Goal: Task Accomplishment & Management: Manage account settings

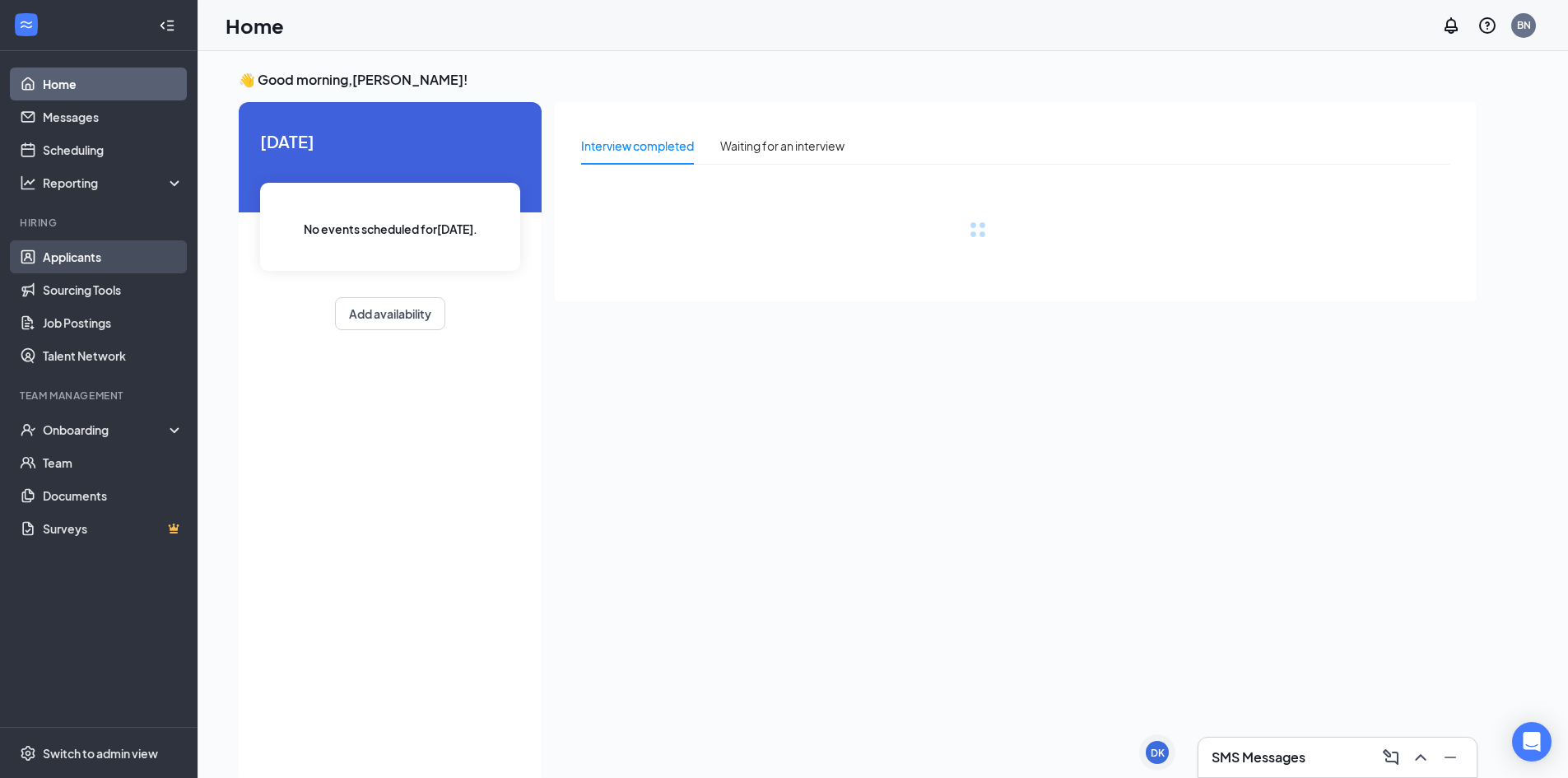
click at [92, 263] on link "Applicants" at bounding box center [113, 257] width 141 height 33
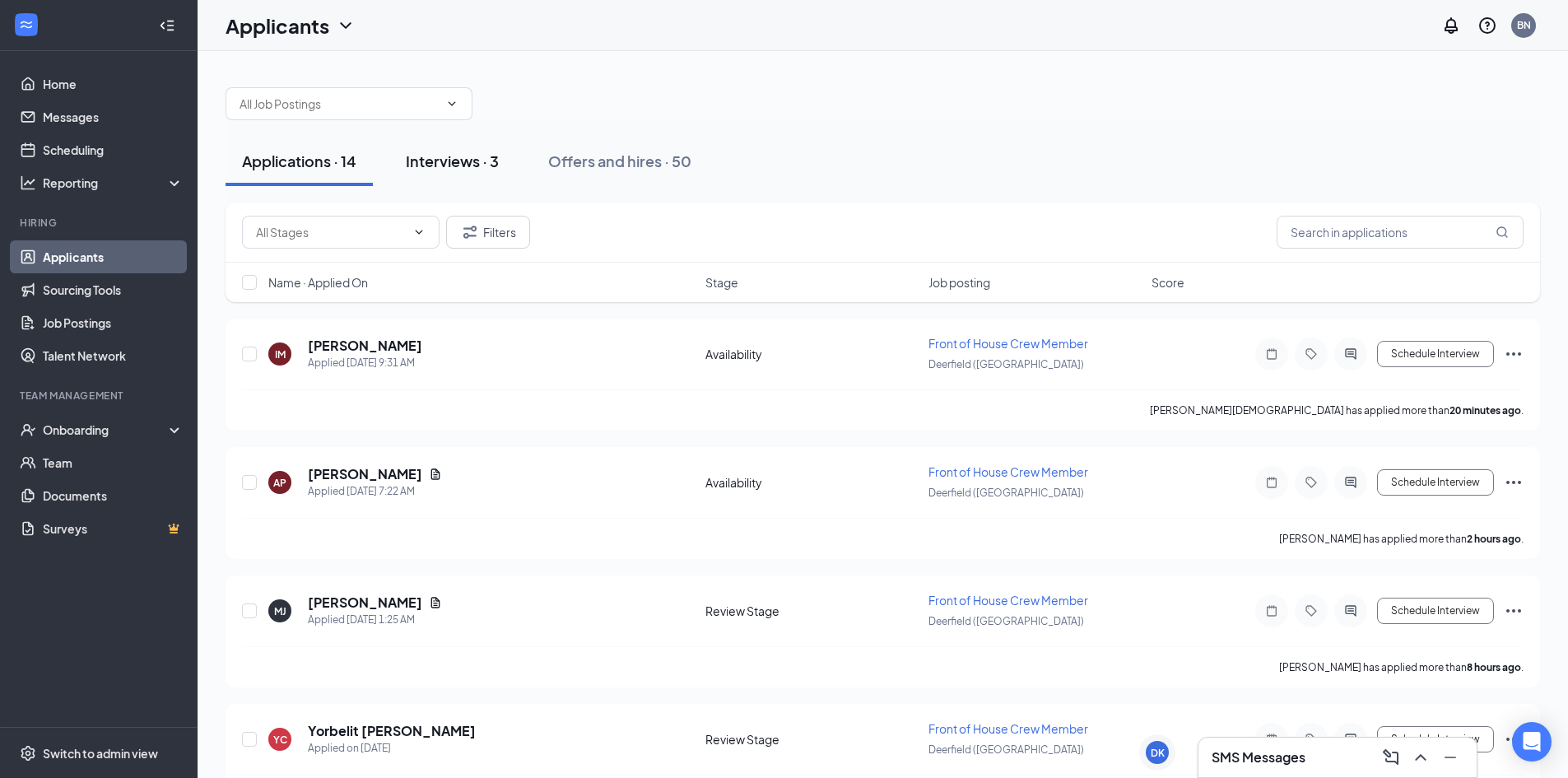
click at [446, 179] on button "Interviews · 3" at bounding box center [453, 161] width 126 height 49
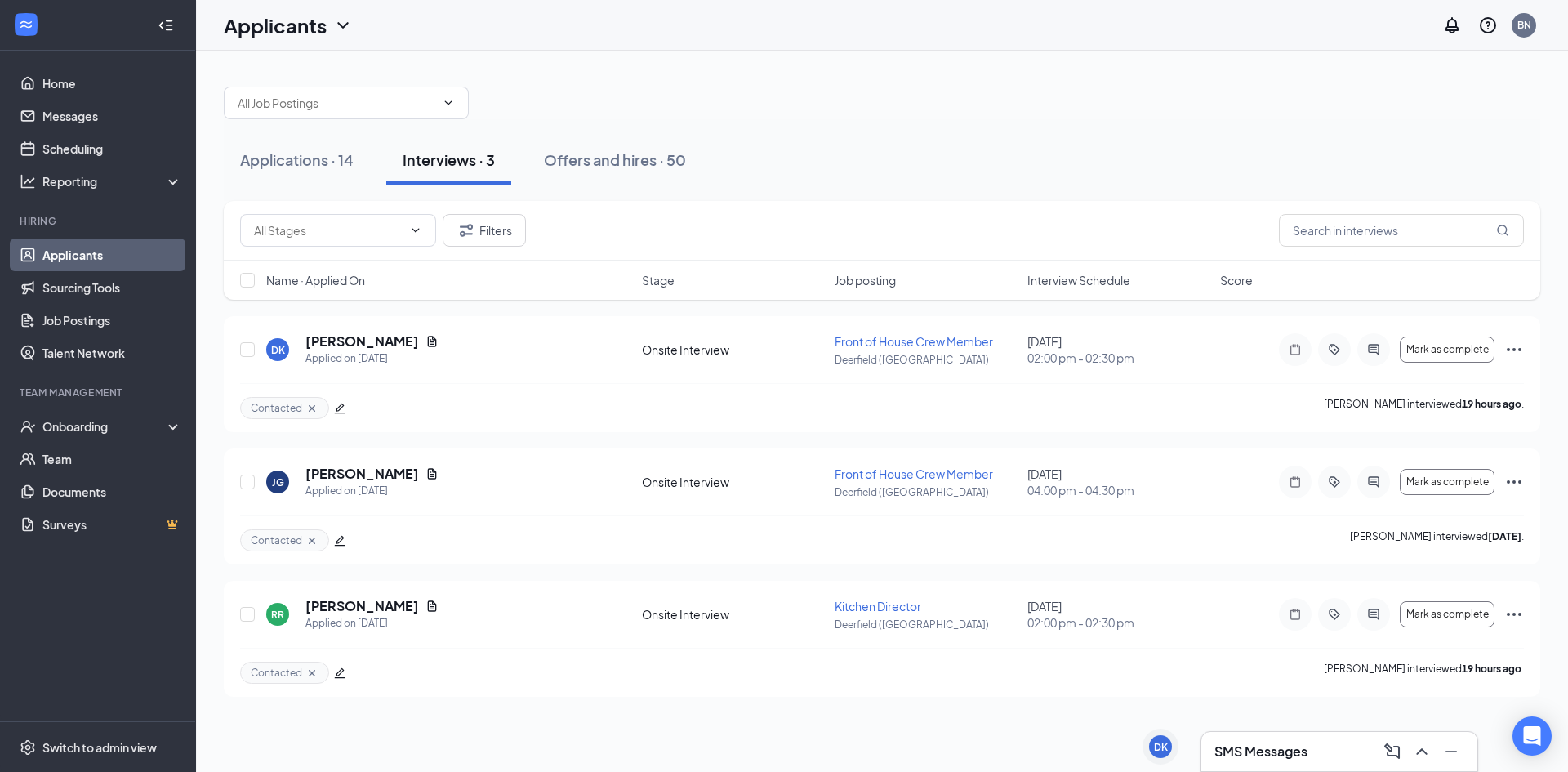
click at [1047, 276] on span "Interview Schedule" at bounding box center [1078, 280] width 102 height 16
click at [1242, 754] on h3 "SMS Messages" at bounding box center [1261, 752] width 93 height 18
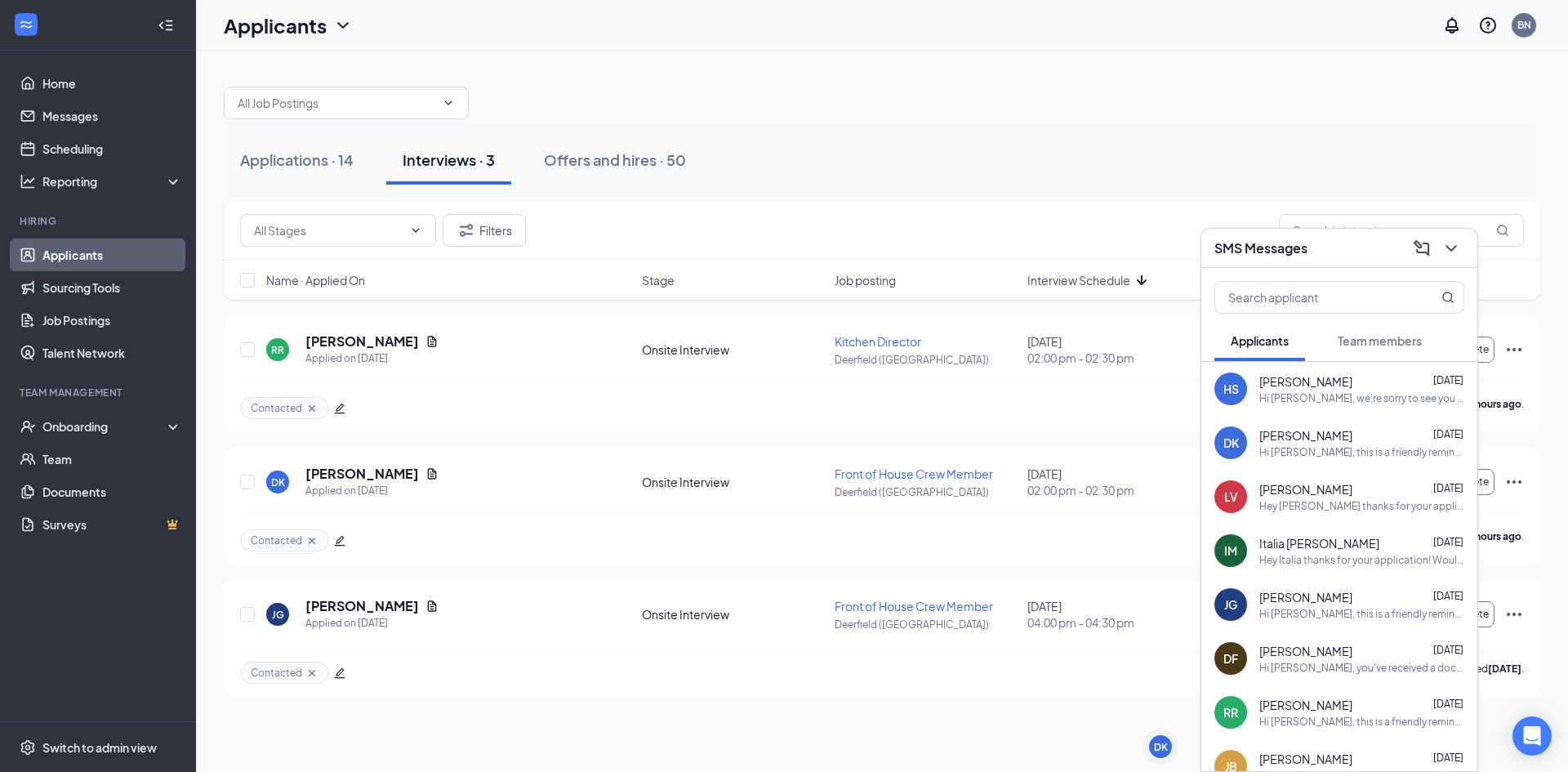
click at [1171, 215] on div "Filters" at bounding box center [882, 231] width 1284 height 33
click at [1377, 399] on div "Hi [PERSON_NAME], we’re sorry to see you go! Your meeting with [DEMOGRAPHIC_DAT…" at bounding box center [1362, 398] width 205 height 14
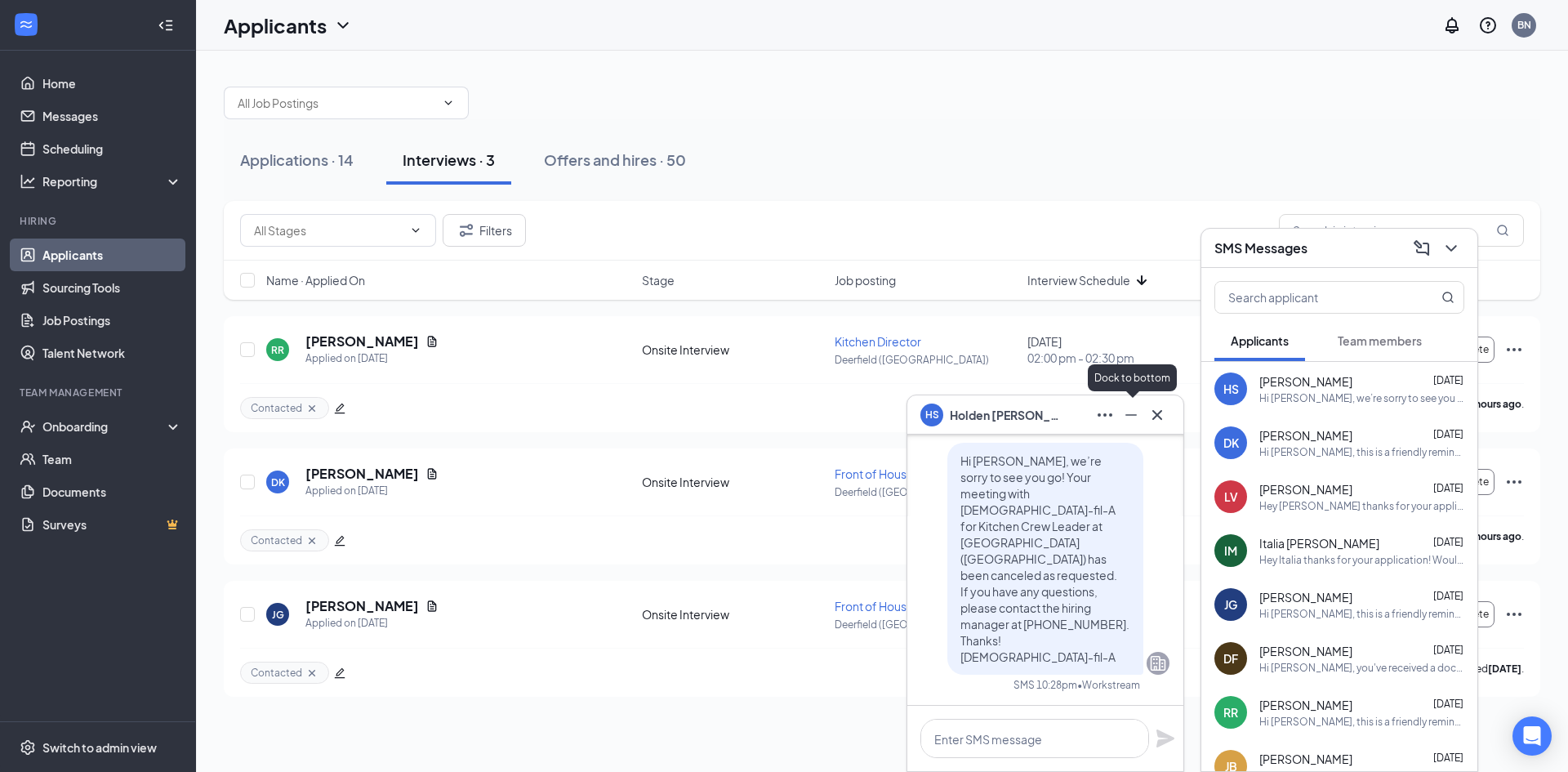
click at [1137, 418] on icon "Minimize" at bounding box center [1131, 415] width 19 height 19
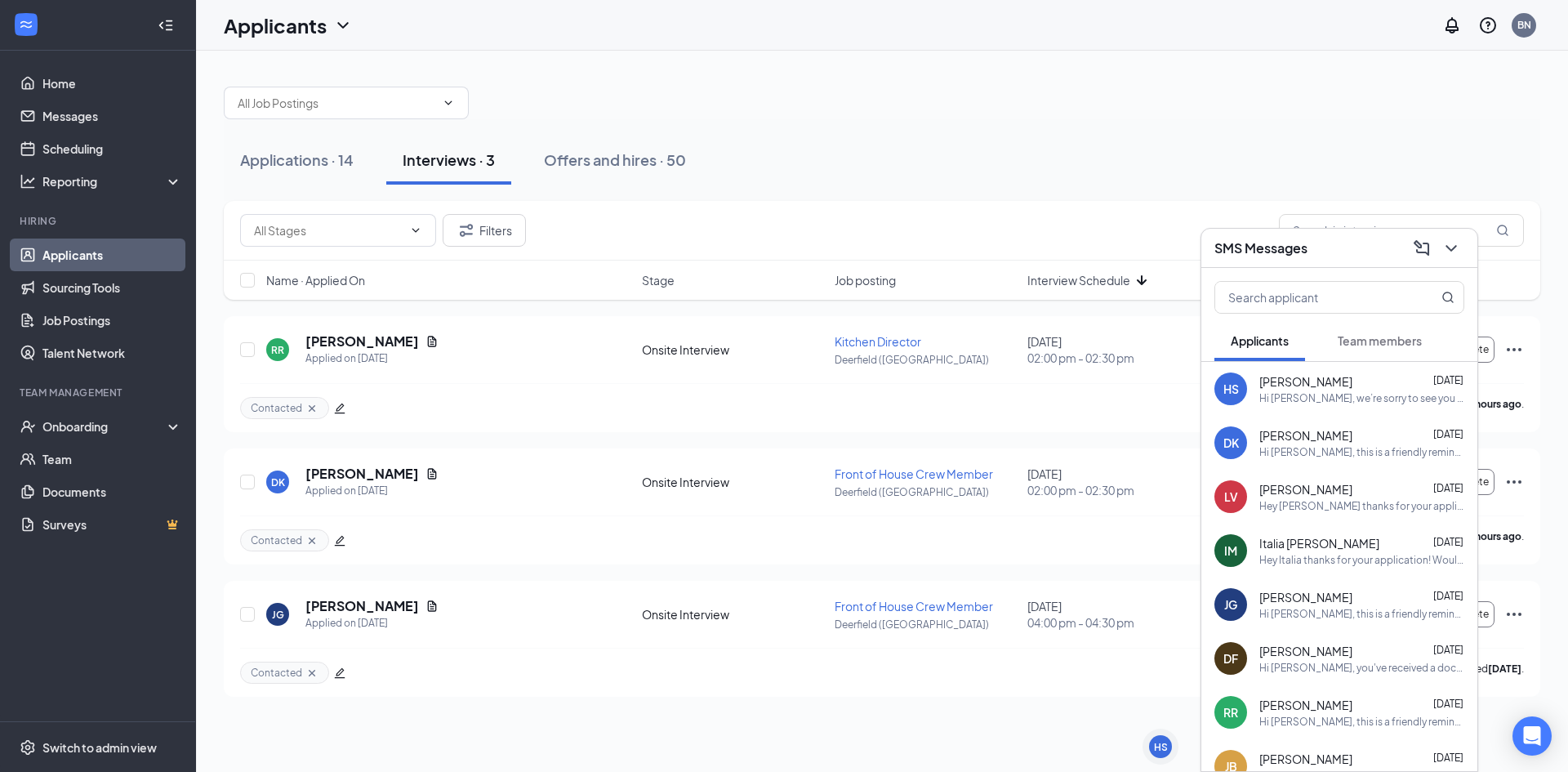
click at [1264, 443] on span "[PERSON_NAME]" at bounding box center [1306, 435] width 93 height 16
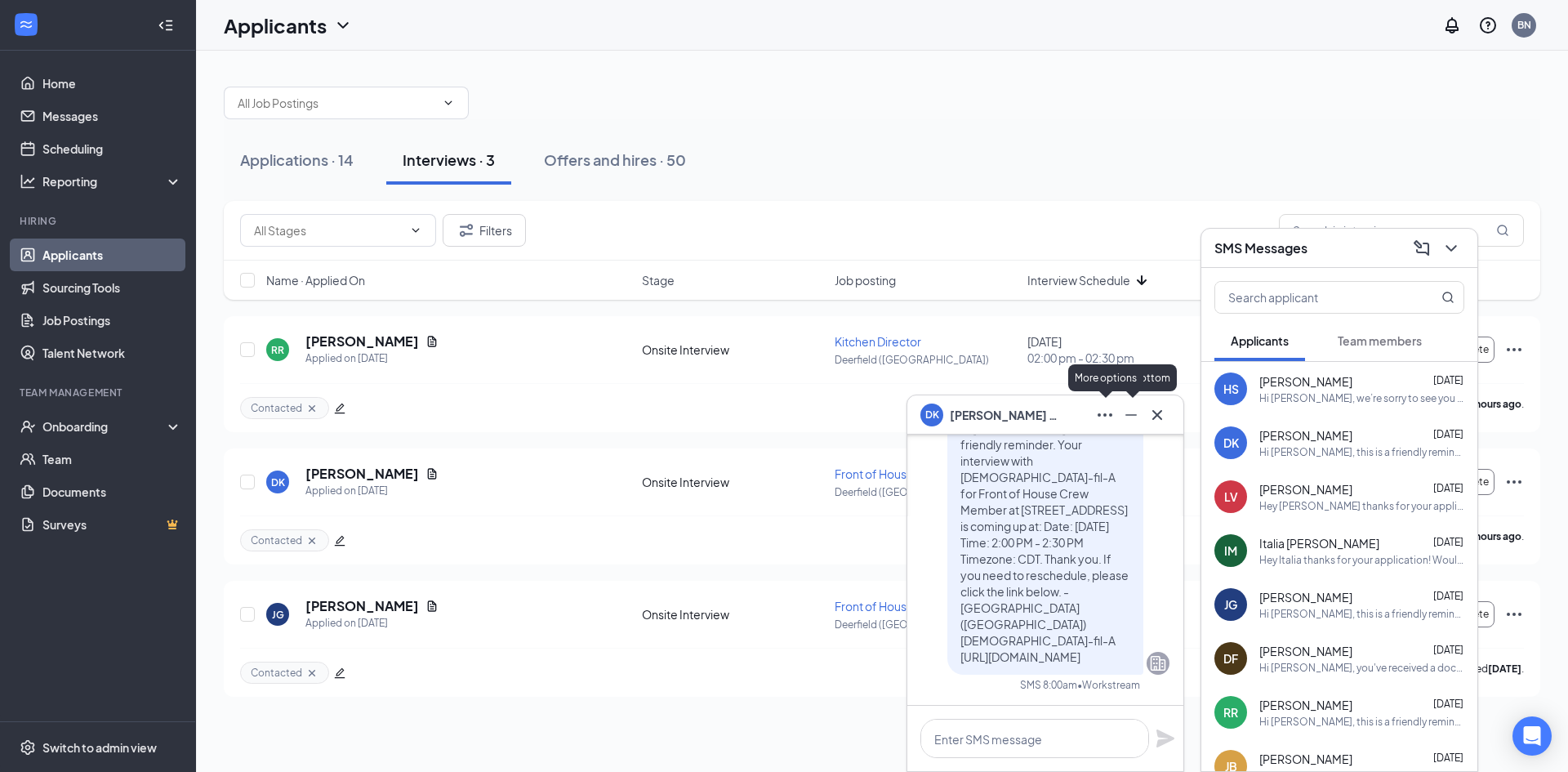
click at [1121, 420] on icon "Minimize" at bounding box center [1131, 415] width 19 height 19
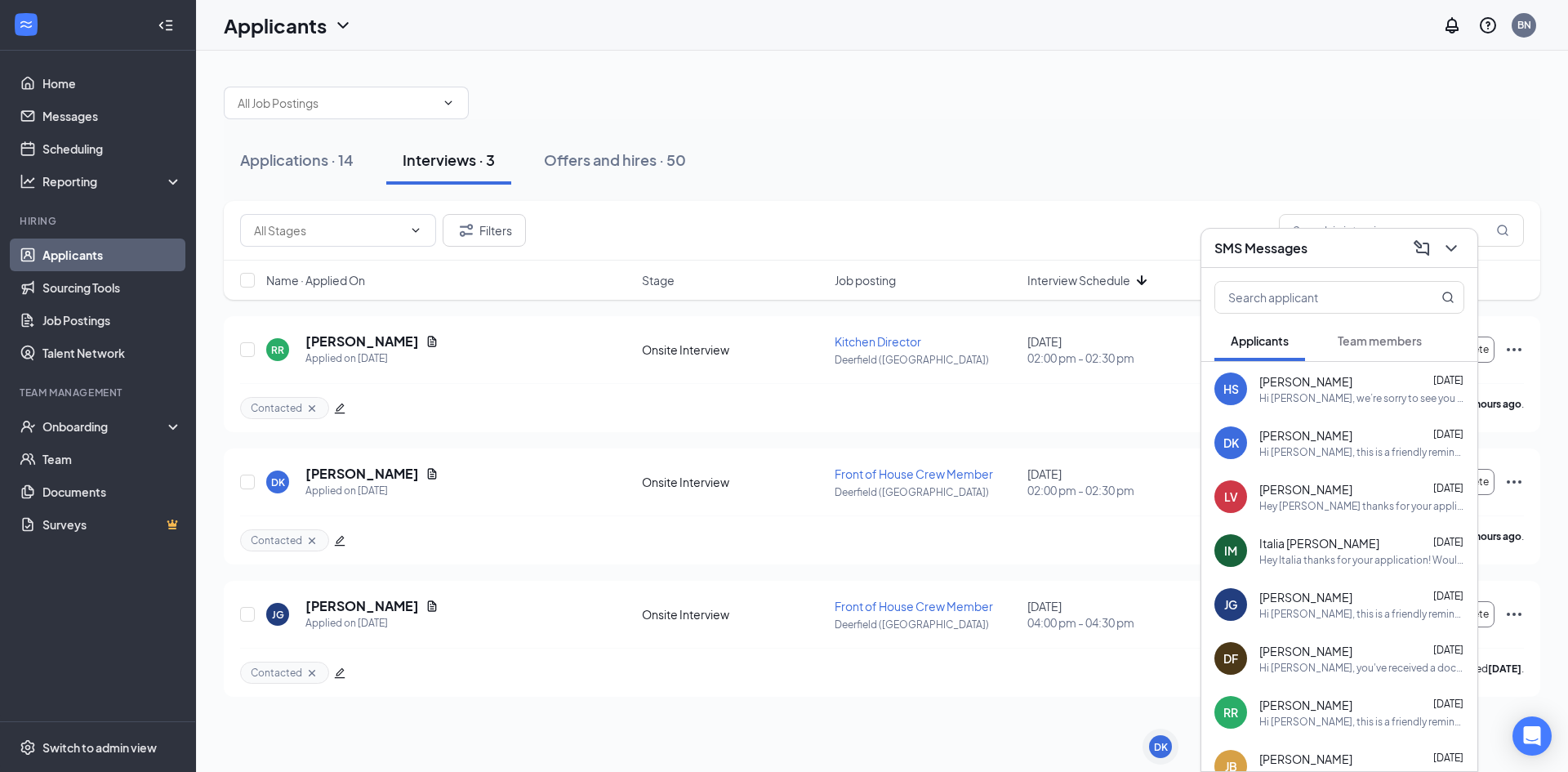
click at [1455, 252] on icon "ChevronDown" at bounding box center [1451, 248] width 19 height 19
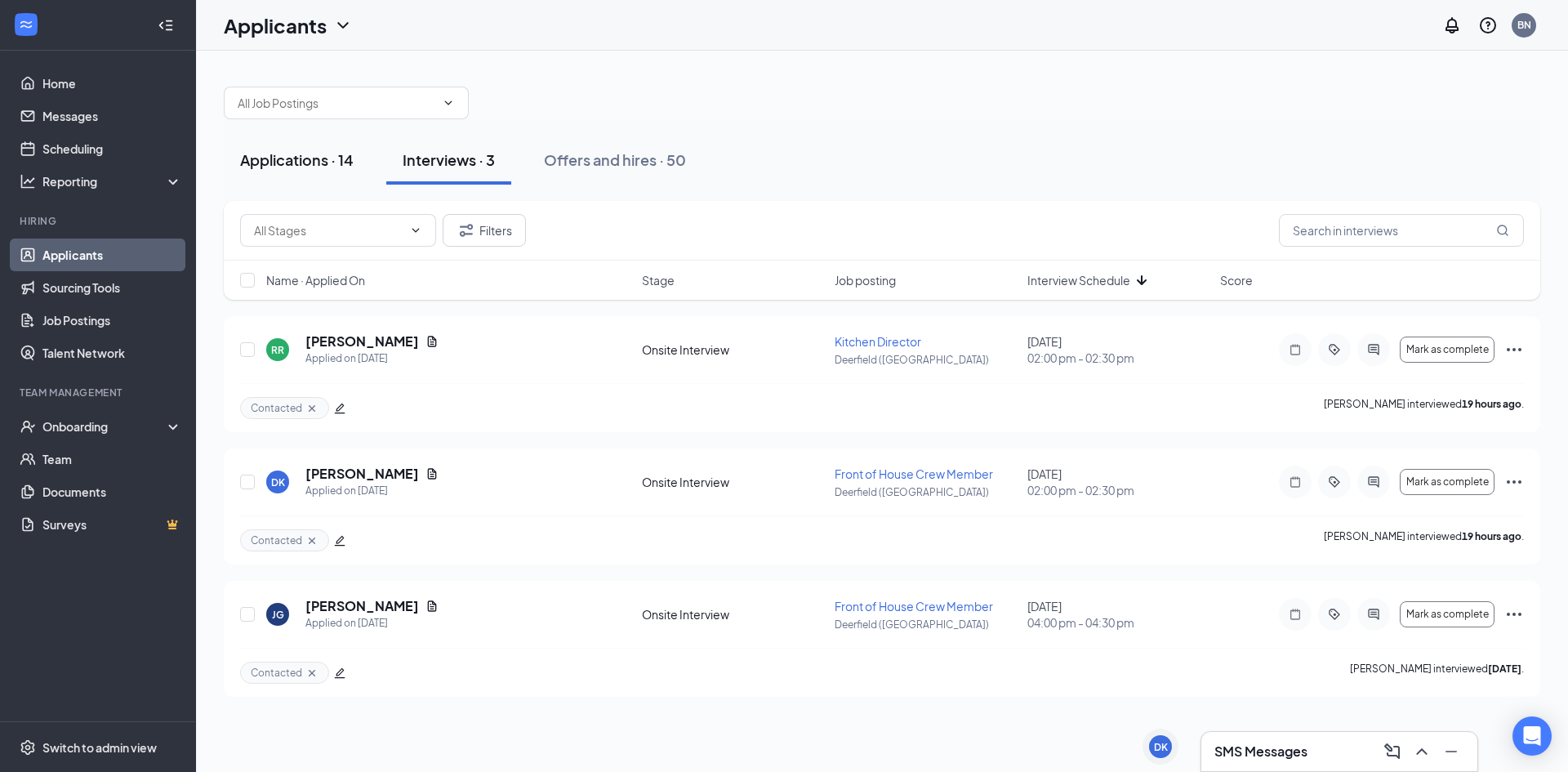
click at [321, 164] on div "Applications · 14" at bounding box center [297, 159] width 114 height 20
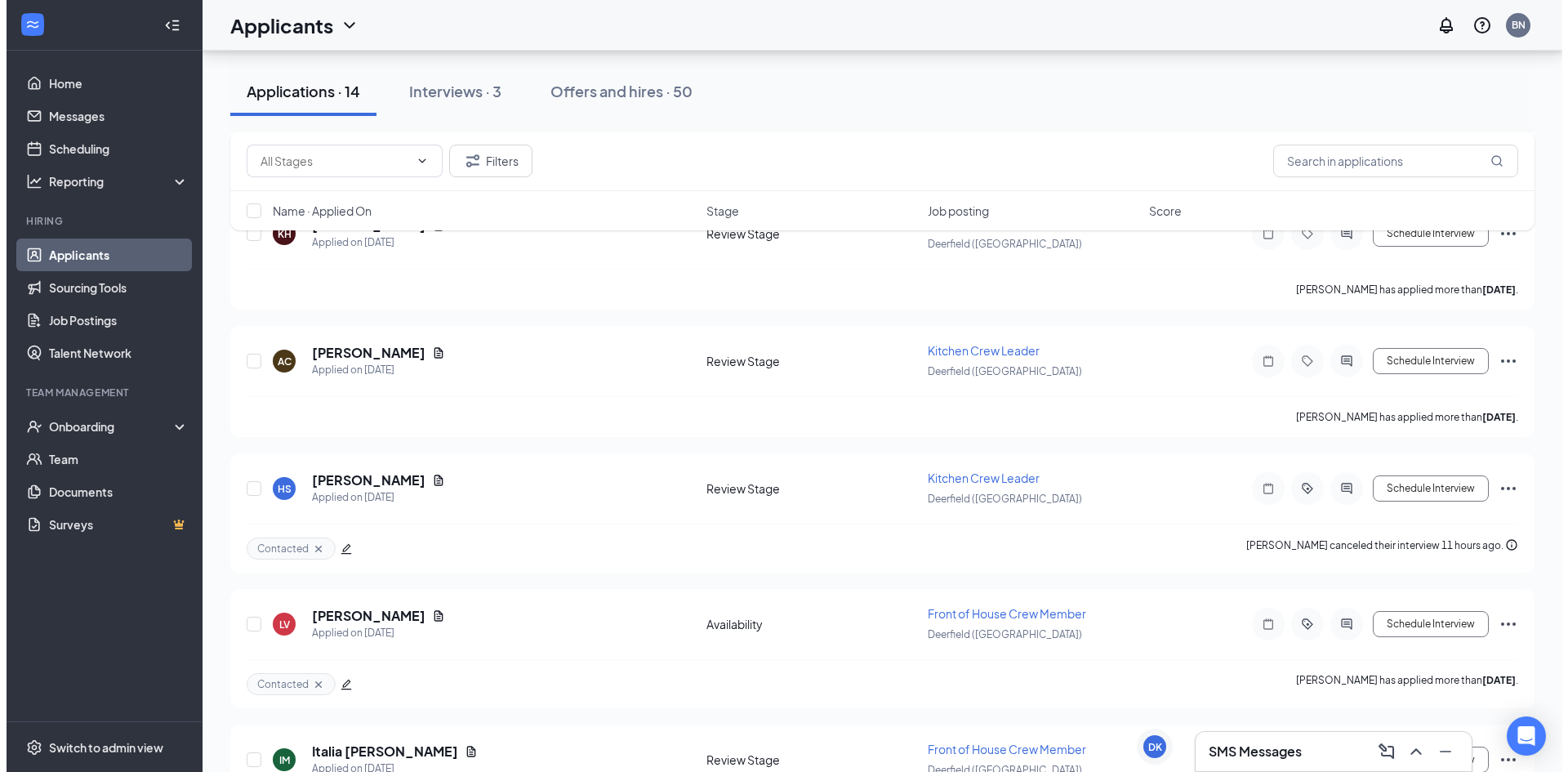
scroll to position [1370, 0]
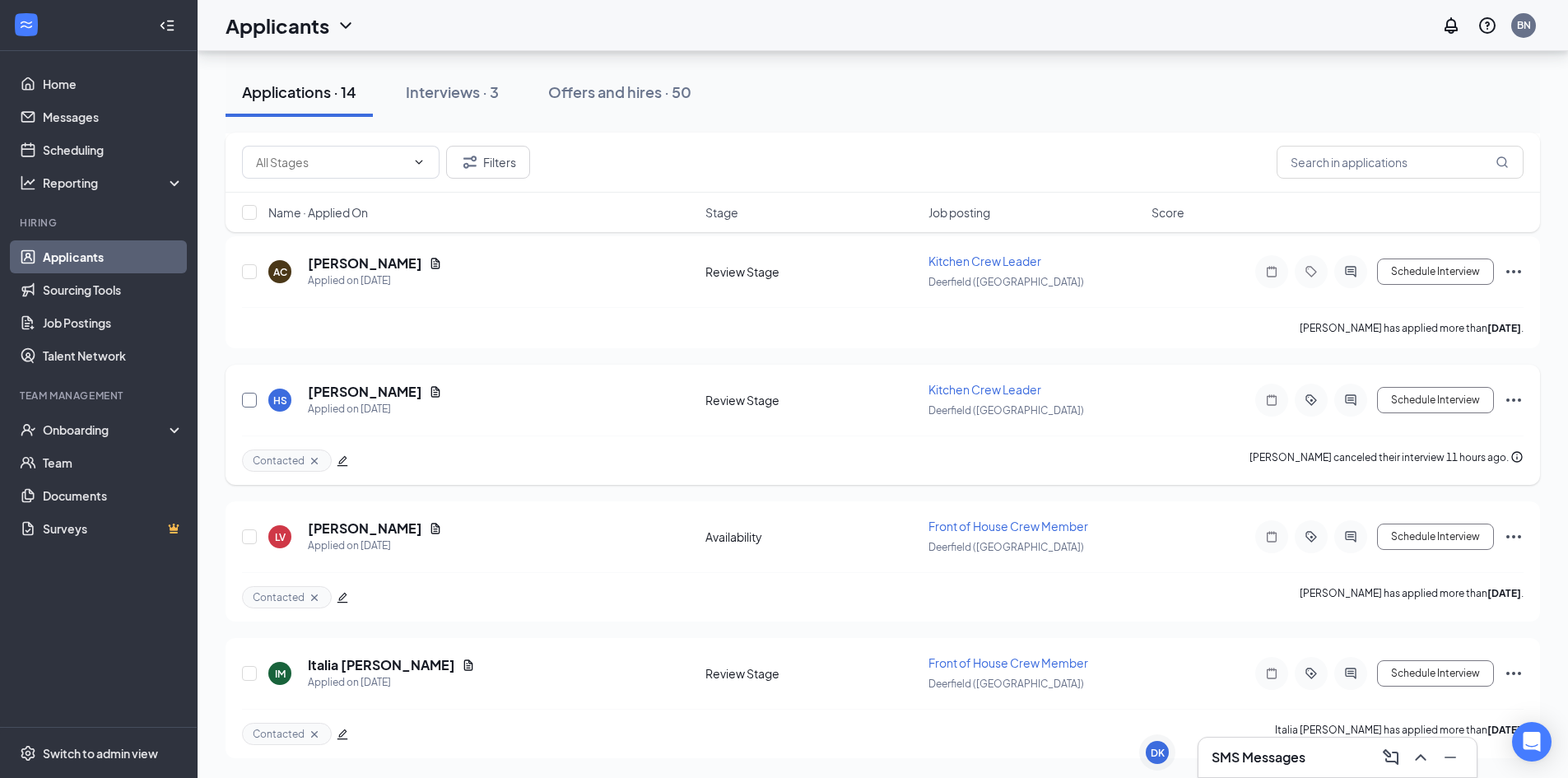
click at [243, 399] on input "checkbox" at bounding box center [249, 400] width 14 height 14
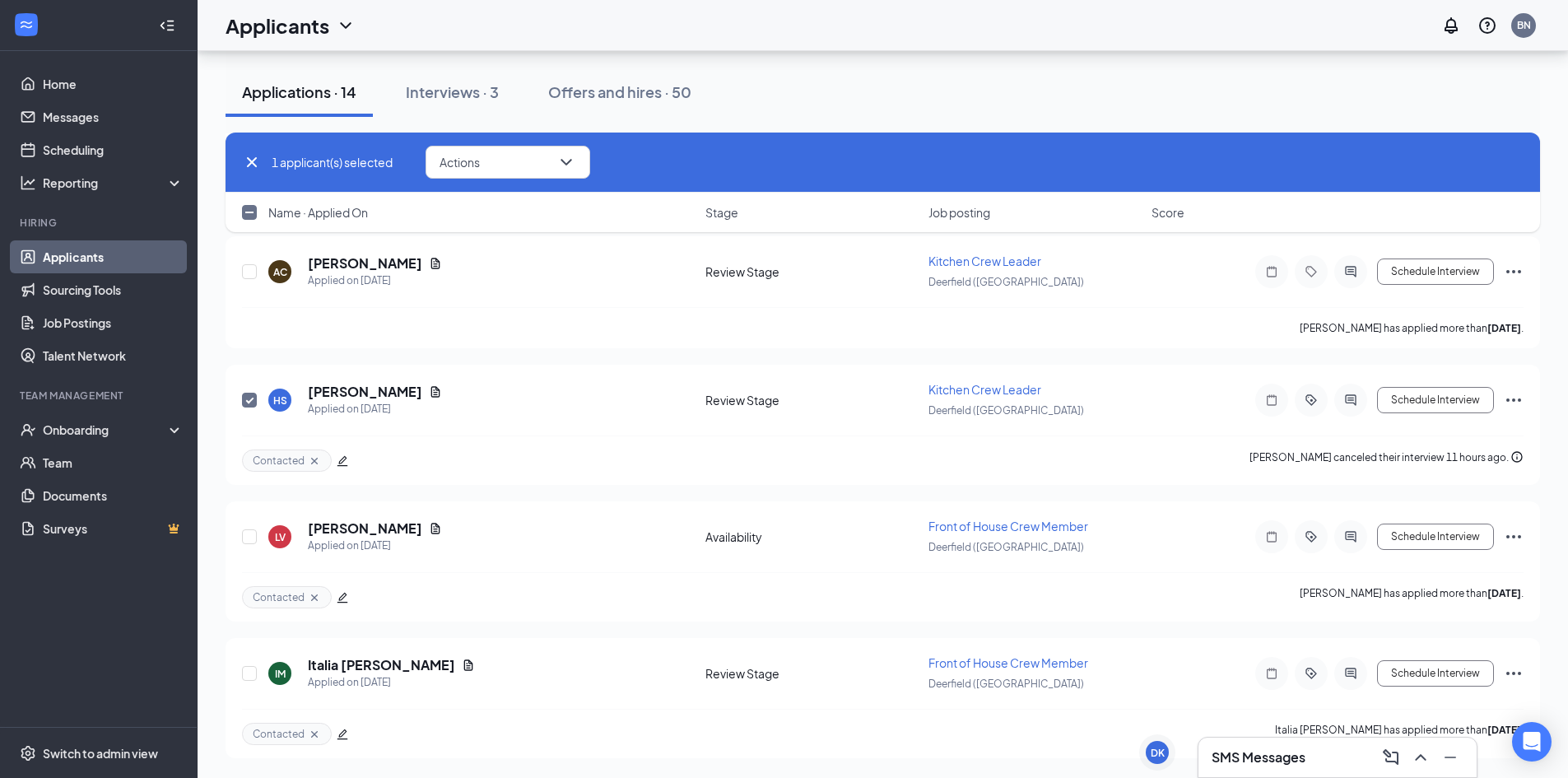
click at [531, 143] on div "1 applicant(s) selected Actions" at bounding box center [883, 162] width 1314 height 60
click at [529, 154] on button "Actions" at bounding box center [508, 162] width 165 height 33
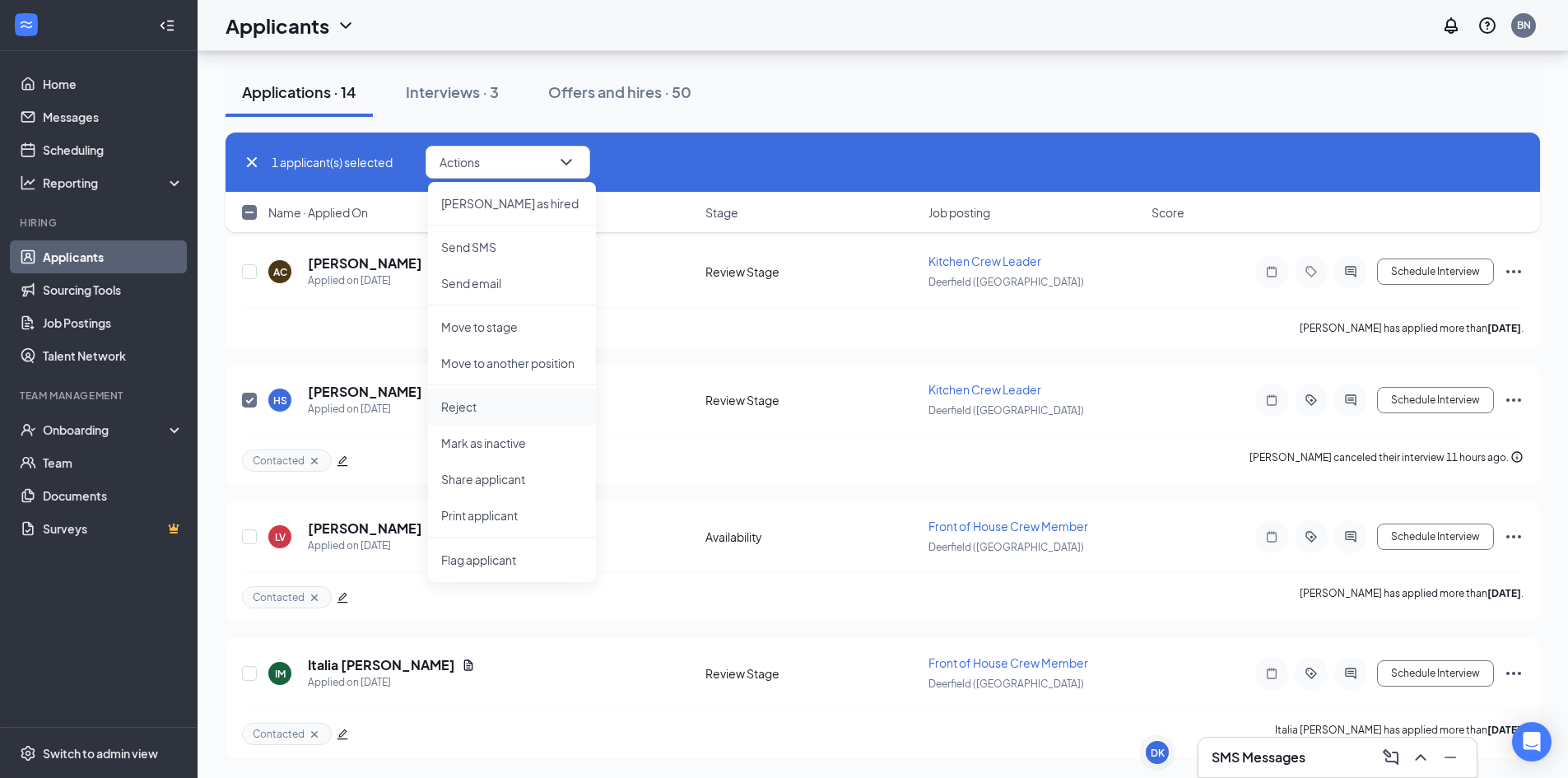
click at [483, 409] on p "Reject" at bounding box center [511, 406] width 142 height 16
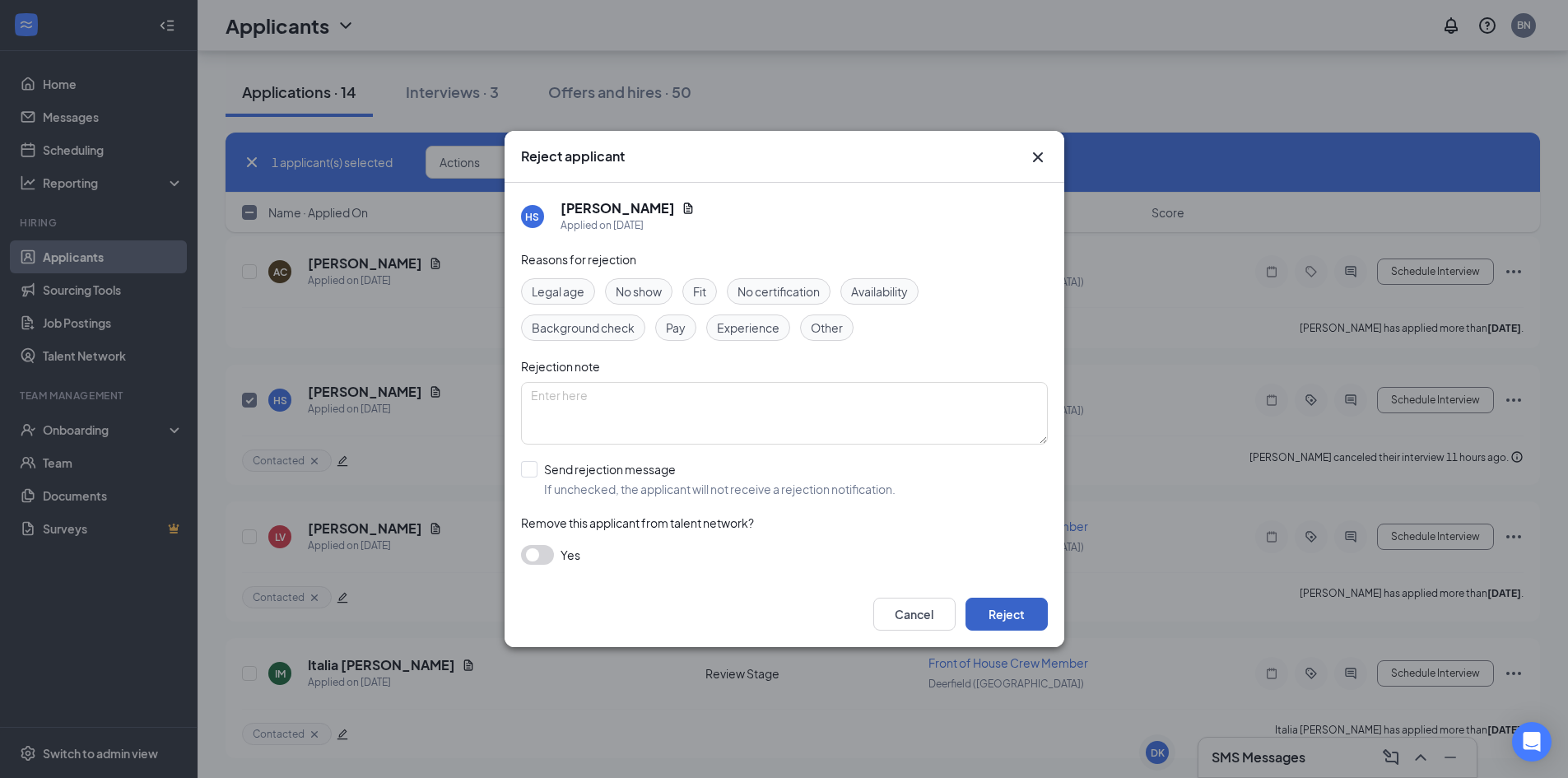
click at [1015, 620] on button "Reject" at bounding box center [1006, 614] width 82 height 33
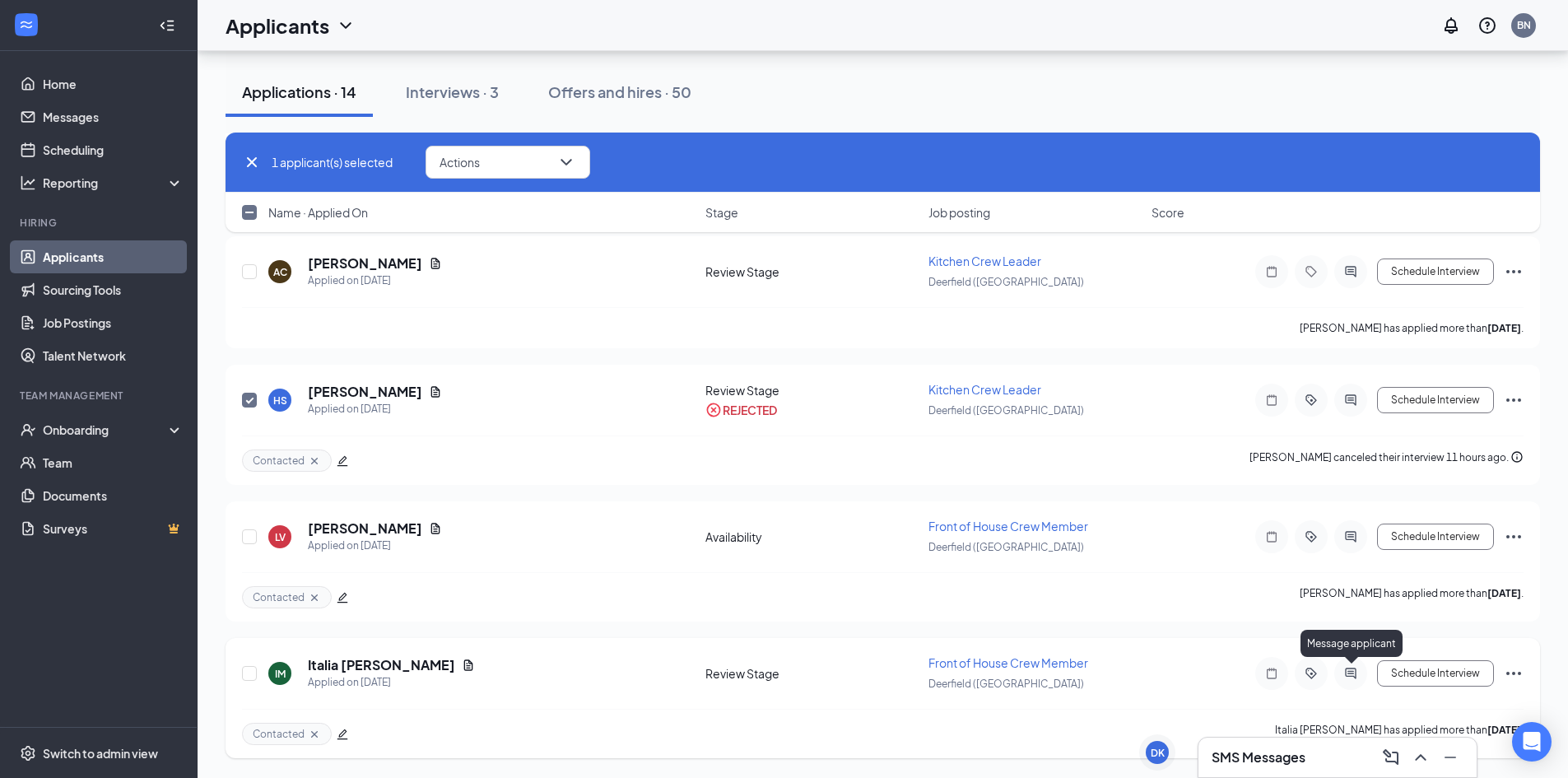
click at [1357, 669] on icon "ActiveChat" at bounding box center [1351, 674] width 19 height 14
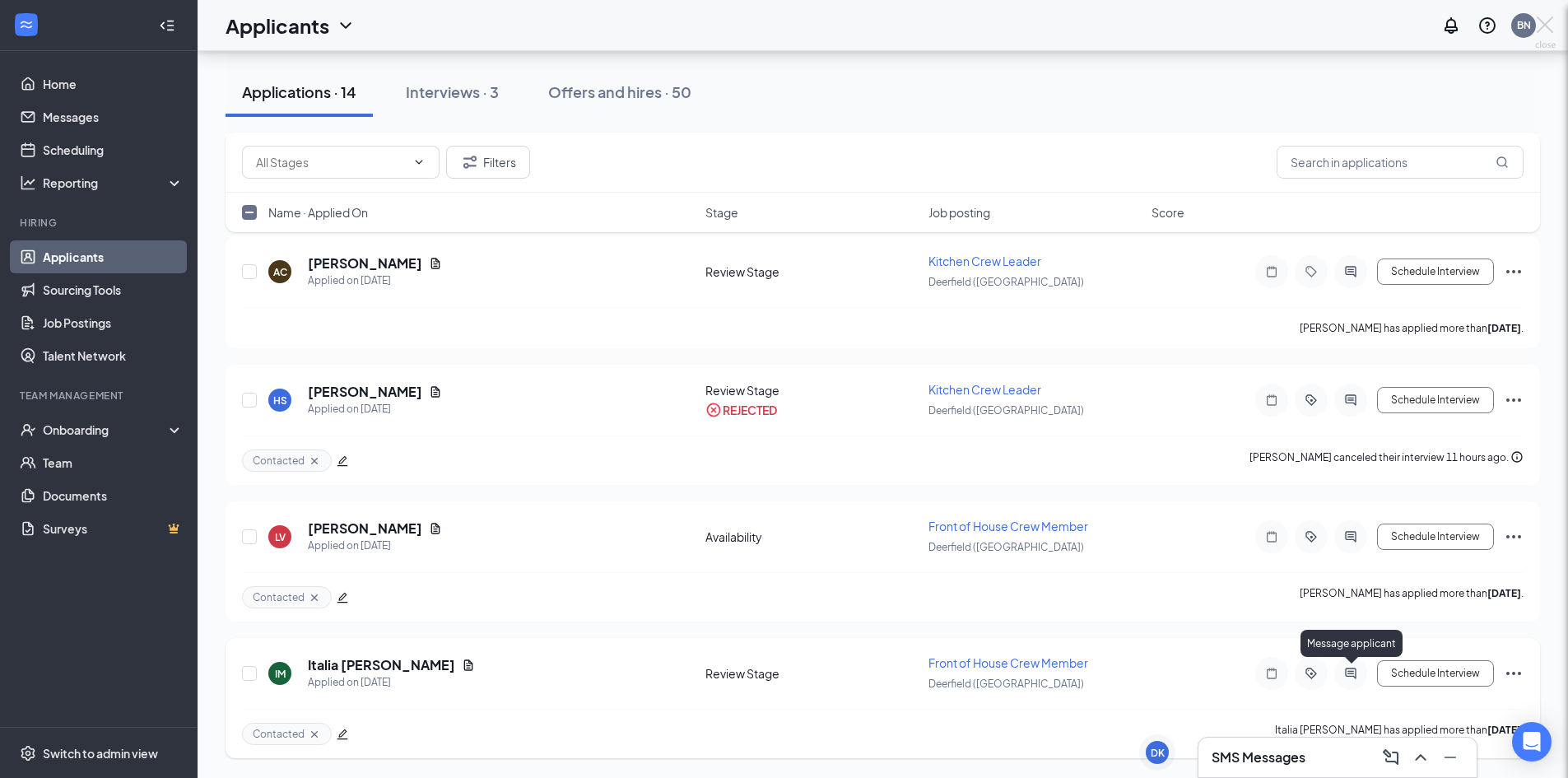
checkbox input "false"
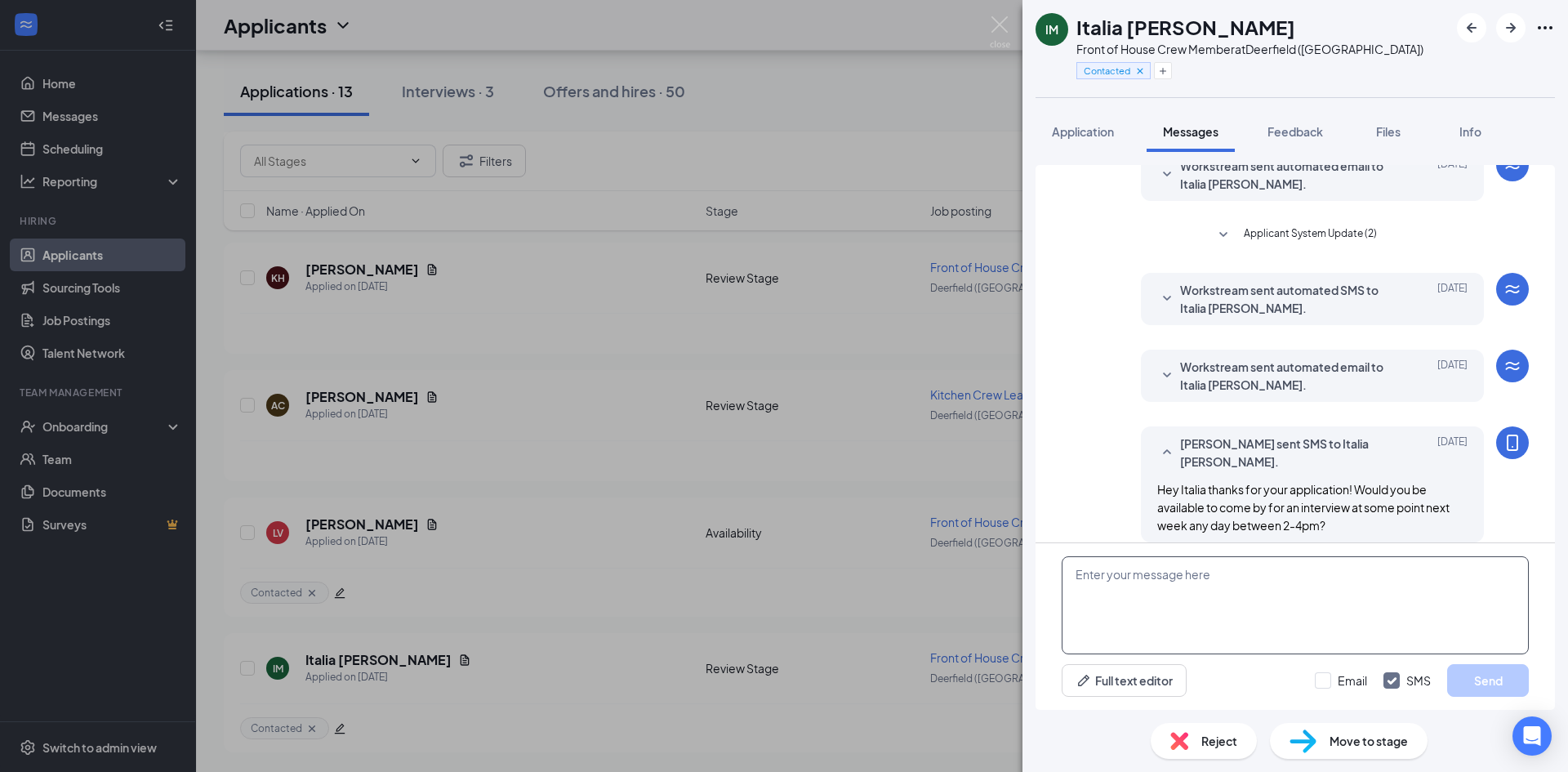
scroll to position [1234, 0]
click at [1210, 727] on div "Reject" at bounding box center [1203, 741] width 106 height 36
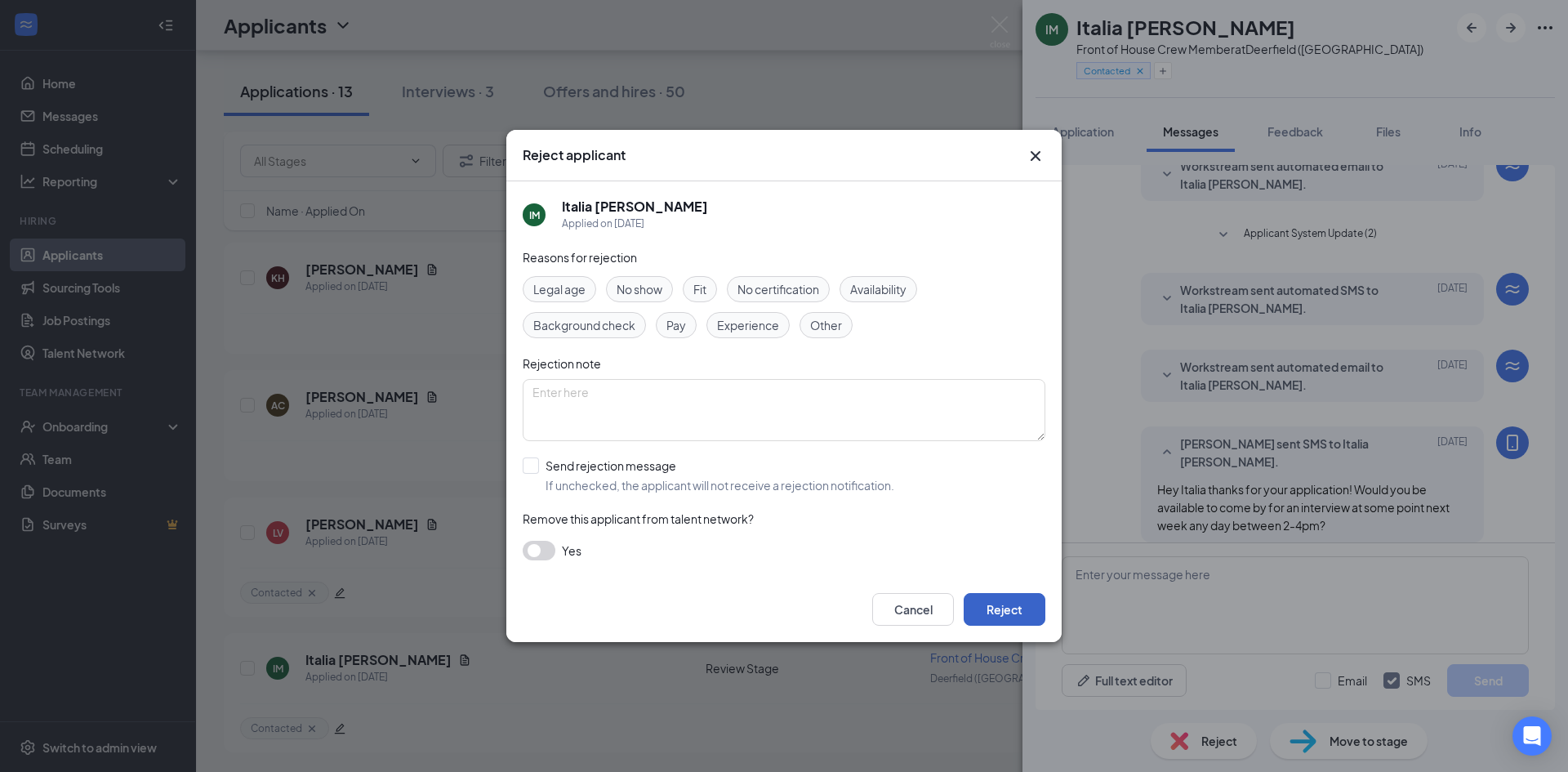
click at [991, 615] on button "Reject" at bounding box center [1004, 609] width 81 height 33
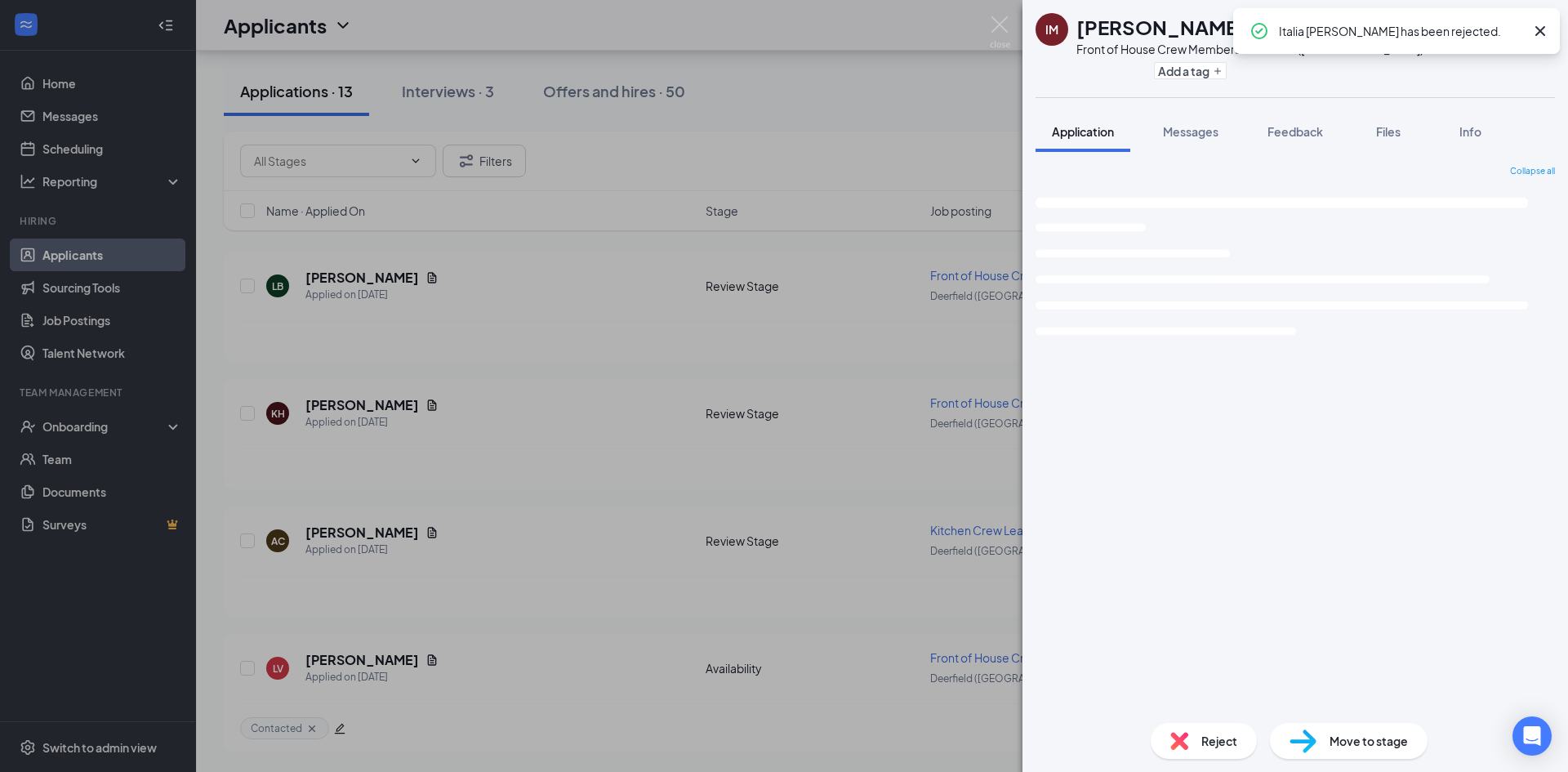
scroll to position [1099, 0]
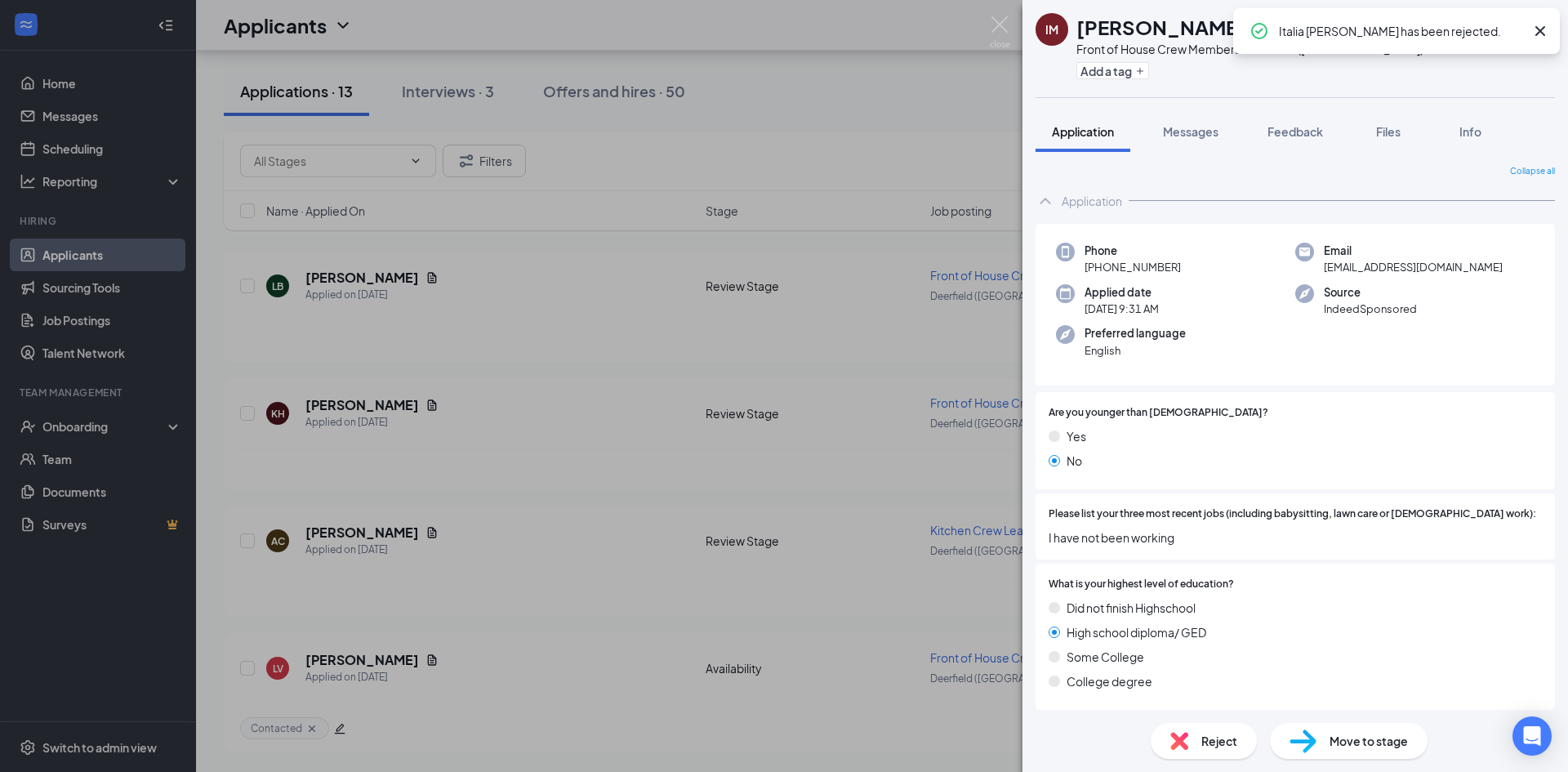
click at [987, 30] on div "IM [PERSON_NAME] Front of House Crew Member at [GEOGRAPHIC_DATA] ([GEOGRAPHIC_D…" at bounding box center [784, 386] width 1568 height 772
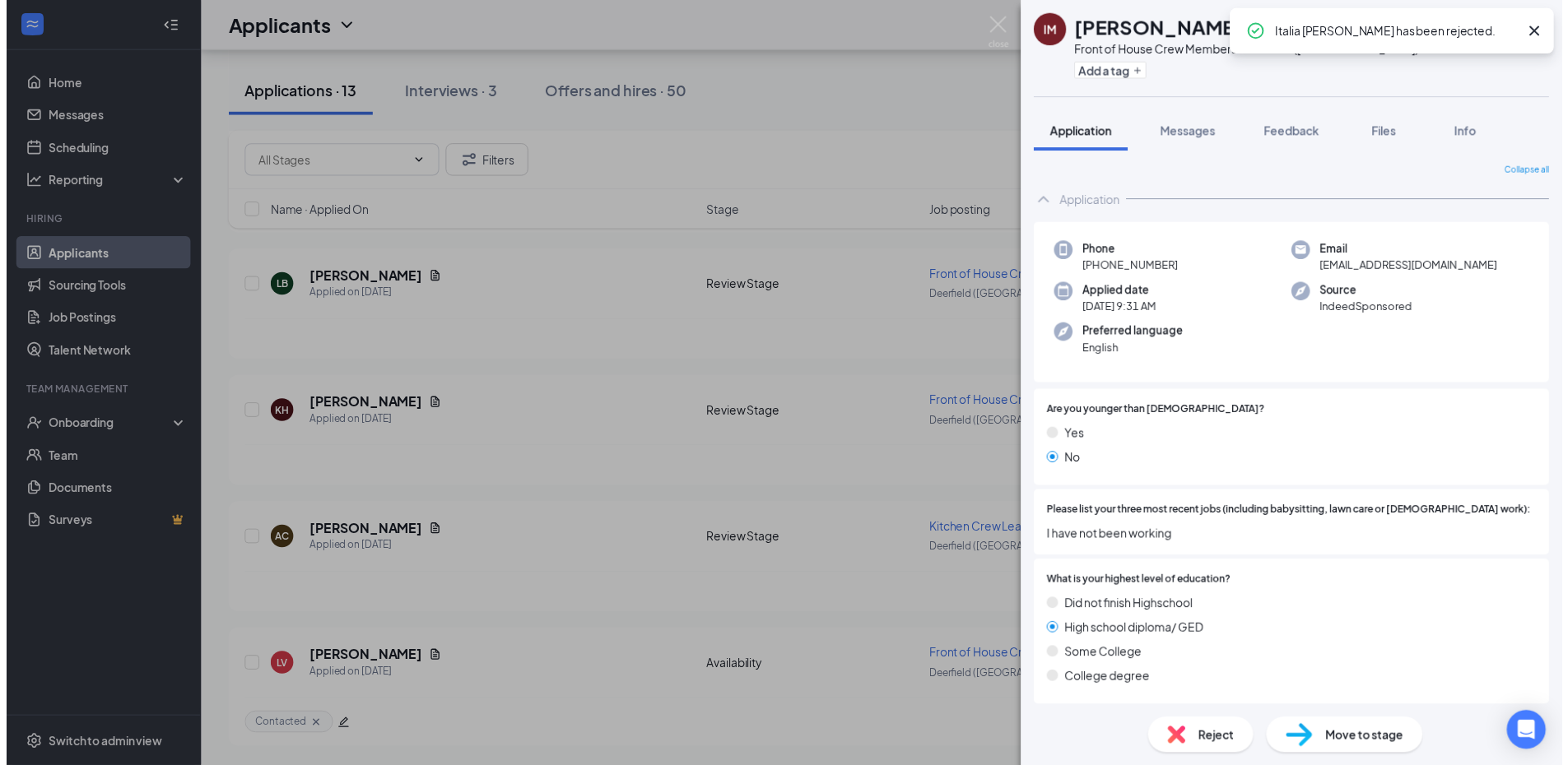
scroll to position [1118, 0]
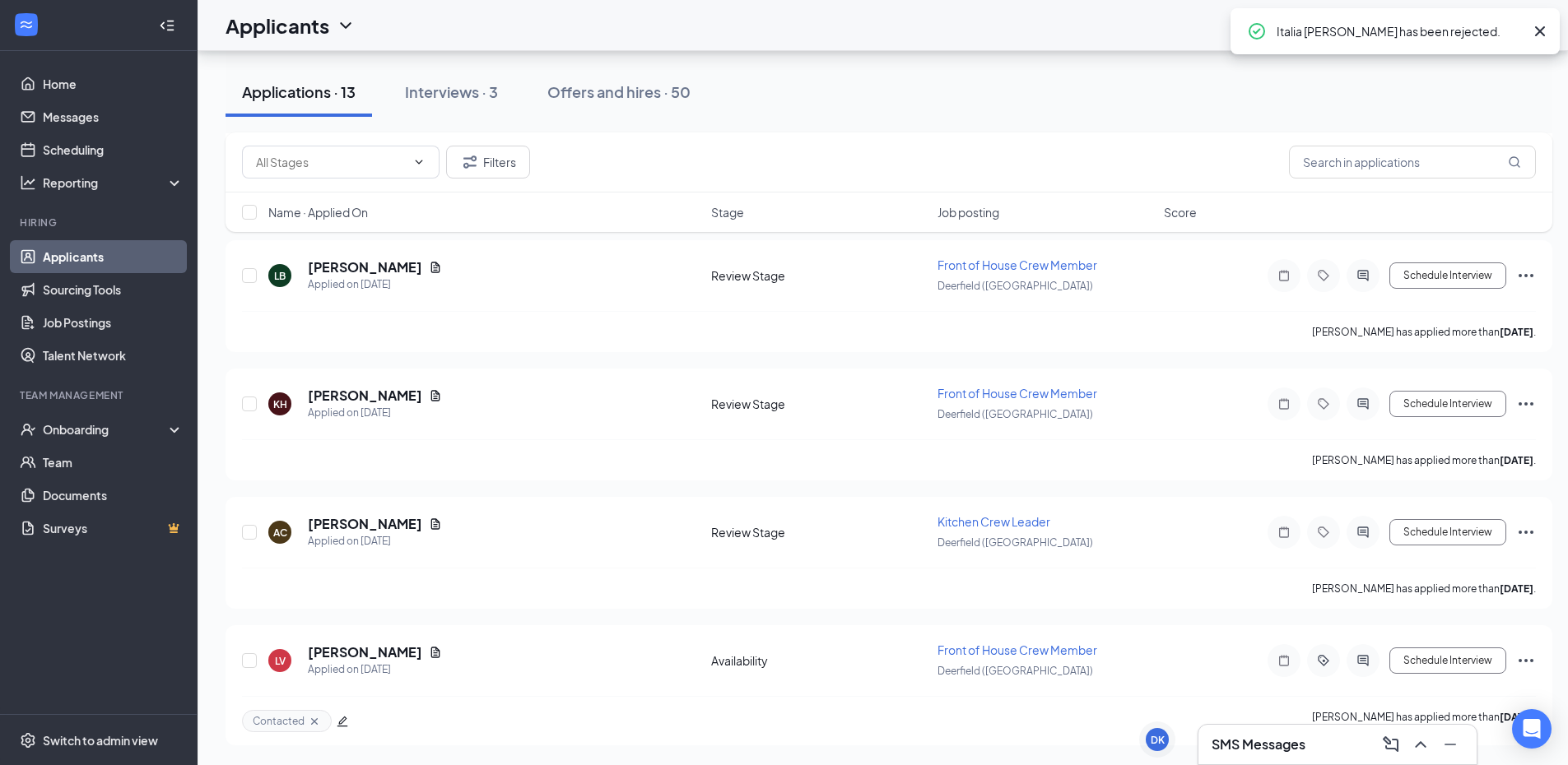
click at [999, 31] on div "Applicants BN" at bounding box center [883, 25] width 1370 height 51
click at [1360, 666] on icon "ActiveChat" at bounding box center [1363, 661] width 19 height 14
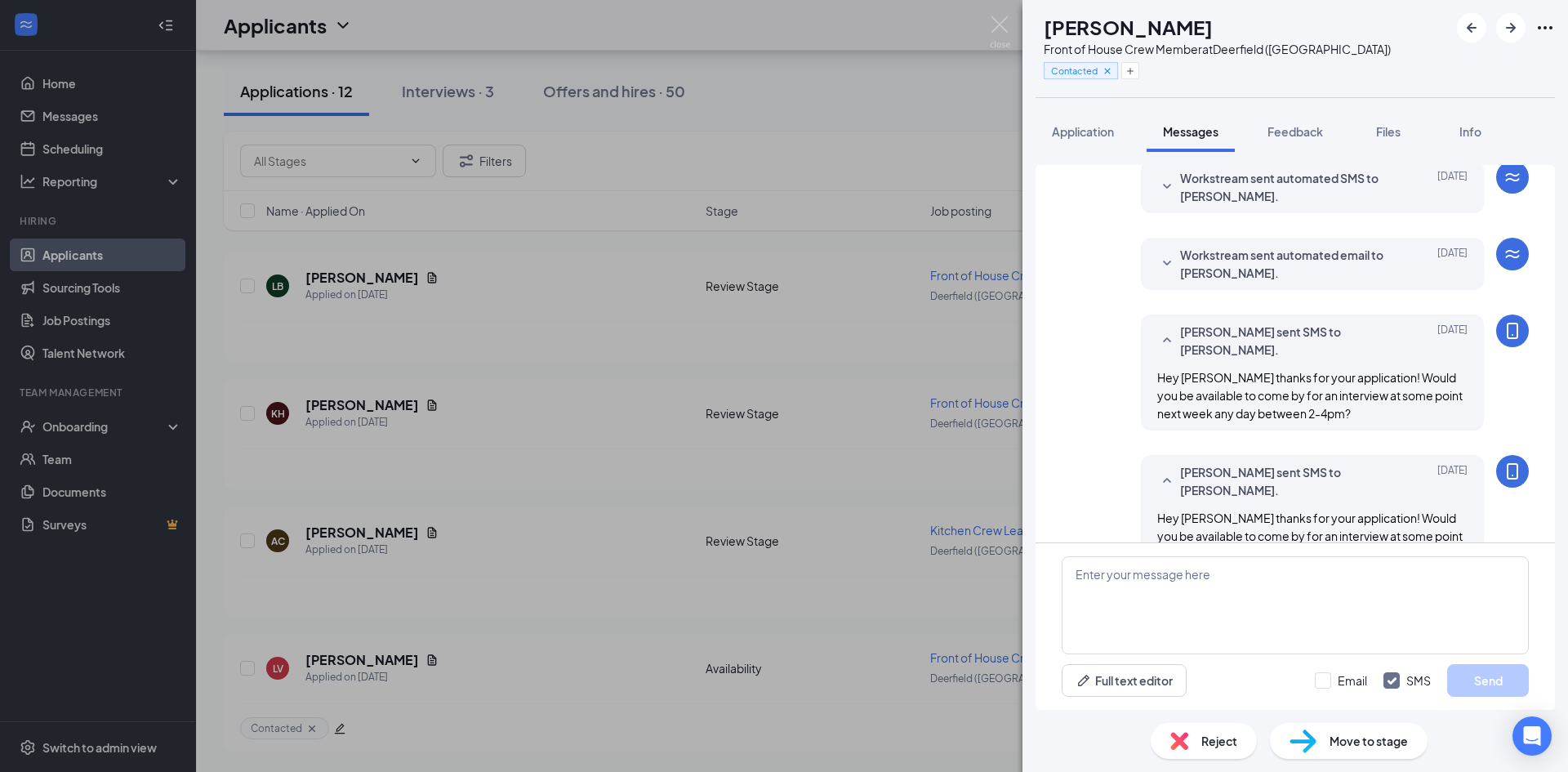
scroll to position [225, 0]
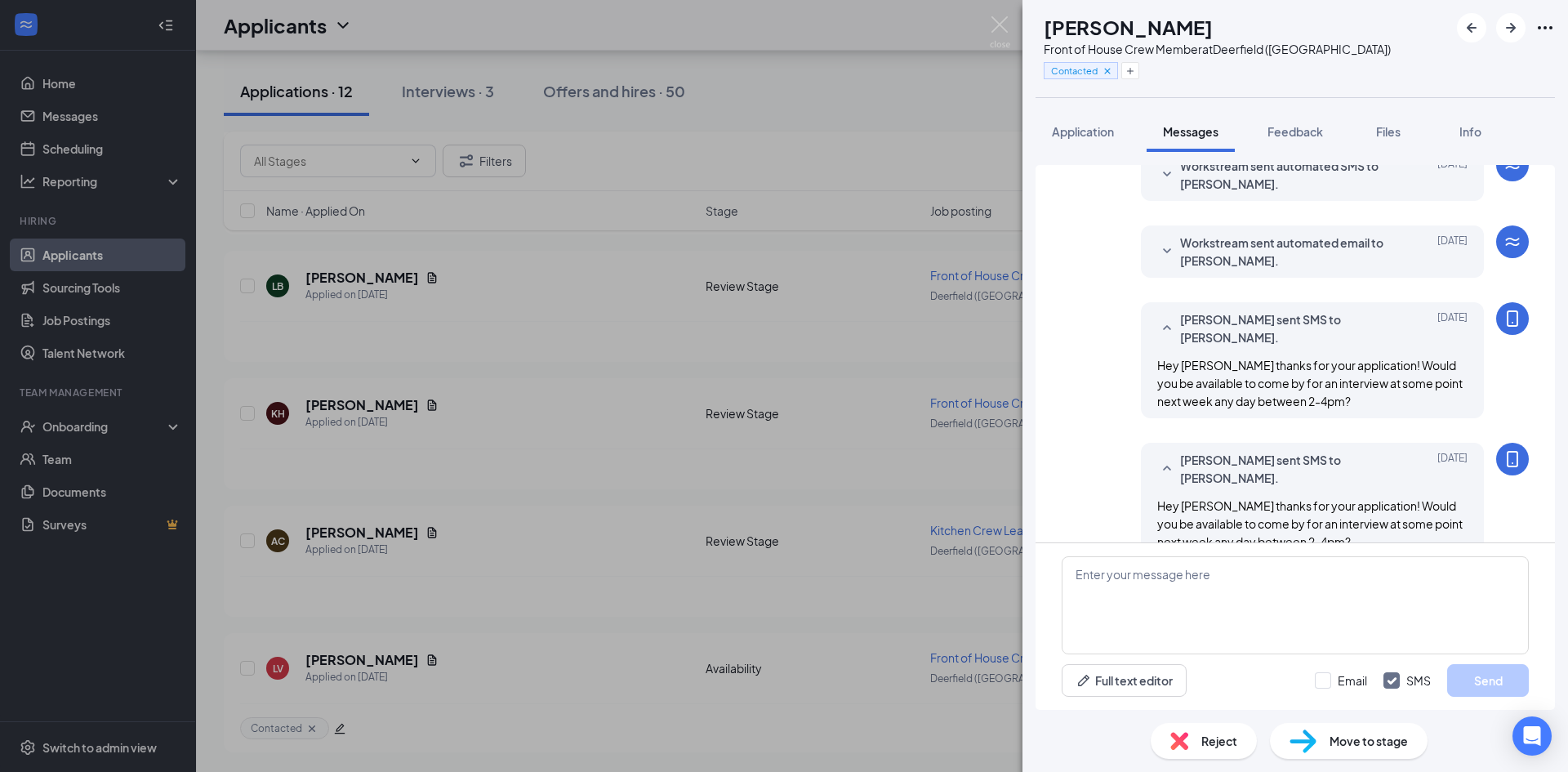
click at [1168, 738] on div "Reject" at bounding box center [1203, 741] width 106 height 36
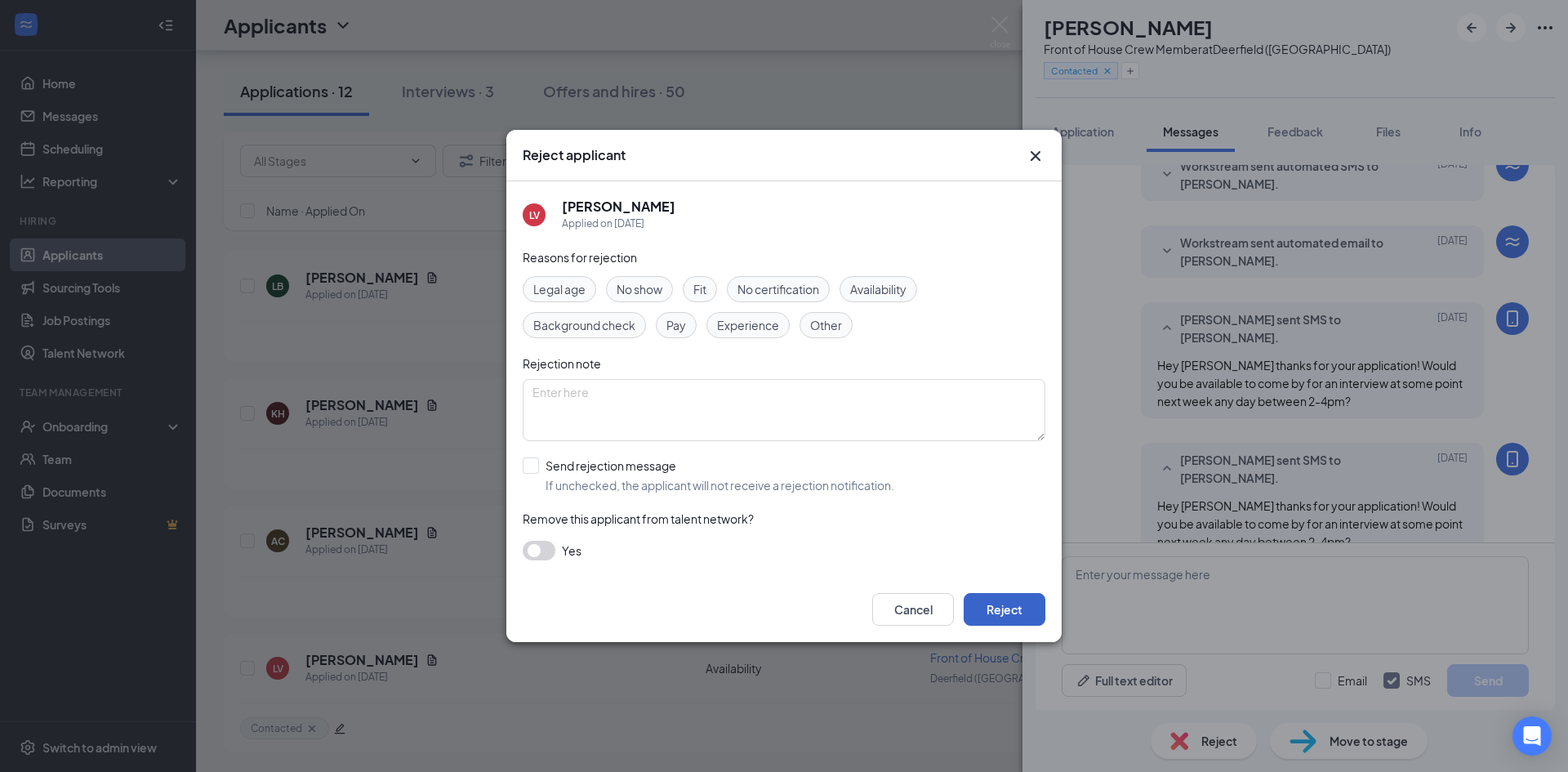
click at [1010, 604] on button "Reject" at bounding box center [1004, 609] width 81 height 33
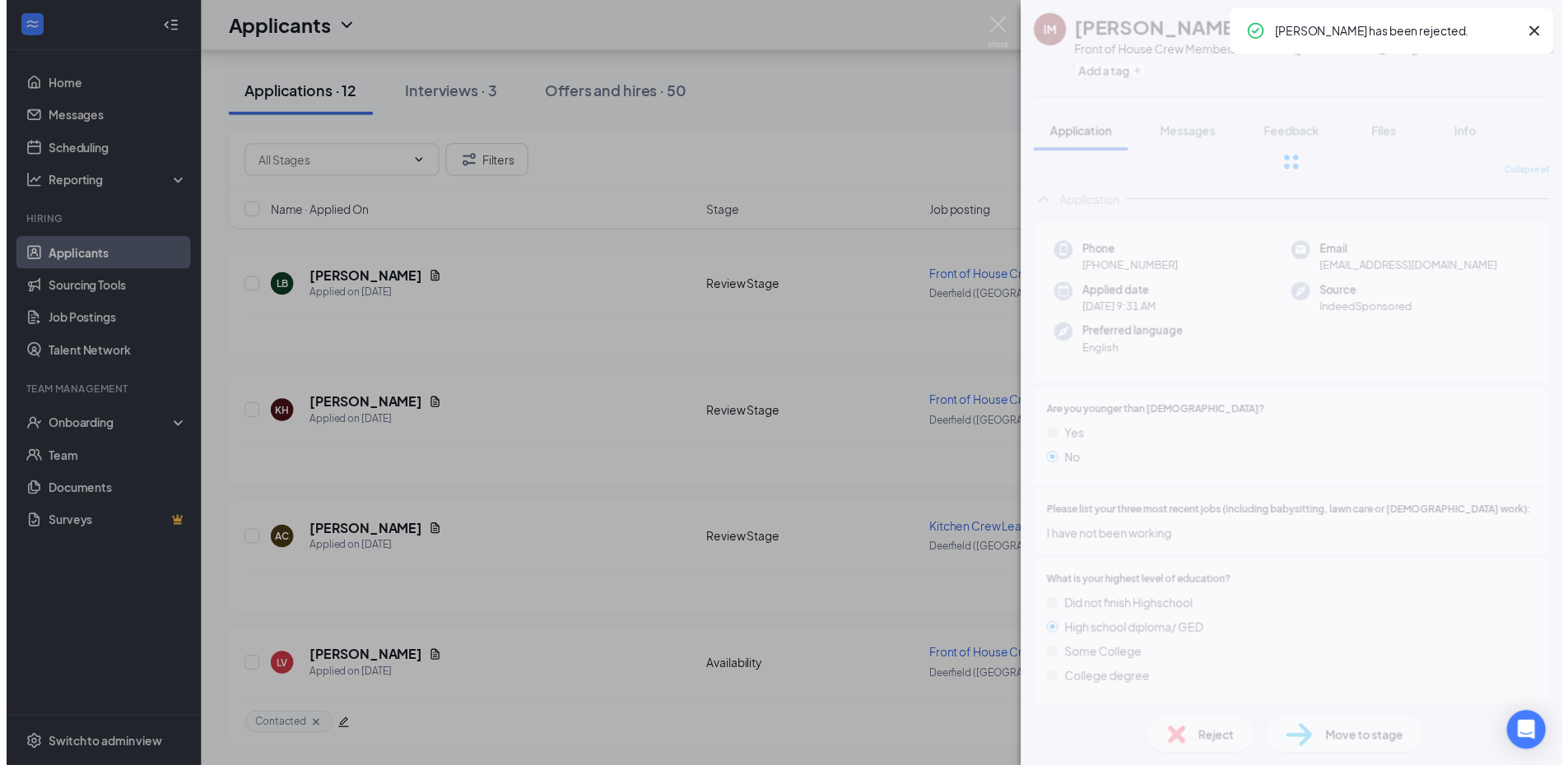
scroll to position [970, 0]
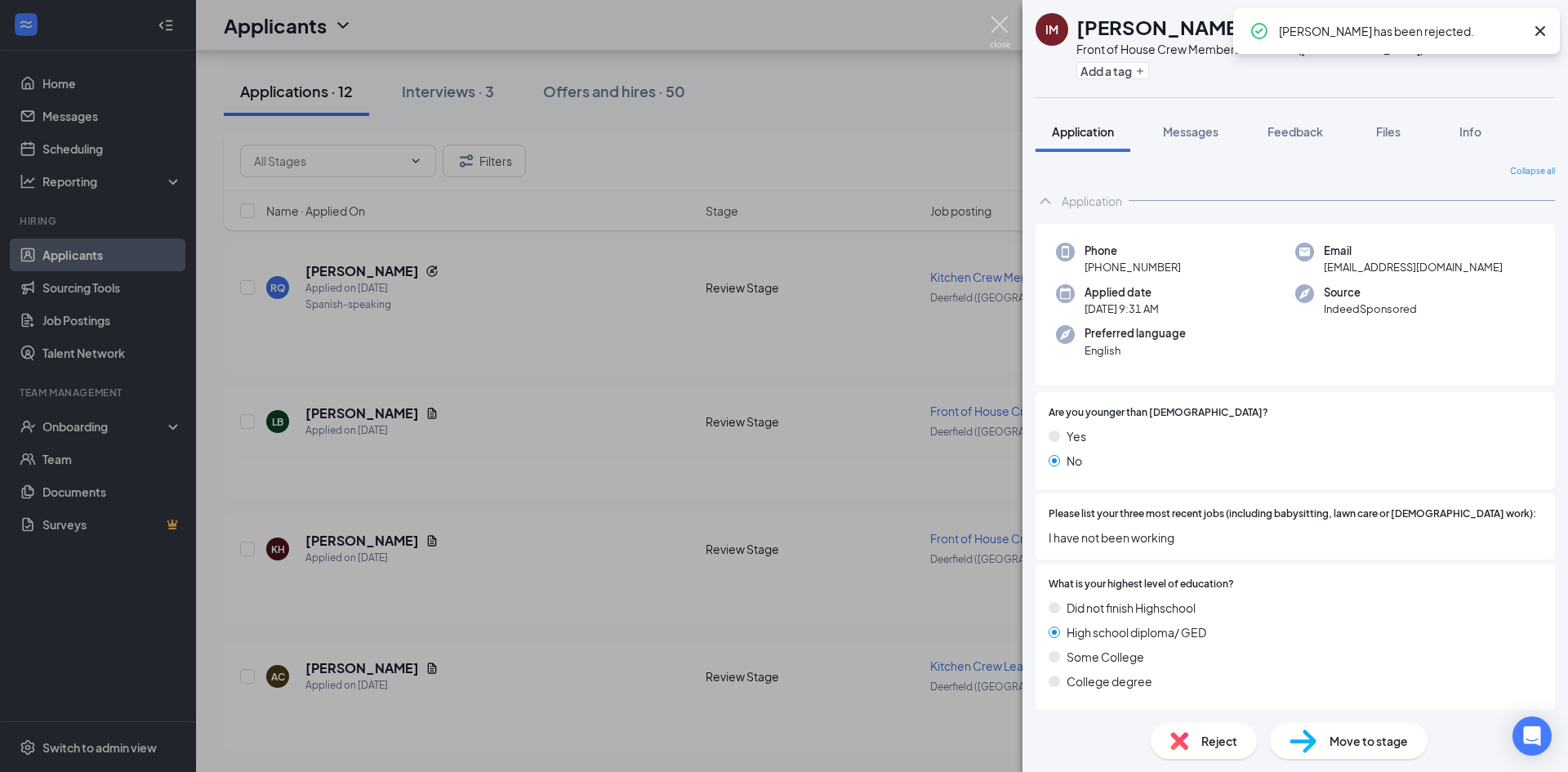
click at [1004, 28] on img at bounding box center [999, 32] width 20 height 32
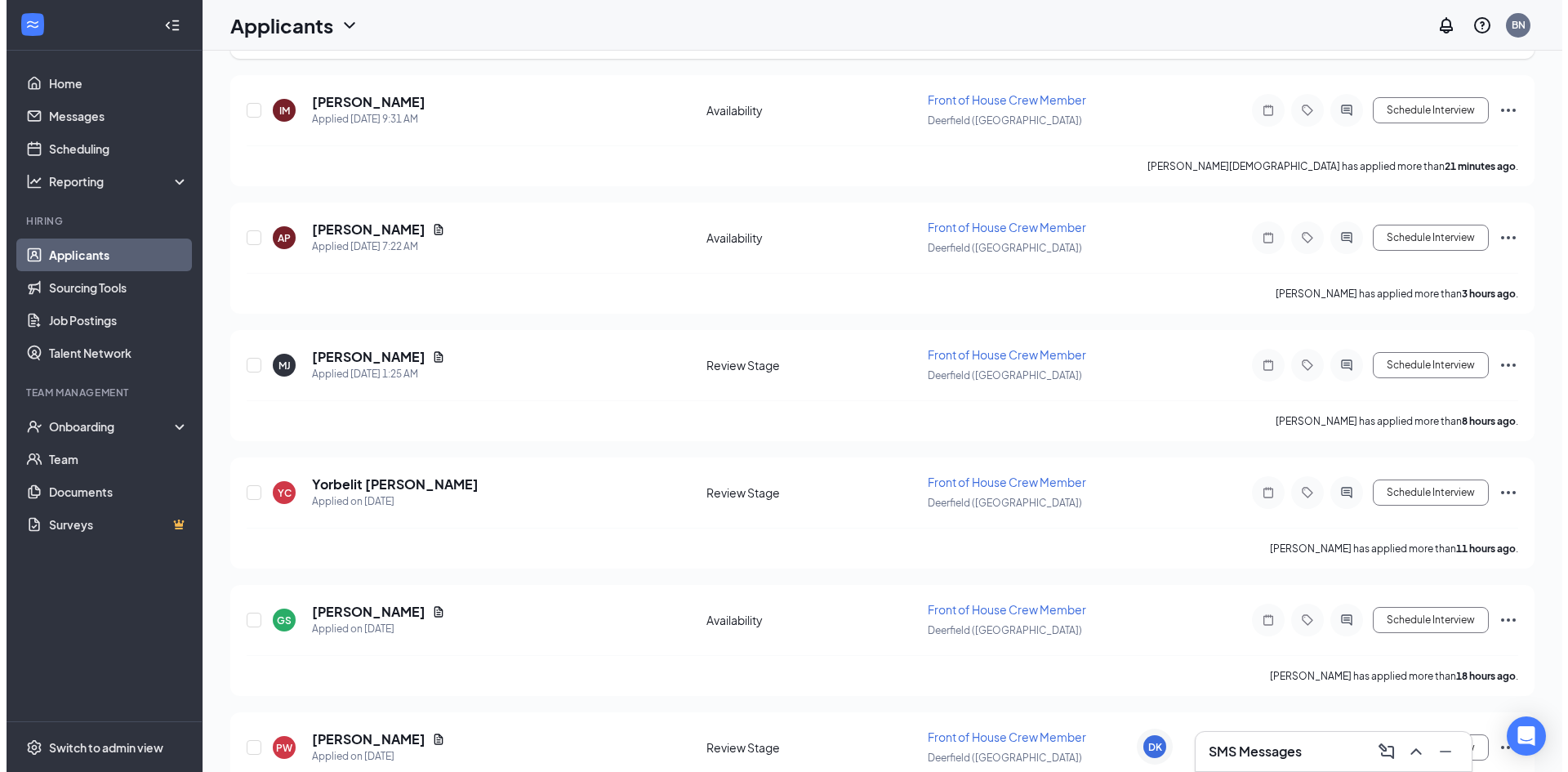
scroll to position [963, 0]
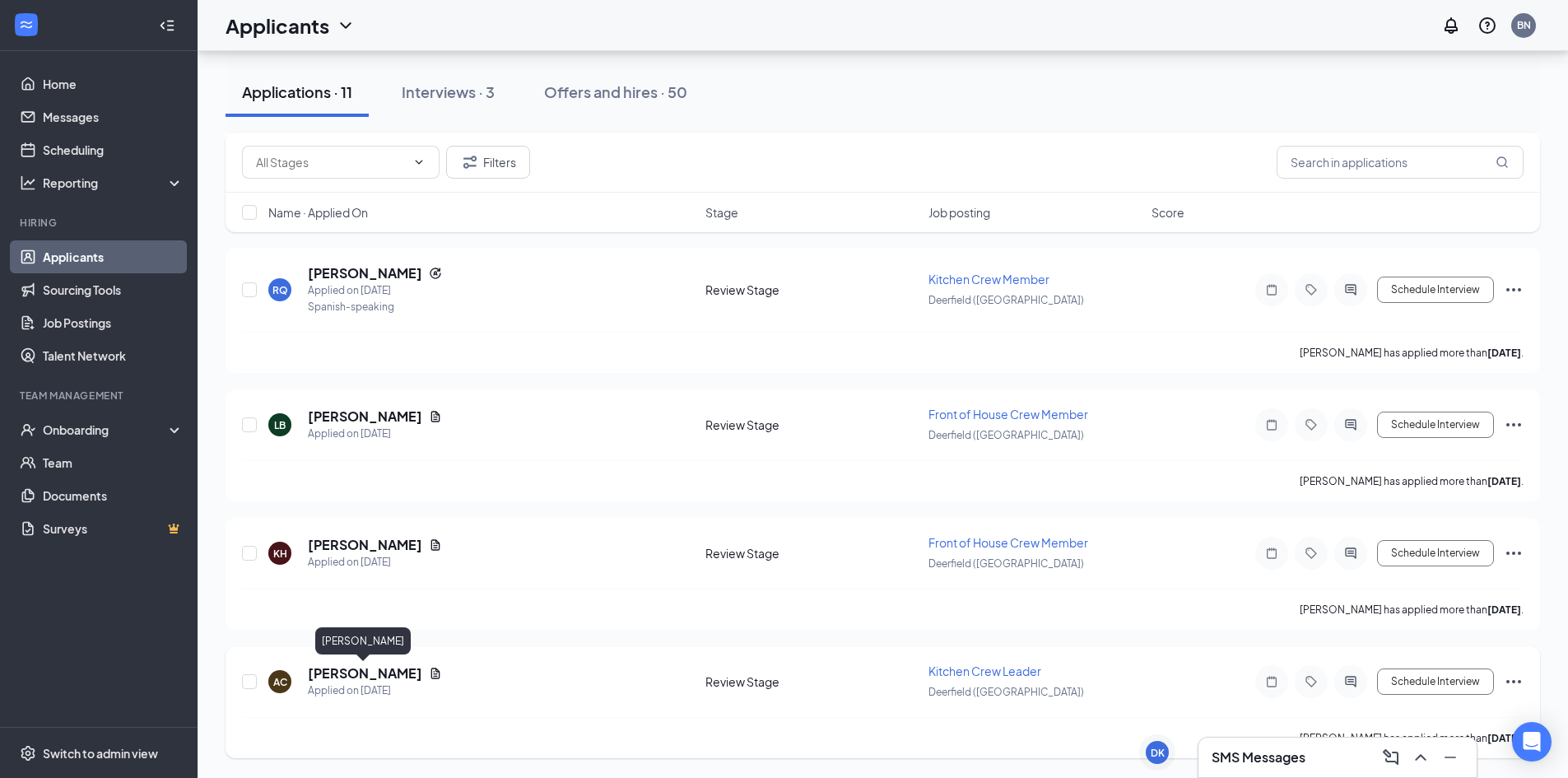
click at [332, 673] on h5 "[PERSON_NAME]" at bounding box center [365, 673] width 115 height 18
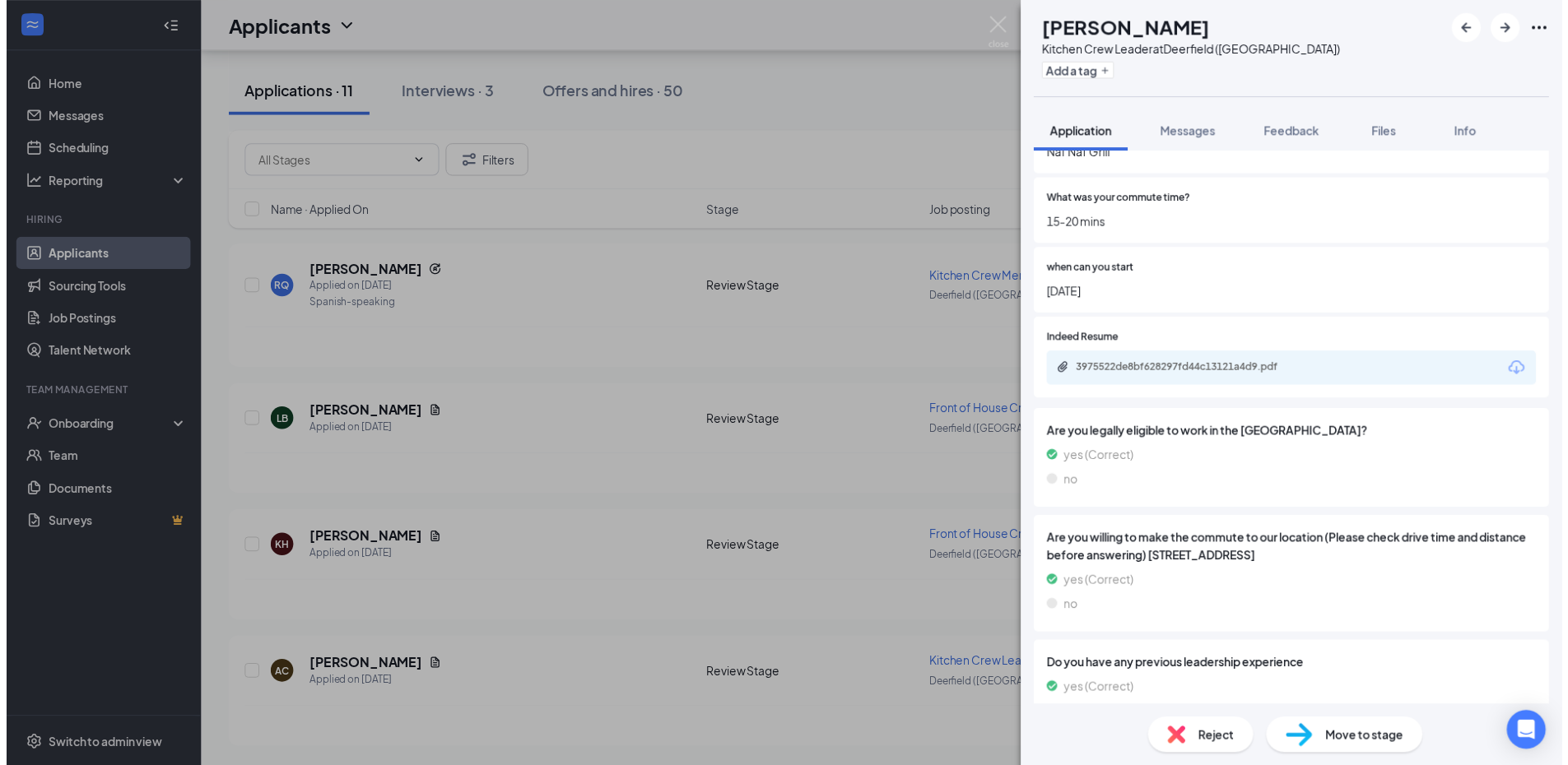
scroll to position [398, 0]
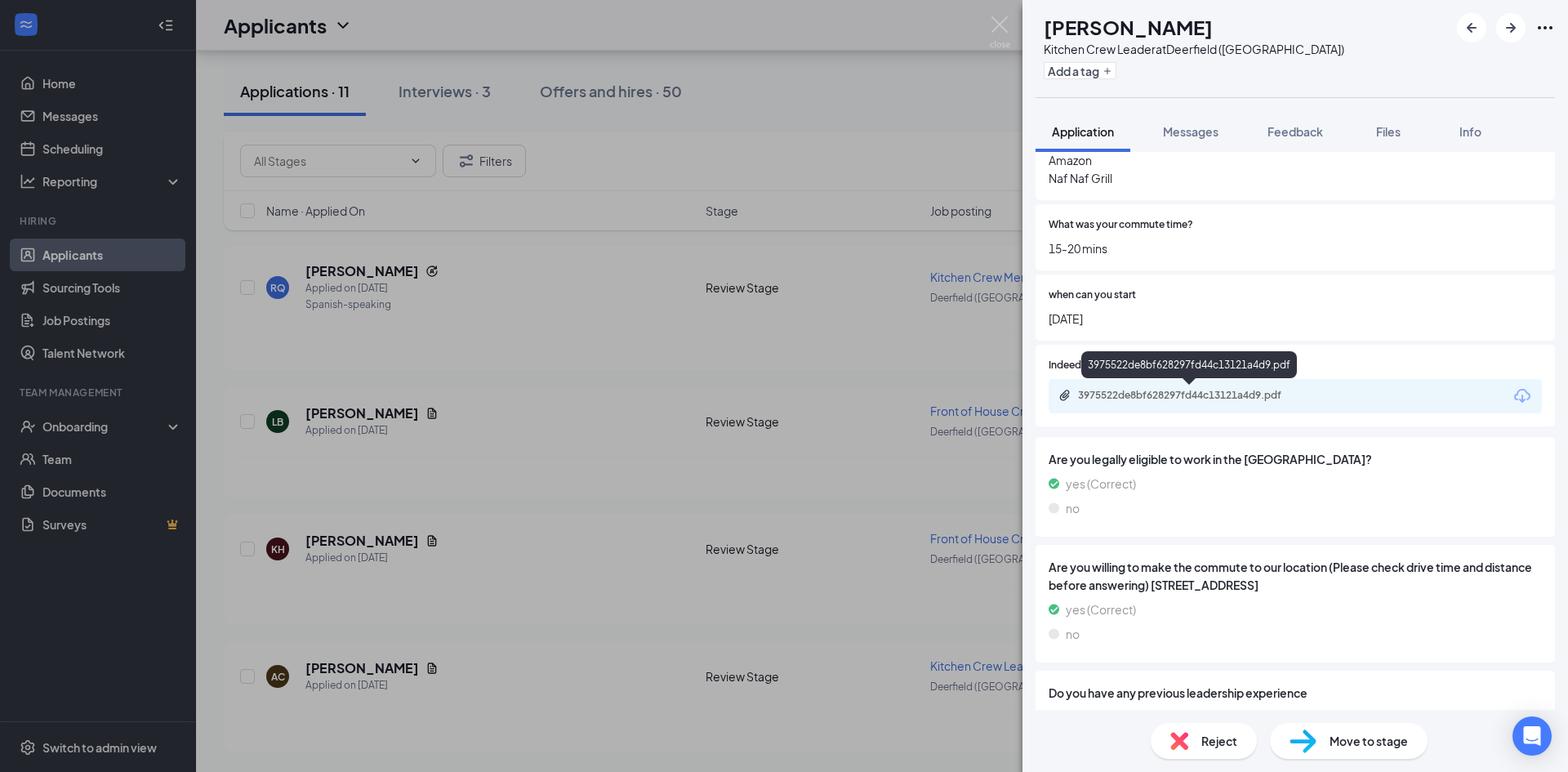
click at [1256, 396] on div "3975522de8bf628297fd44c13121a4d9.pdf" at bounding box center [1192, 396] width 229 height 13
click at [1009, 28] on img at bounding box center [999, 32] width 20 height 32
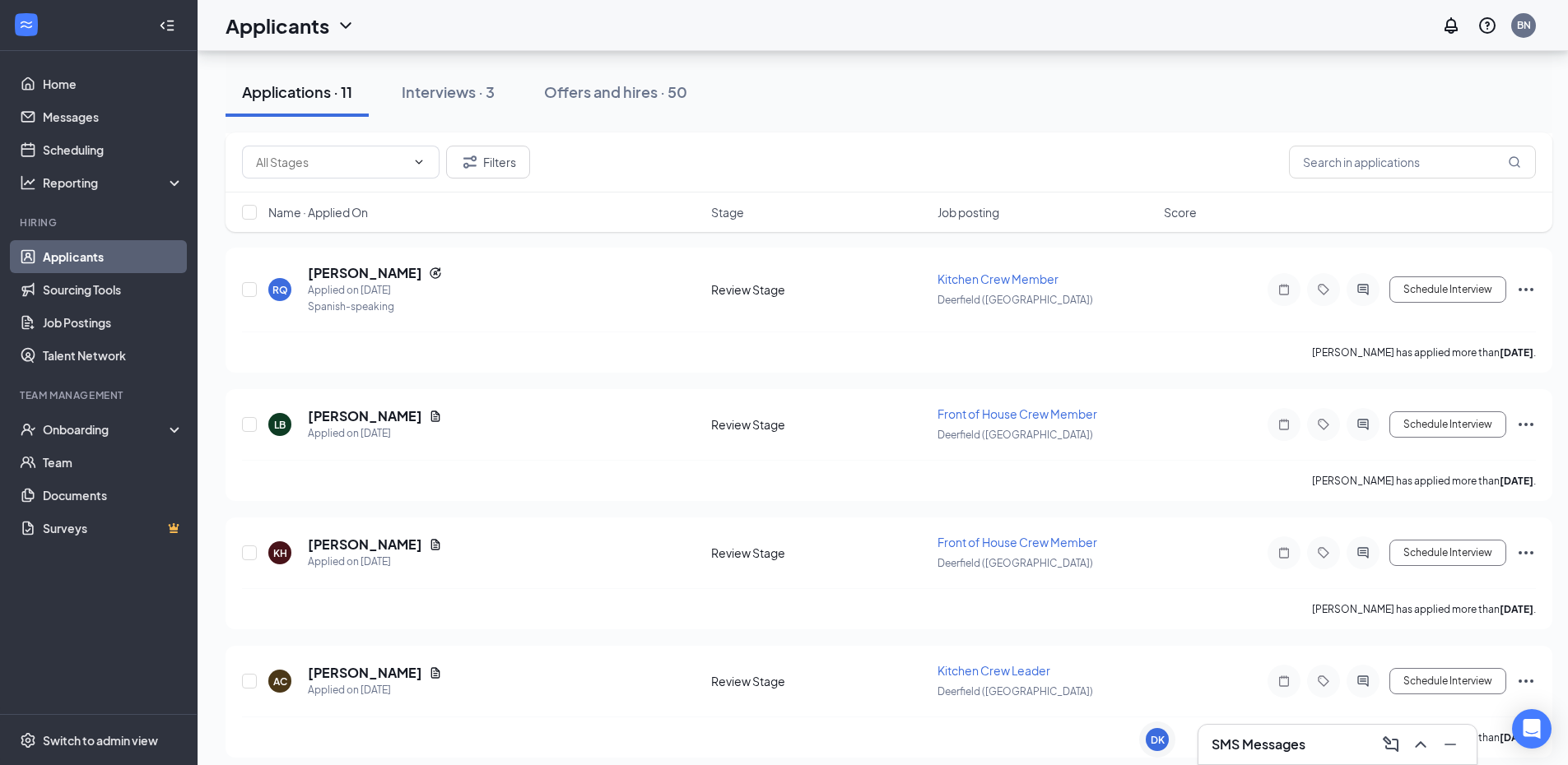
click at [1270, 733] on div "SMS Messages" at bounding box center [1337, 744] width 252 height 26
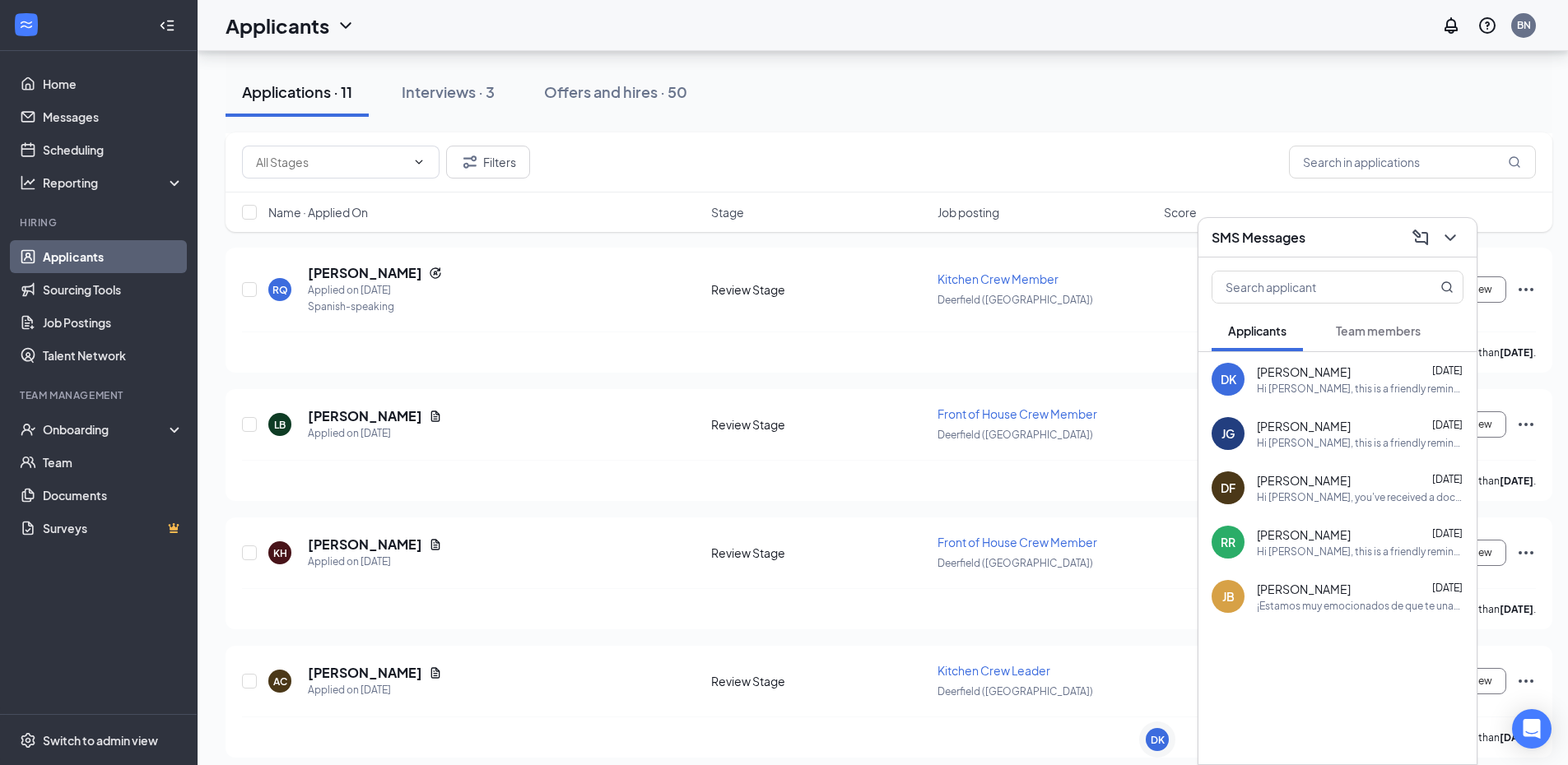
click at [1330, 454] on div "[PERSON_NAME] [DATE] Hi [PERSON_NAME], this is a friendly reminder. Your interv…" at bounding box center [1337, 433] width 278 height 54
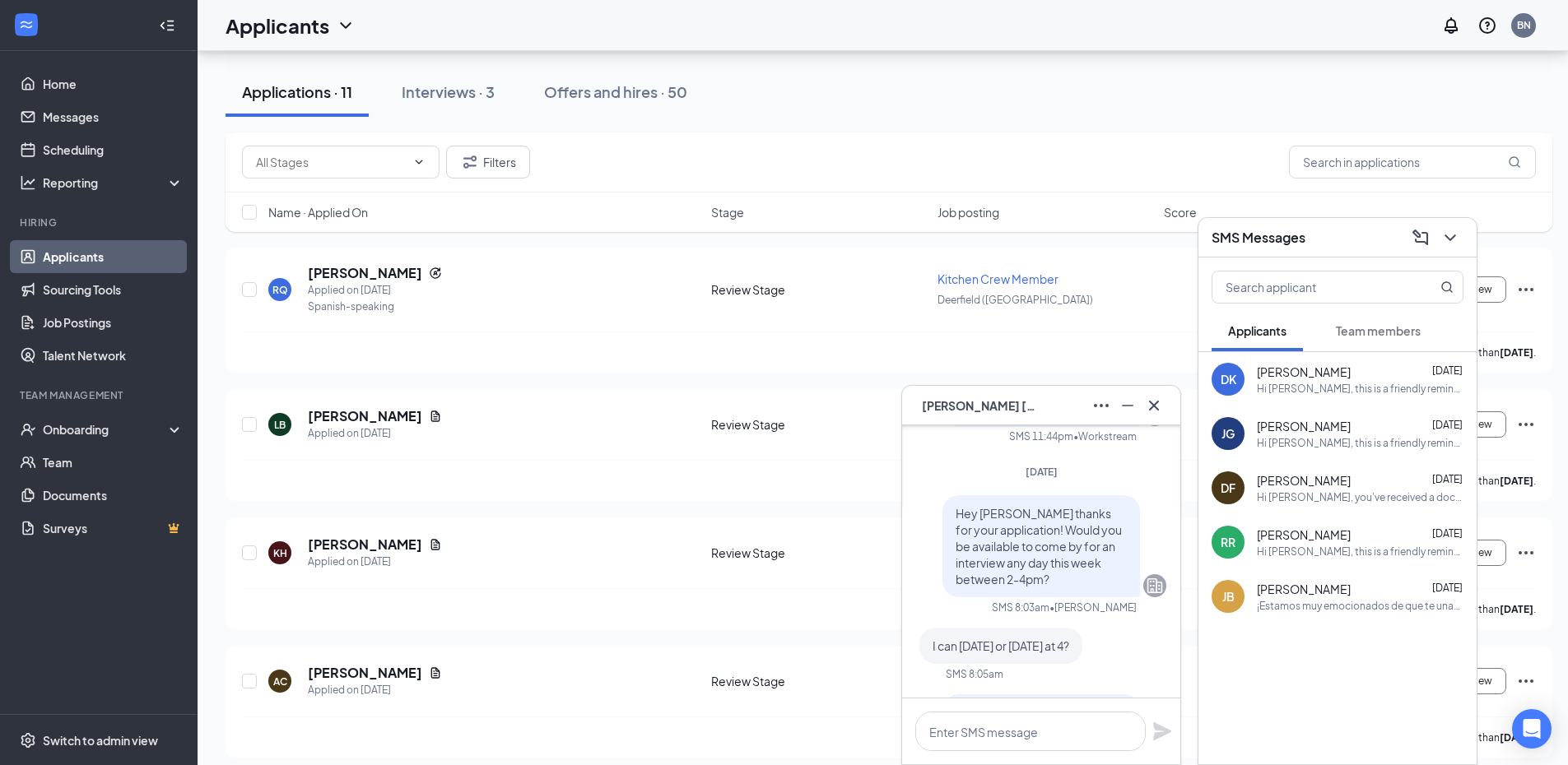
scroll to position [-932, 0]
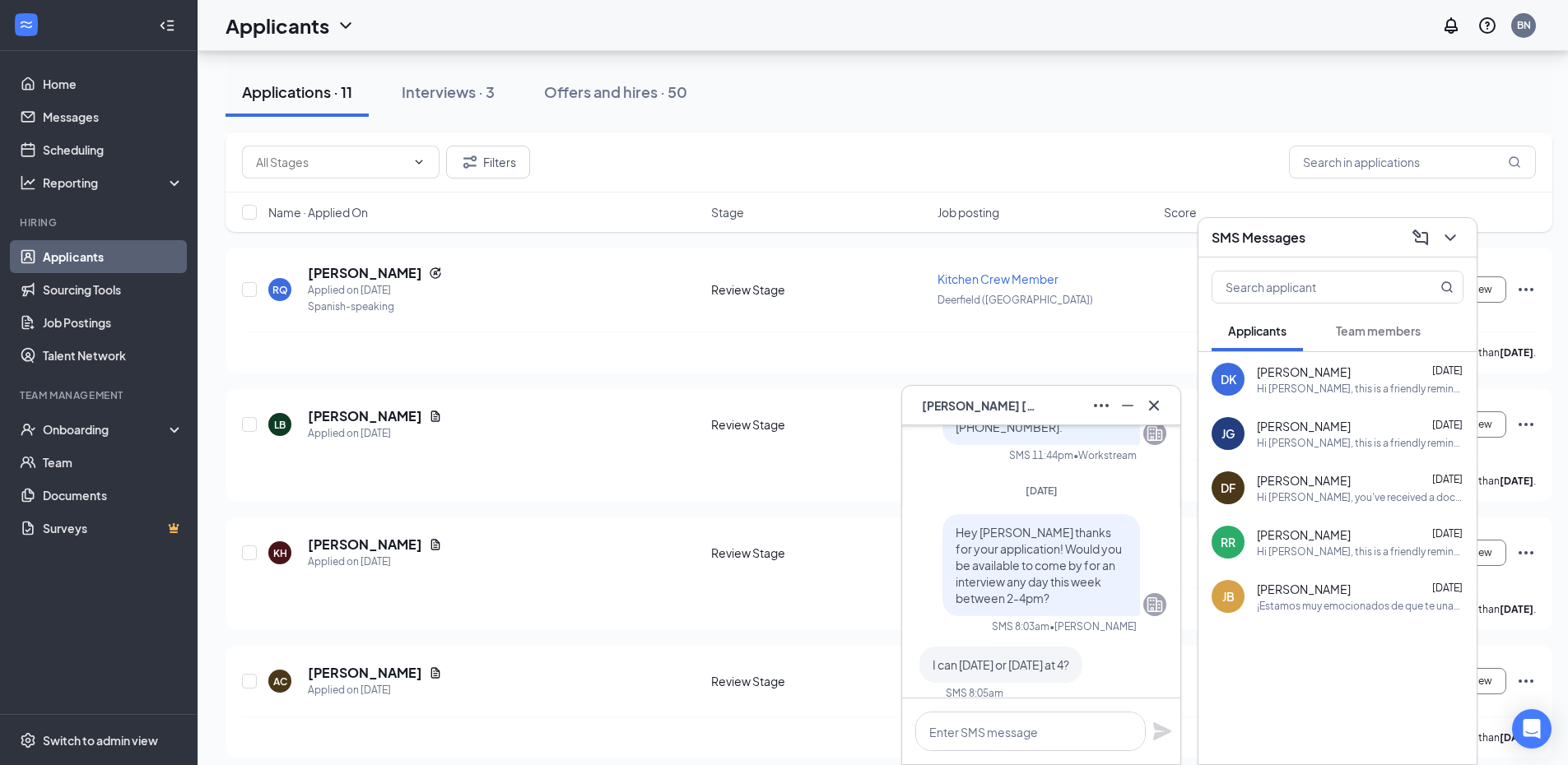
click at [1320, 398] on div "DK [PERSON_NAME] [DATE] Hi [PERSON_NAME], this is a friendly reminder. Your int…" at bounding box center [1337, 379] width 278 height 54
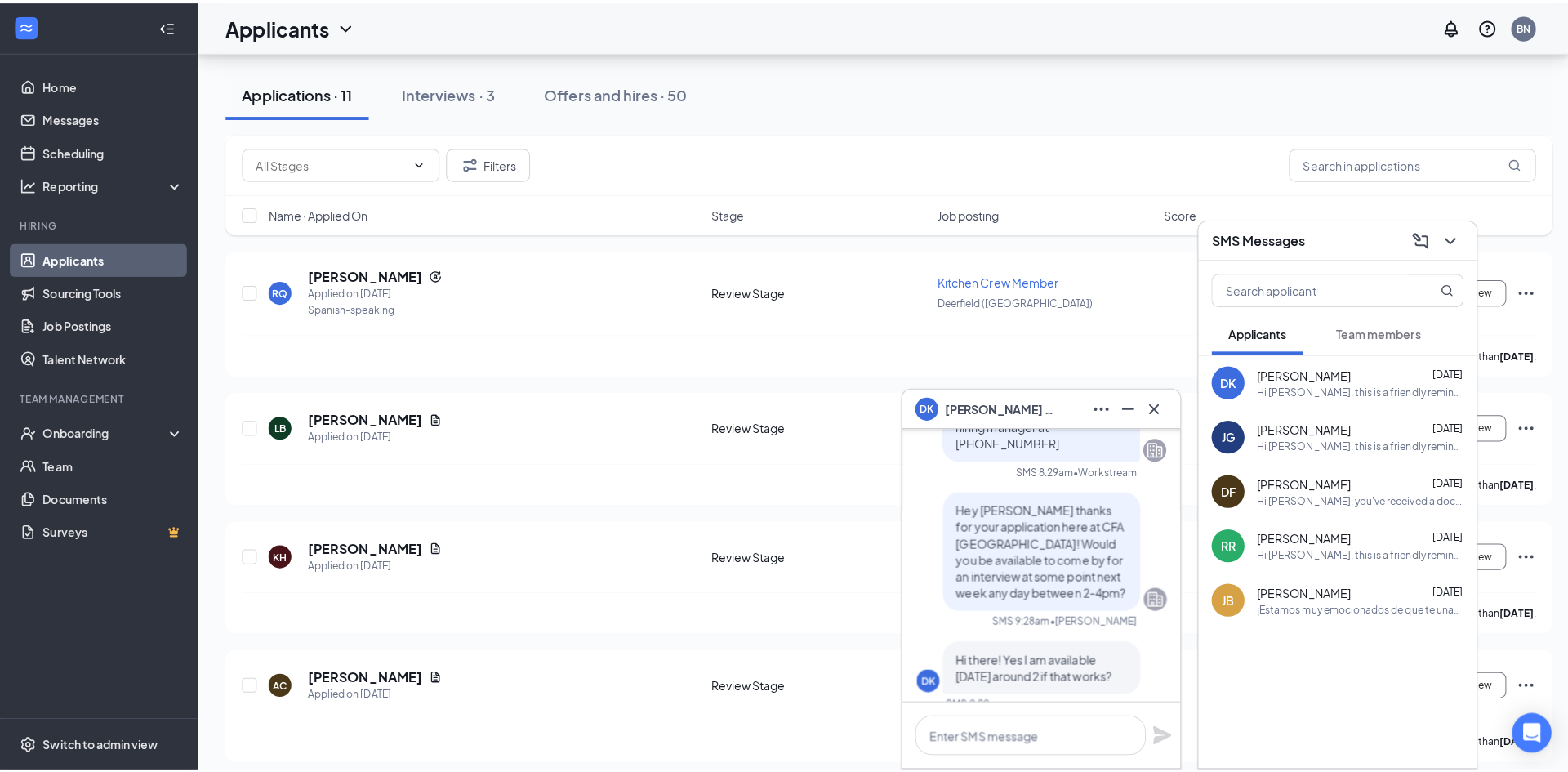
scroll to position [-740, 0]
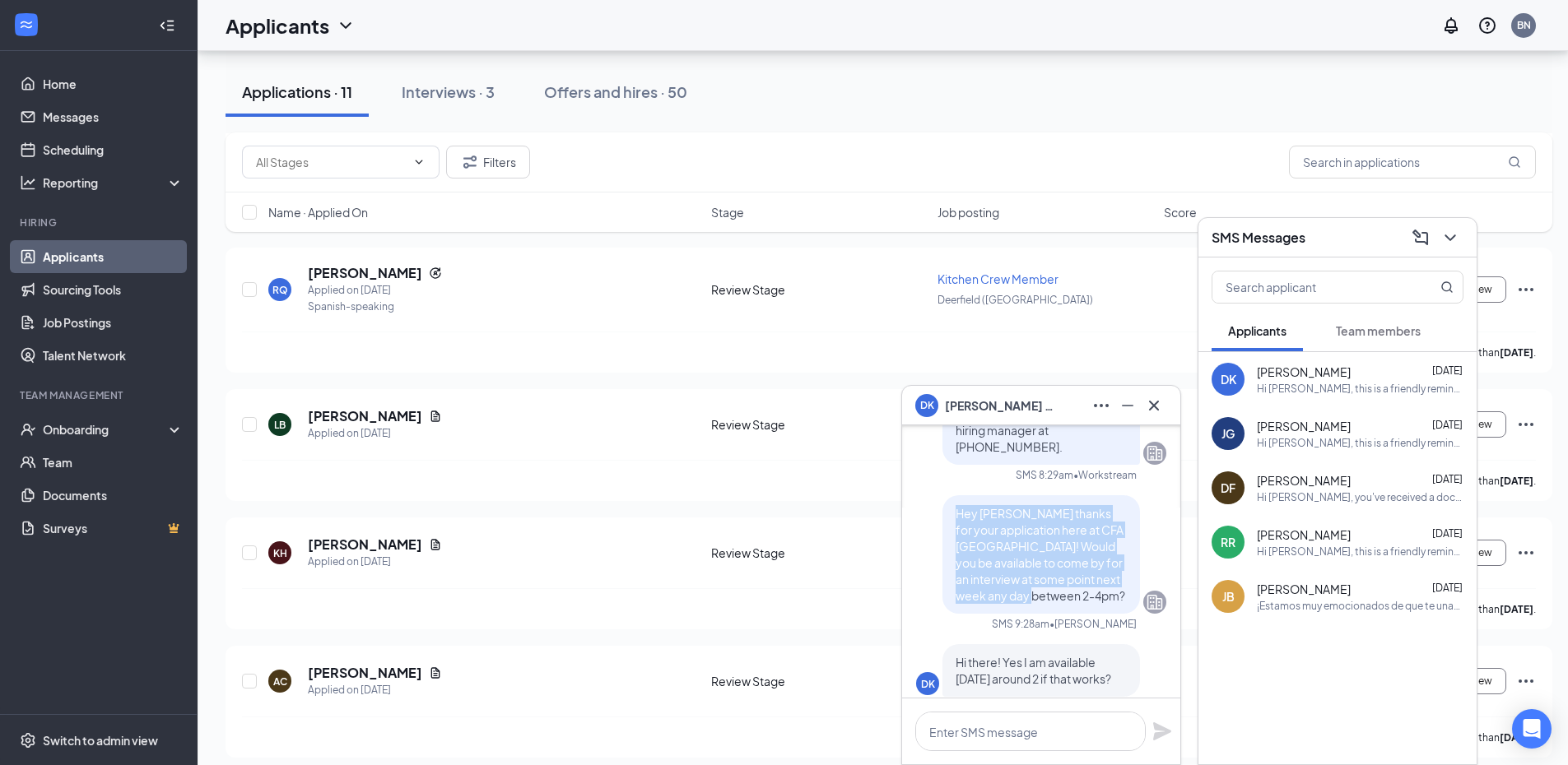
drag, startPoint x: 945, startPoint y: 546, endPoint x: 1114, endPoint y: 637, distance: 191.9
click at [1114, 614] on div "Hey [PERSON_NAME] thanks for your application here at CFA [GEOGRAPHIC_DATA]! Wo…" at bounding box center [1041, 555] width 198 height 119
copy span "Hey [PERSON_NAME] thanks for your application here at CFA [GEOGRAPHIC_DATA]! Wo…"
click at [1146, 401] on icon "Cross" at bounding box center [1154, 405] width 19 height 19
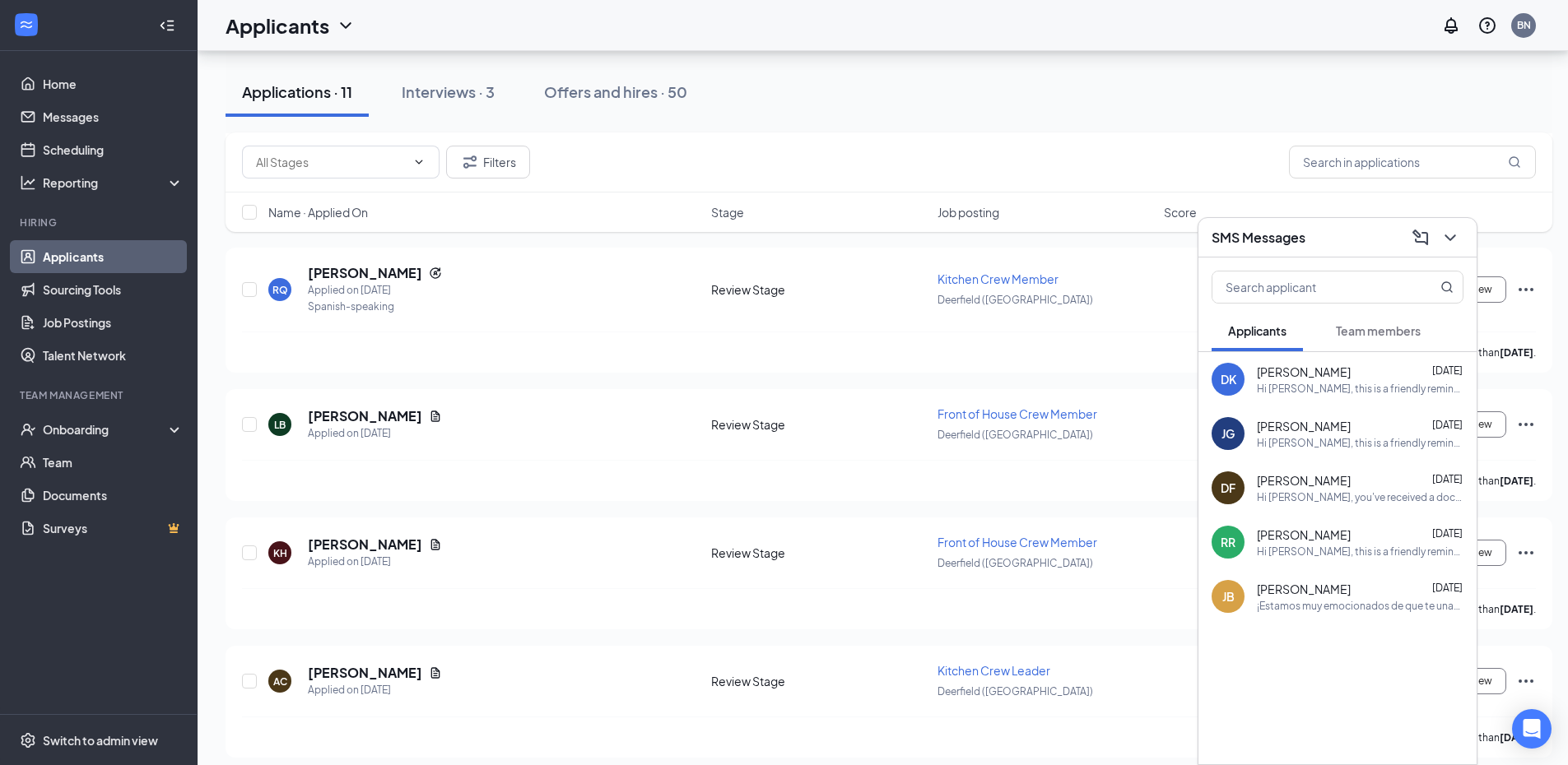
click at [1453, 241] on icon "ChevronDown" at bounding box center [1450, 237] width 19 height 19
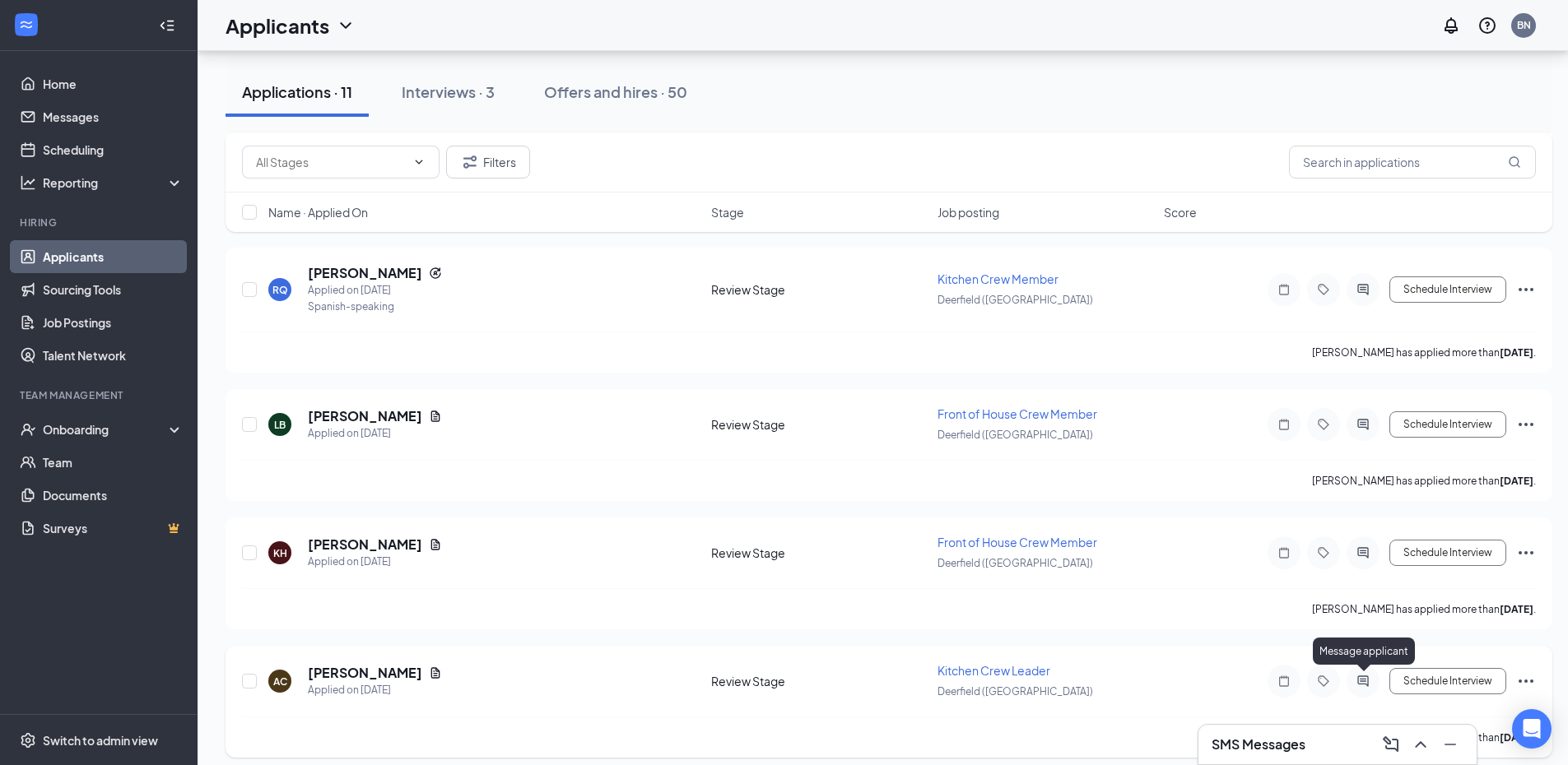
click at [1362, 687] on icon "ActiveChat" at bounding box center [1363, 682] width 19 height 14
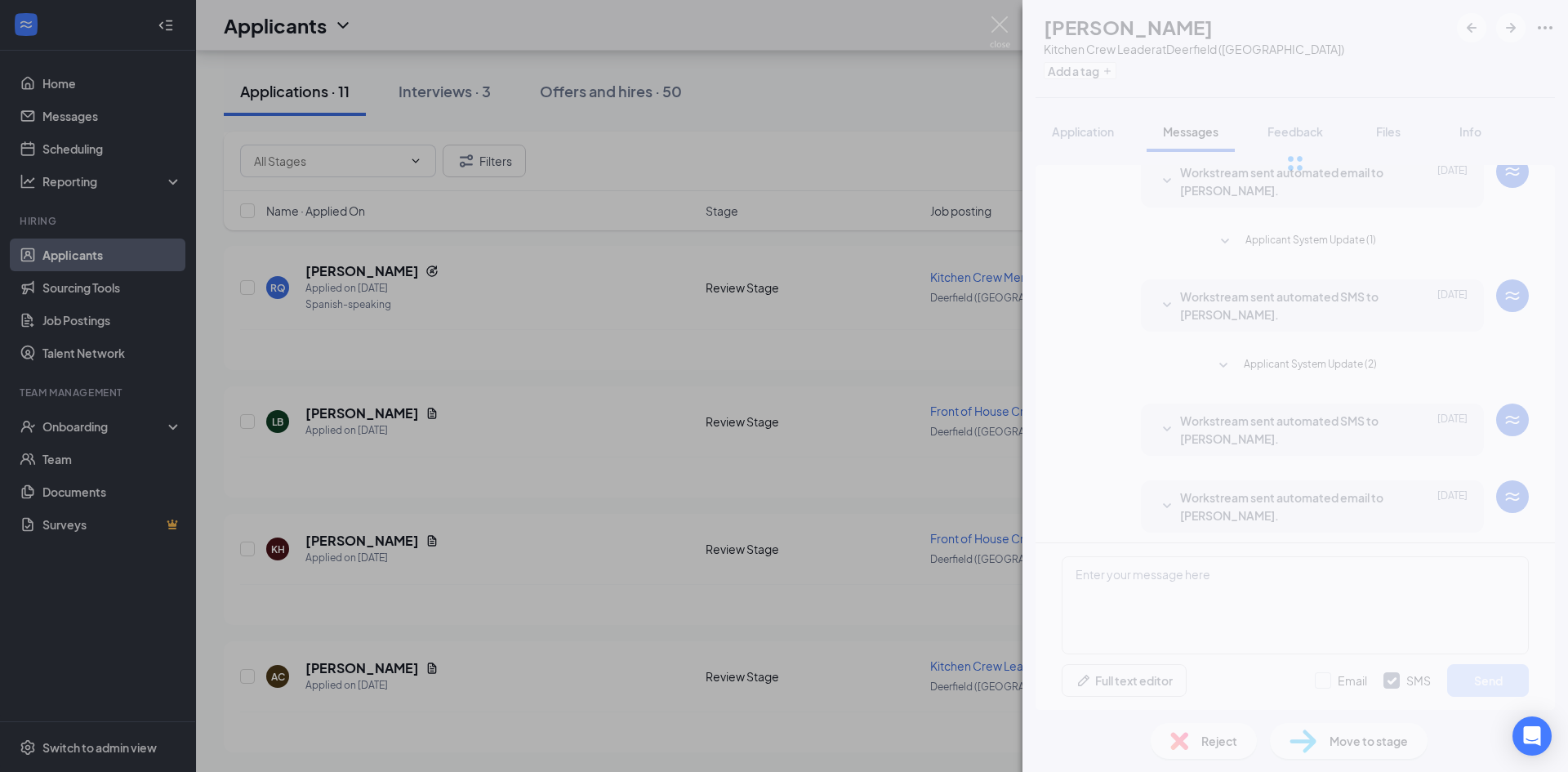
scroll to position [72, 0]
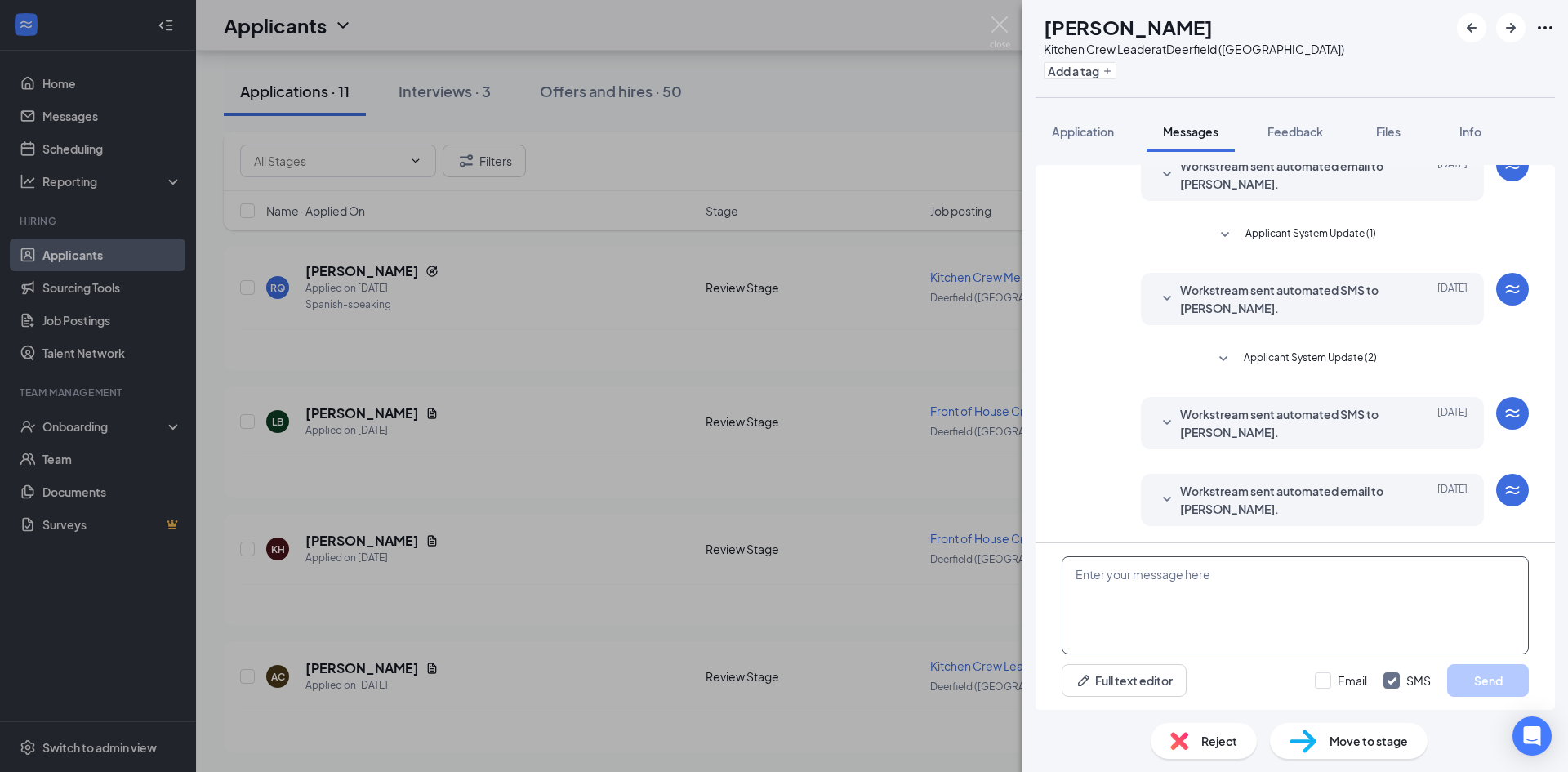
click at [1199, 577] on textarea at bounding box center [1295, 605] width 467 height 98
paste textarea "Hey [PERSON_NAME] thanks for your application here at CFA [GEOGRAPHIC_DATA]! Wo…"
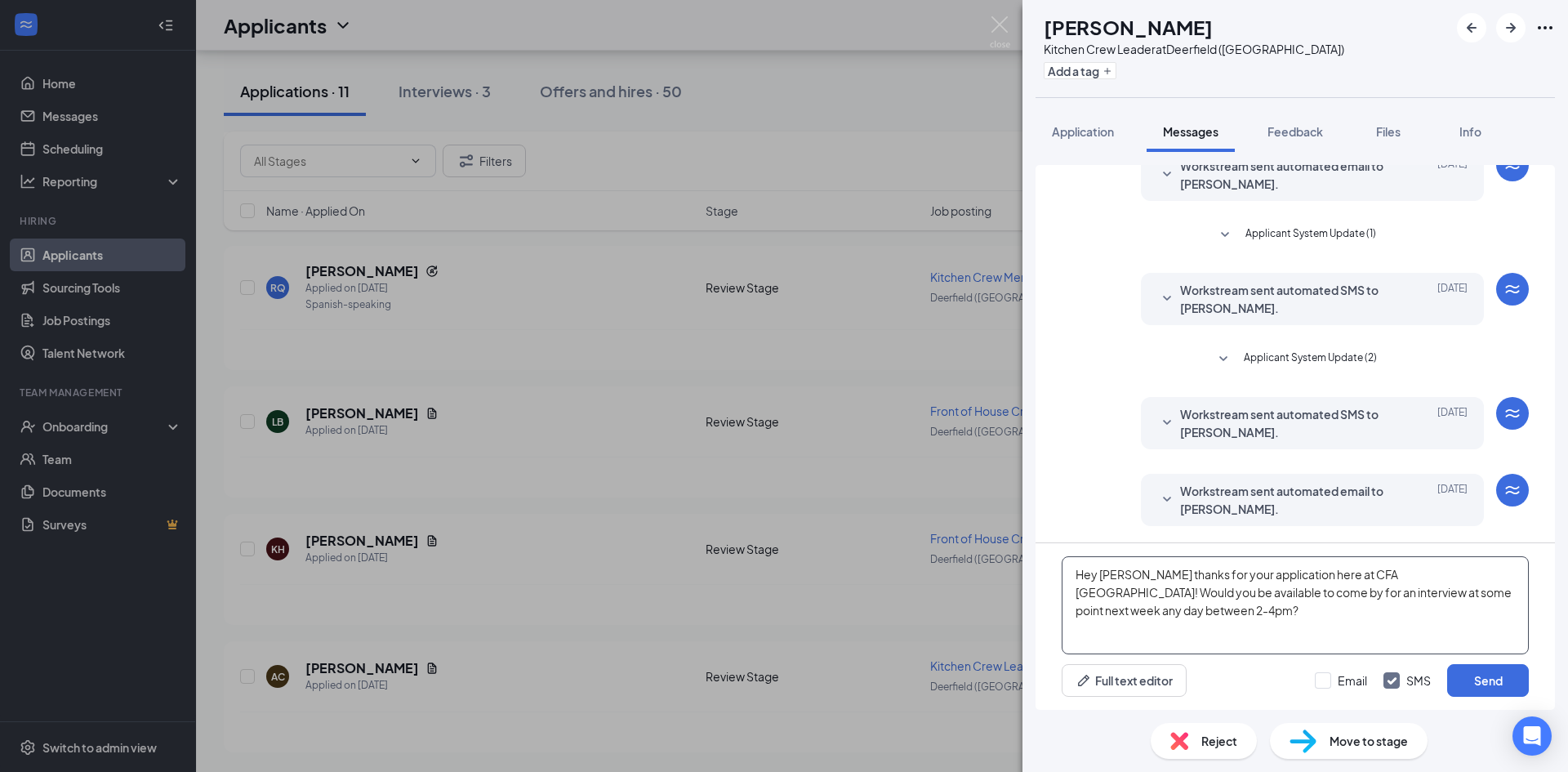
click at [1137, 576] on textarea "Hey [PERSON_NAME] thanks for your application here at CFA [GEOGRAPHIC_DATA]! Wo…" at bounding box center [1295, 605] width 467 height 98
click at [1343, 597] on textarea "Hey [PERSON_NAME] thanks for your application here at CFA [GEOGRAPHIC_DATA]! Wo…" at bounding box center [1295, 605] width 467 height 98
click at [1373, 598] on textarea "Hey [PERSON_NAME] thanks for your application here at CFA [GEOGRAPHIC_DATA]! Wo…" at bounding box center [1295, 605] width 467 height 98
drag, startPoint x: 1409, startPoint y: 603, endPoint x: 1055, endPoint y: 567, distance: 355.8
click at [1056, 567] on div "Hey [PERSON_NAME] thanks for your application here at CFA [GEOGRAPHIC_DATA]! Wo…" at bounding box center [1295, 626] width 520 height 167
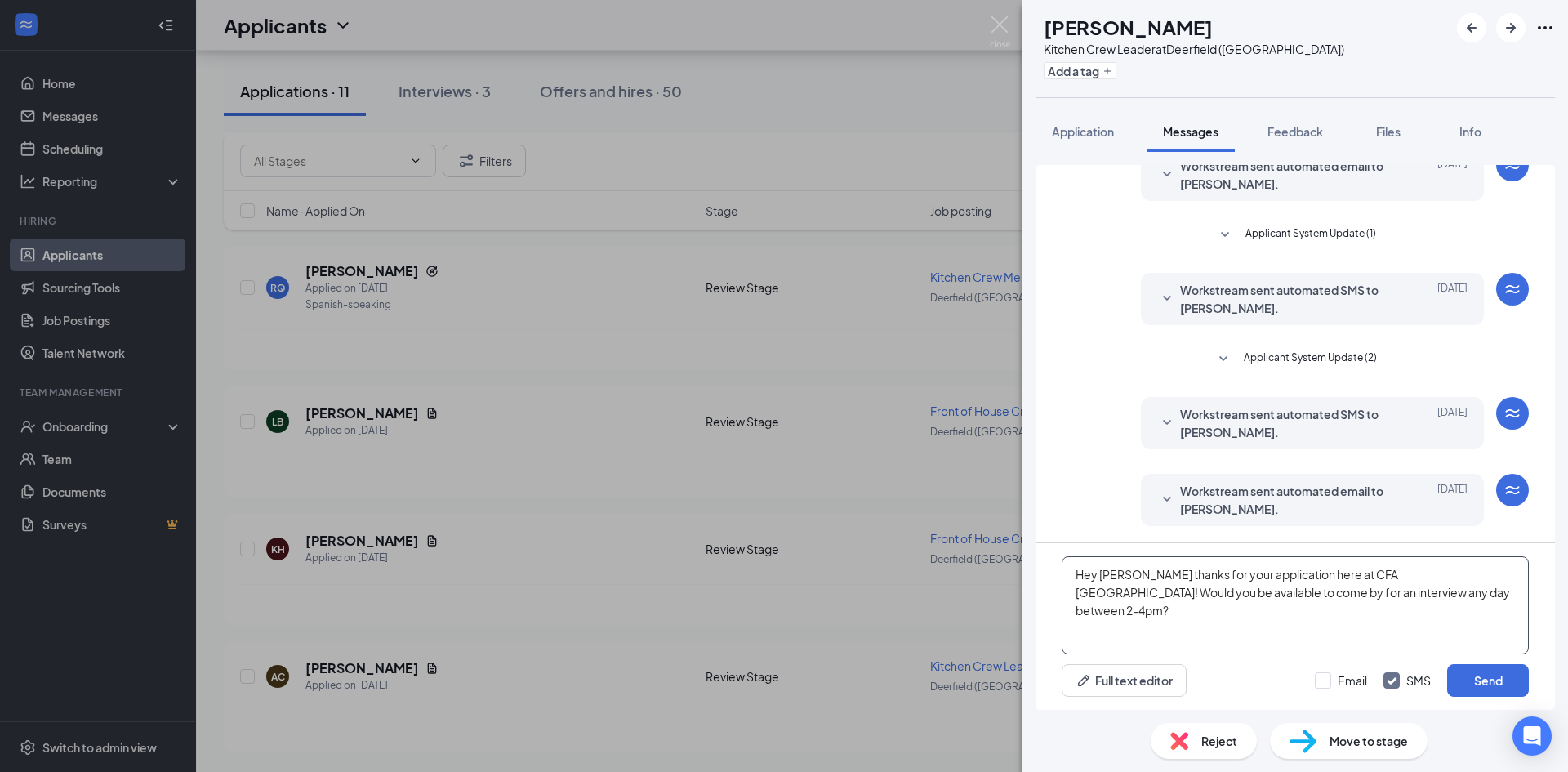
click at [1286, 653] on textarea "Hey [PERSON_NAME] thanks for your application here at CFA [GEOGRAPHIC_DATA]! Wo…" at bounding box center [1295, 605] width 467 height 98
type textarea "Hey [PERSON_NAME] thanks for your application here at CFA [GEOGRAPHIC_DATA]! Wo…"
click at [1499, 680] on button "Send" at bounding box center [1488, 681] width 81 height 33
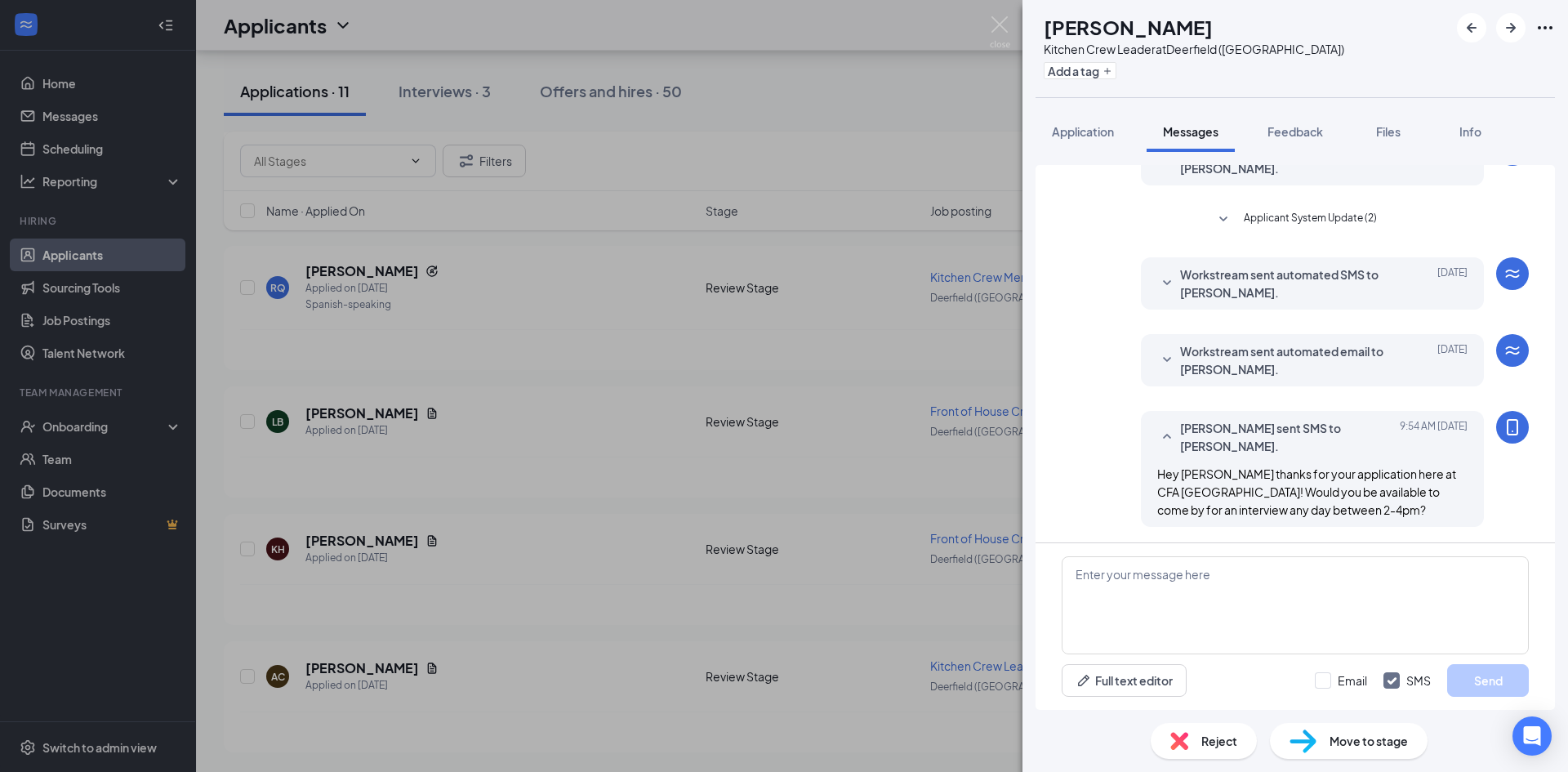
scroll to position [213, 0]
click at [1092, 74] on button "Add a tag" at bounding box center [1080, 71] width 73 height 17
click at [1088, 120] on input "Contacted" at bounding box center [1113, 113] width 75 height 18
checkbox input "true"
click at [1001, 22] on img at bounding box center [999, 32] width 20 height 32
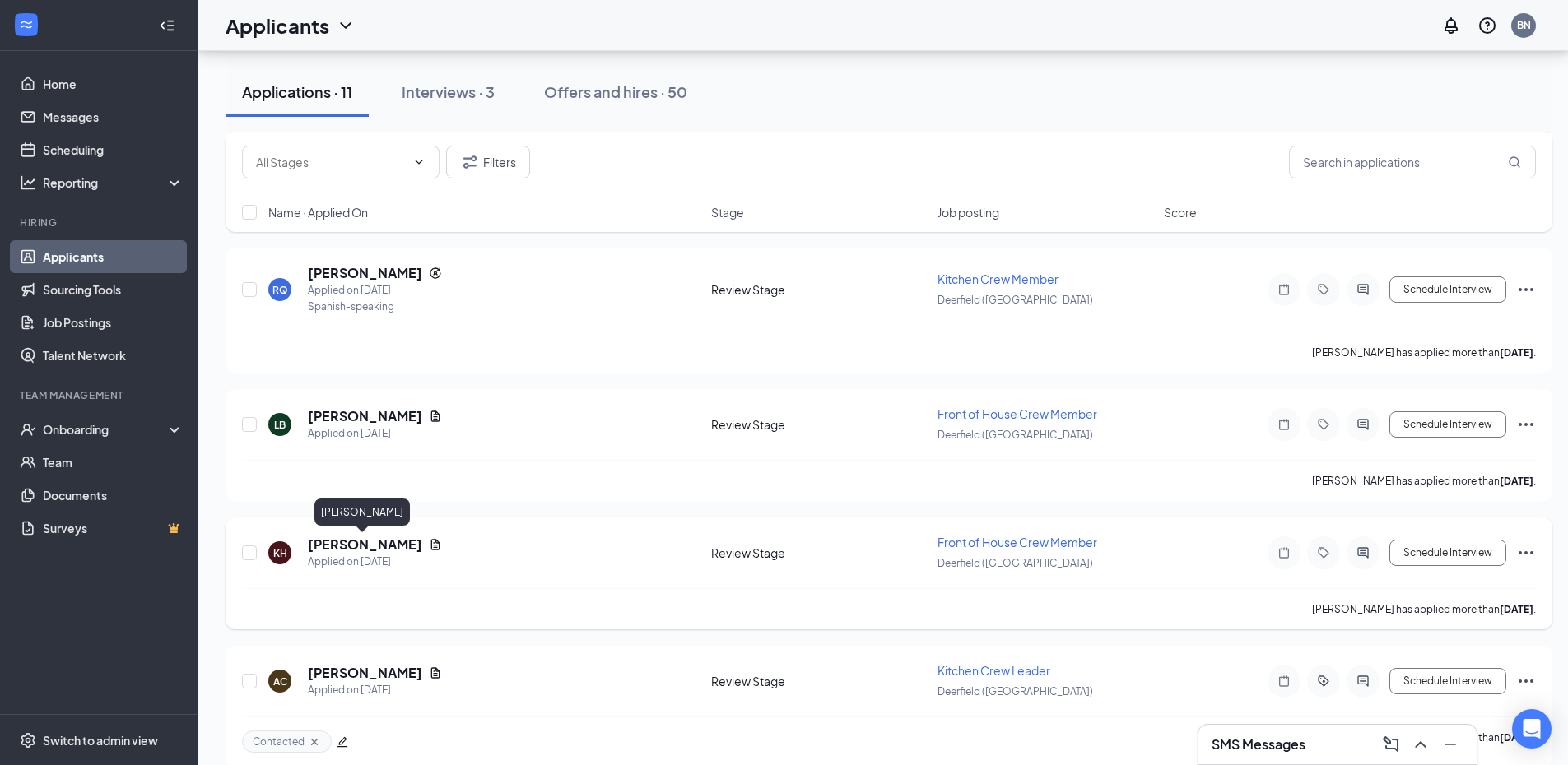
click at [394, 543] on h5 "[PERSON_NAME]" at bounding box center [365, 544] width 115 height 18
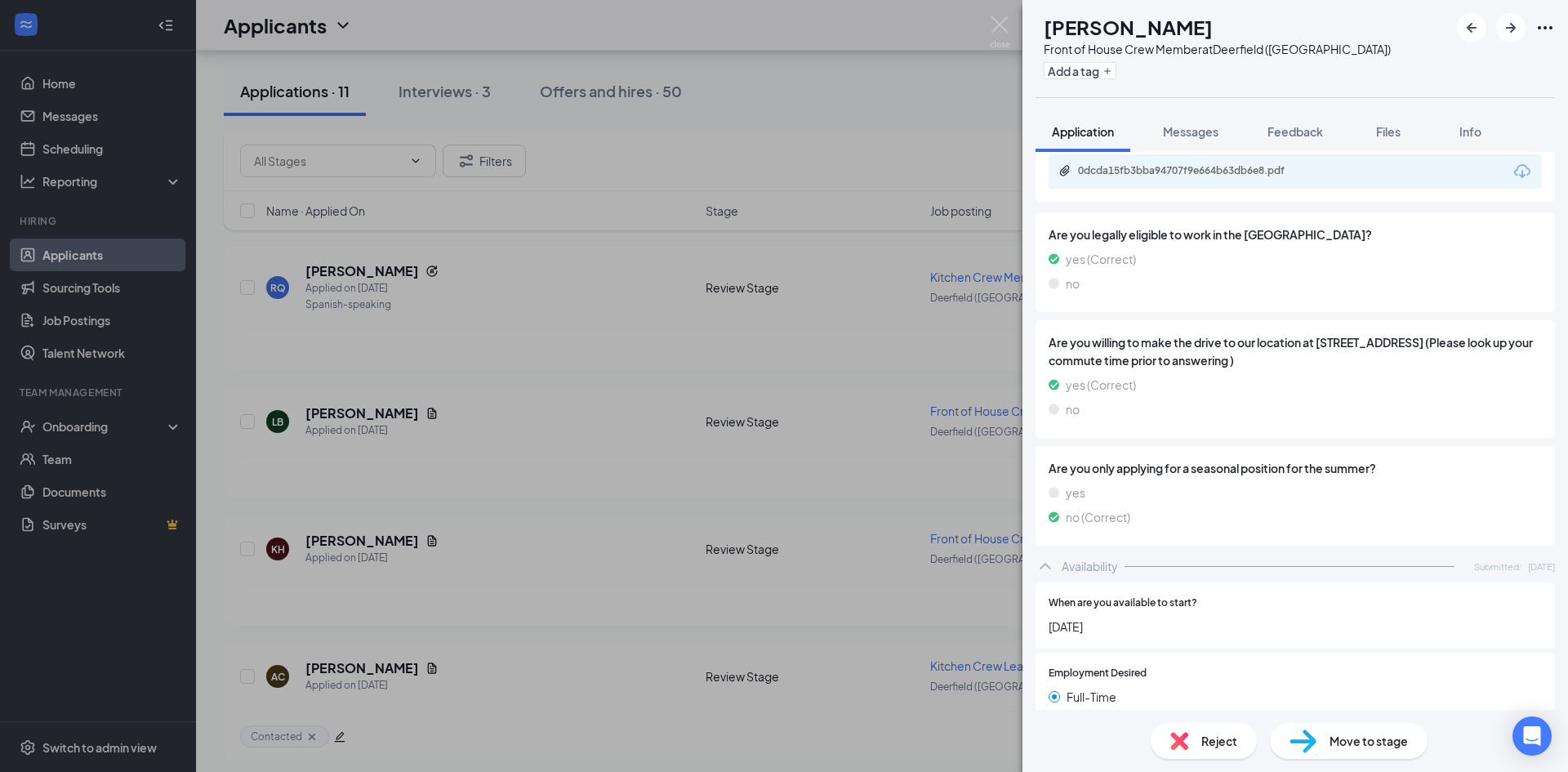
scroll to position [604, 0]
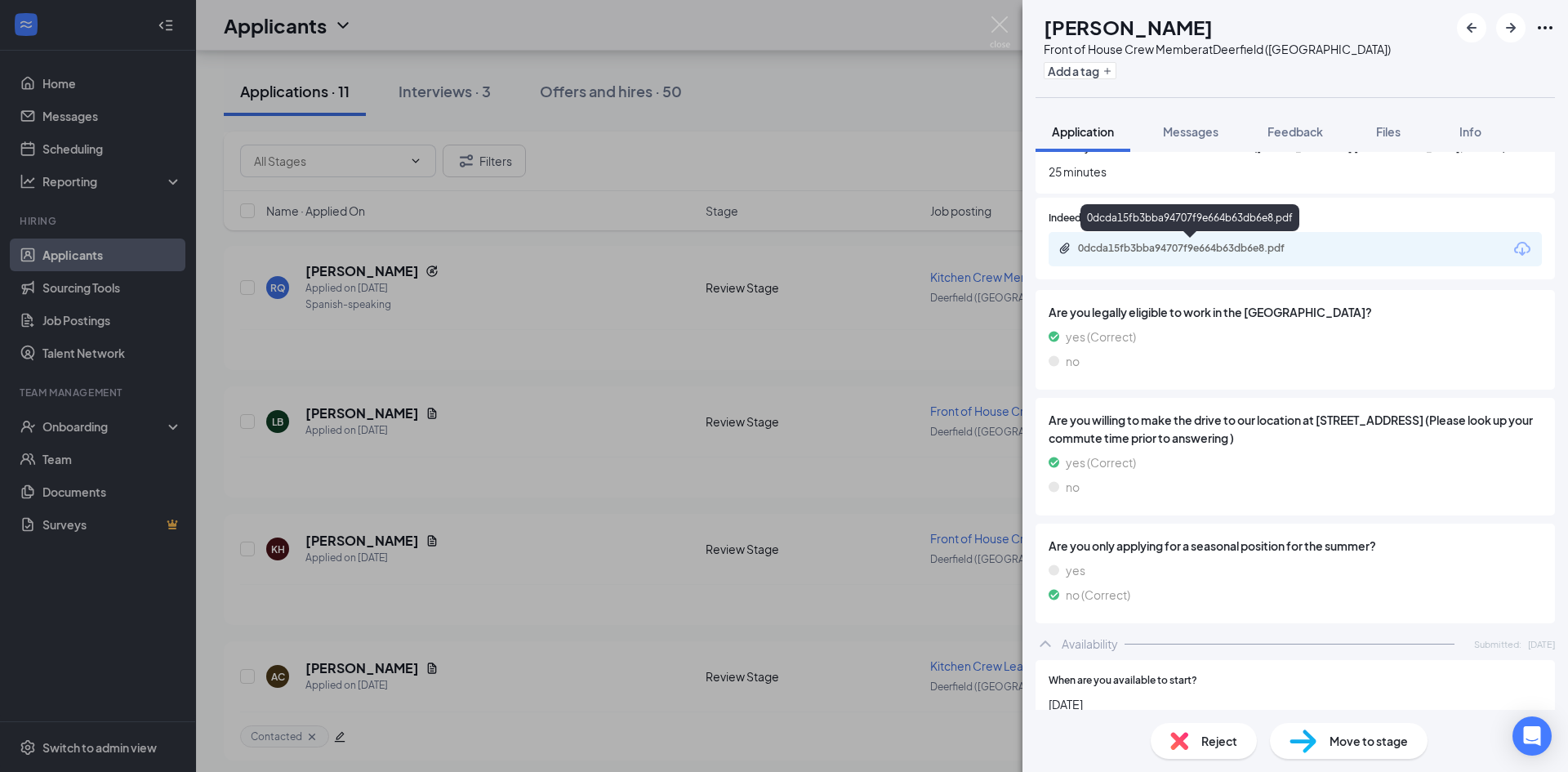
click at [1137, 256] on div "0dcda15fb3bba94707f9e664b63db6e8.pdf" at bounding box center [1191, 250] width 264 height 15
click at [1170, 738] on div "Reject" at bounding box center [1203, 741] width 106 height 36
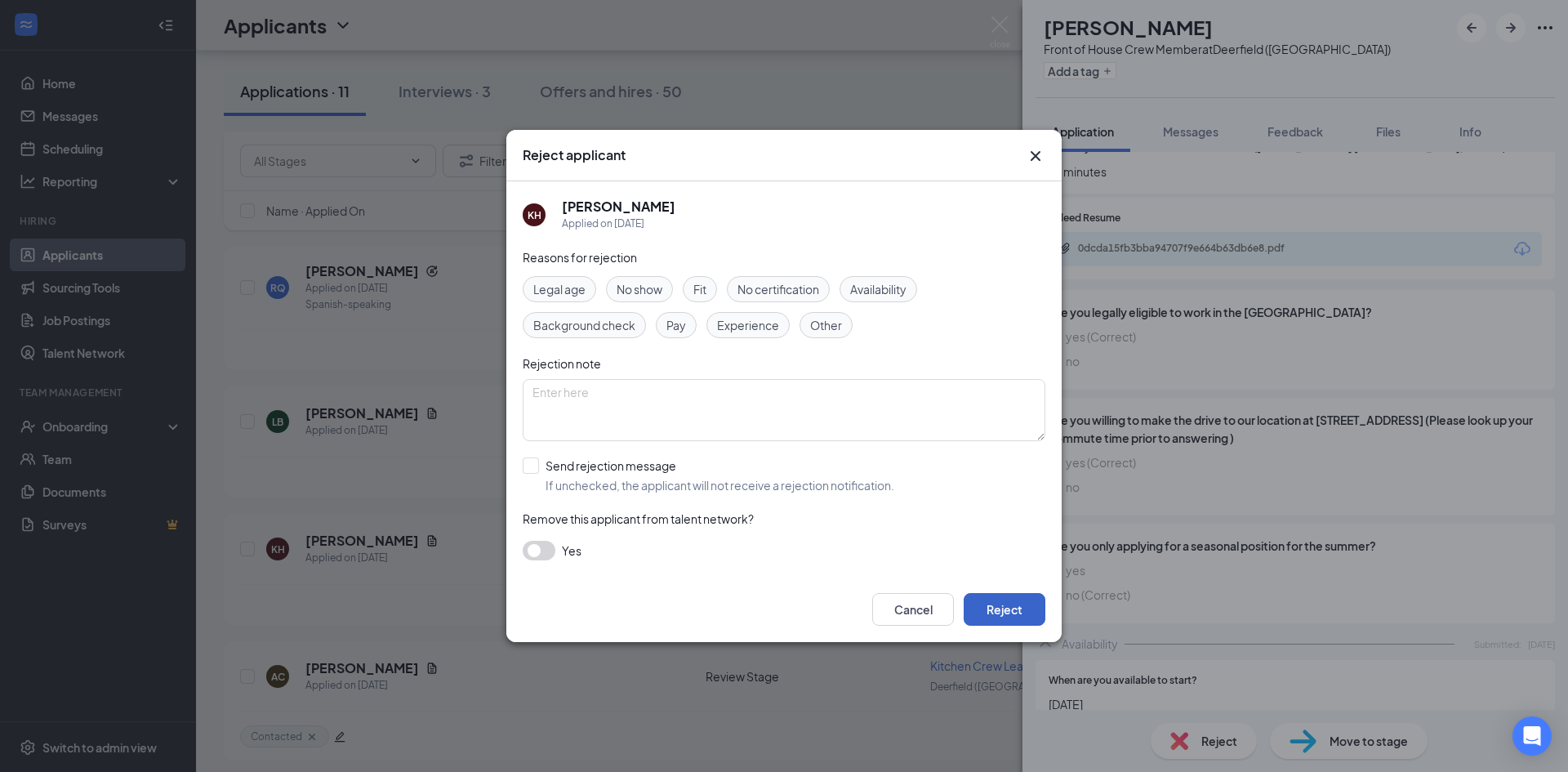
click at [1010, 611] on button "Reject" at bounding box center [1004, 609] width 81 height 33
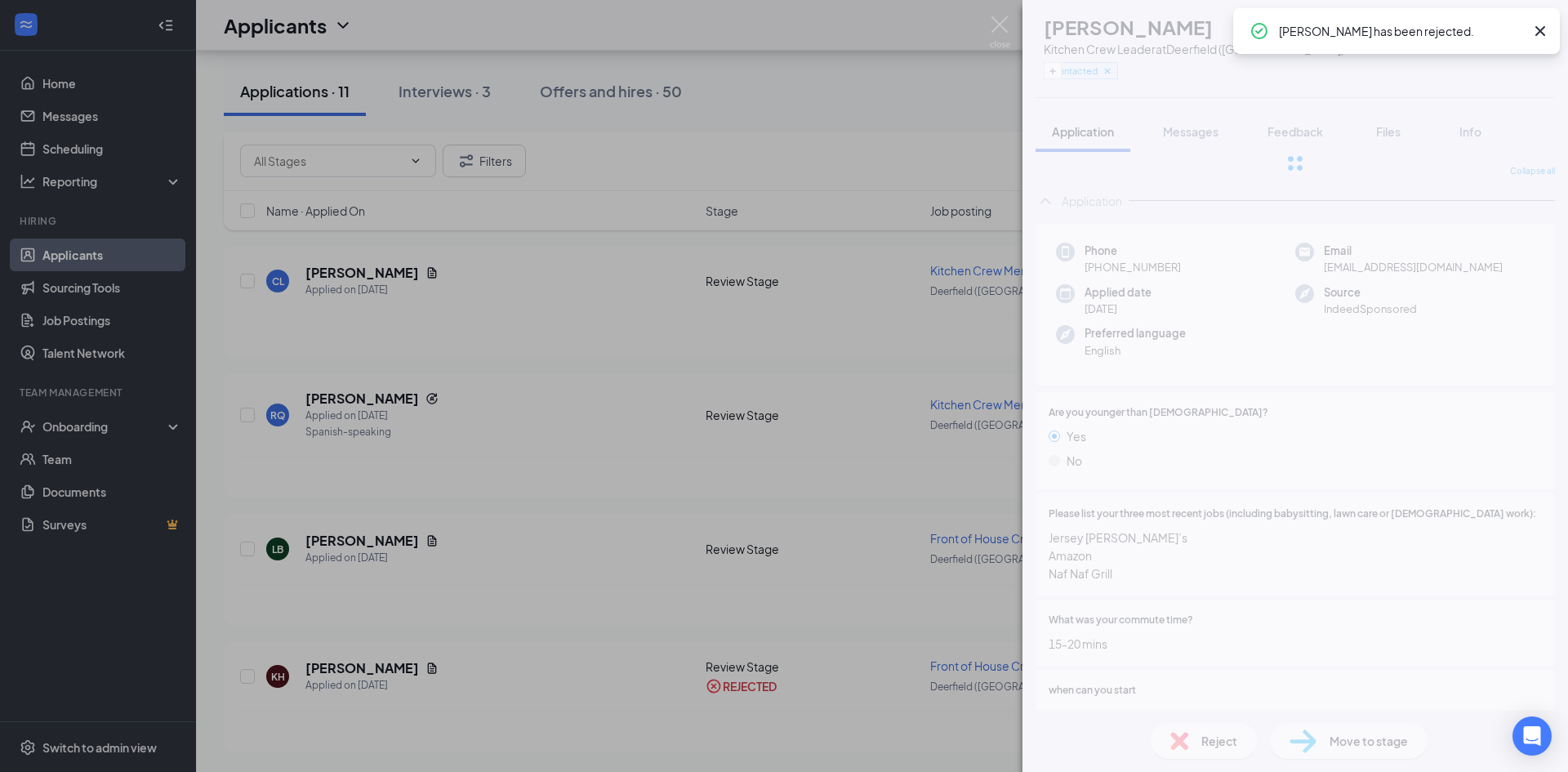
scroll to position [835, 0]
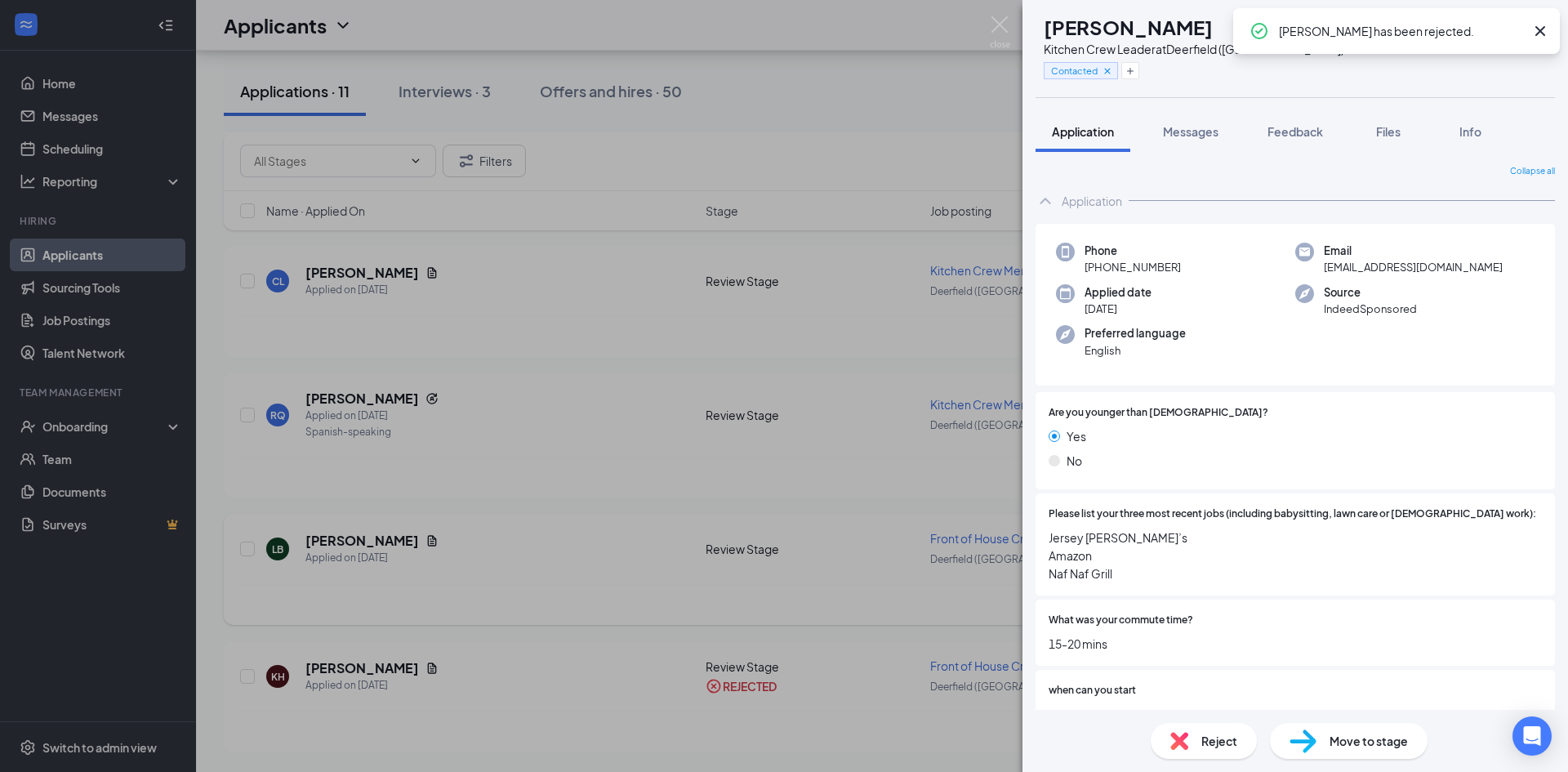
click at [279, 507] on div "AC [PERSON_NAME] Kitchen Crew Leader at [GEOGRAPHIC_DATA] ([GEOGRAPHIC_DATA]) C…" at bounding box center [784, 386] width 1568 height 772
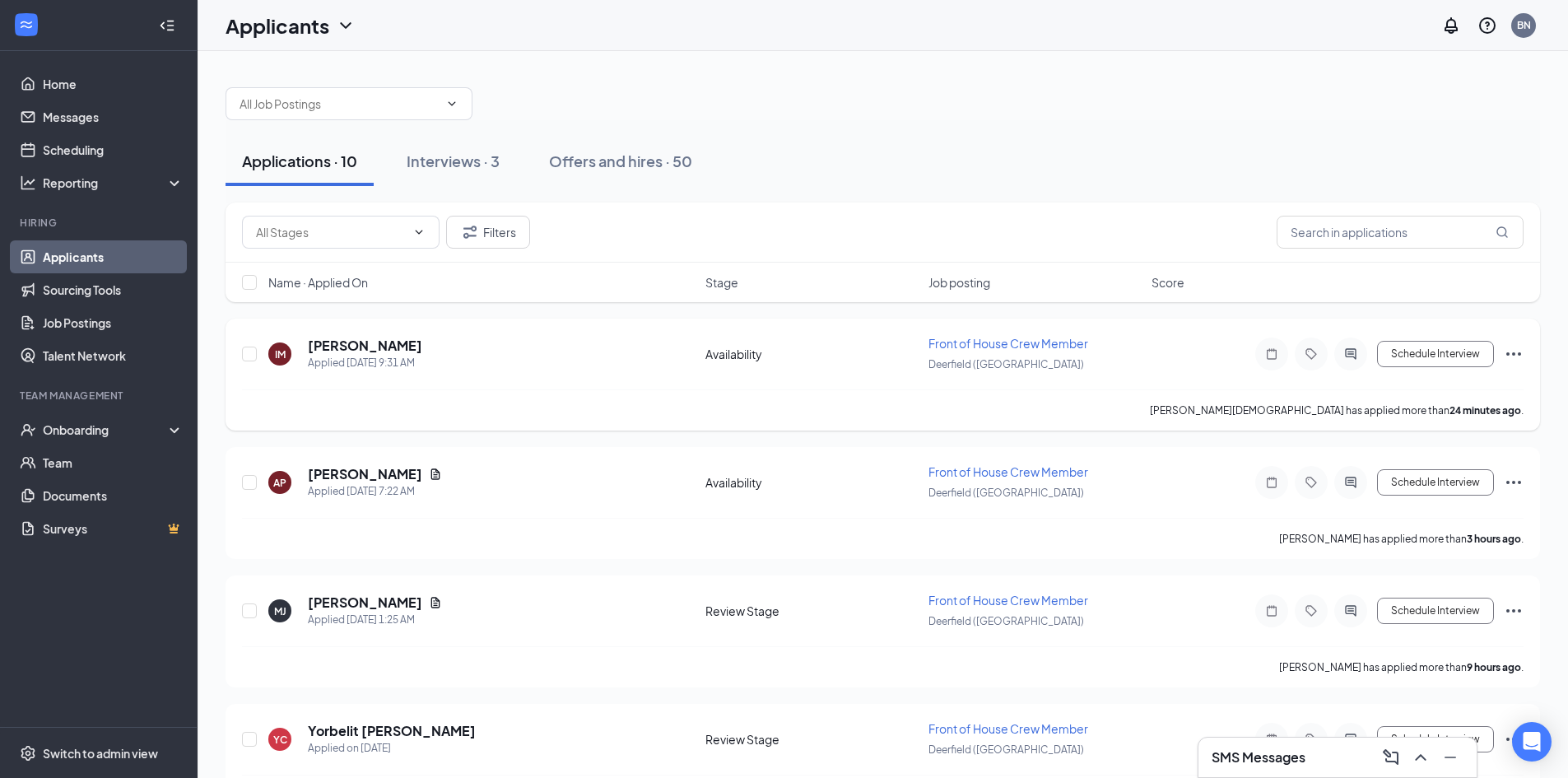
click at [329, 347] on h5 "[PERSON_NAME]" at bounding box center [365, 346] width 115 height 18
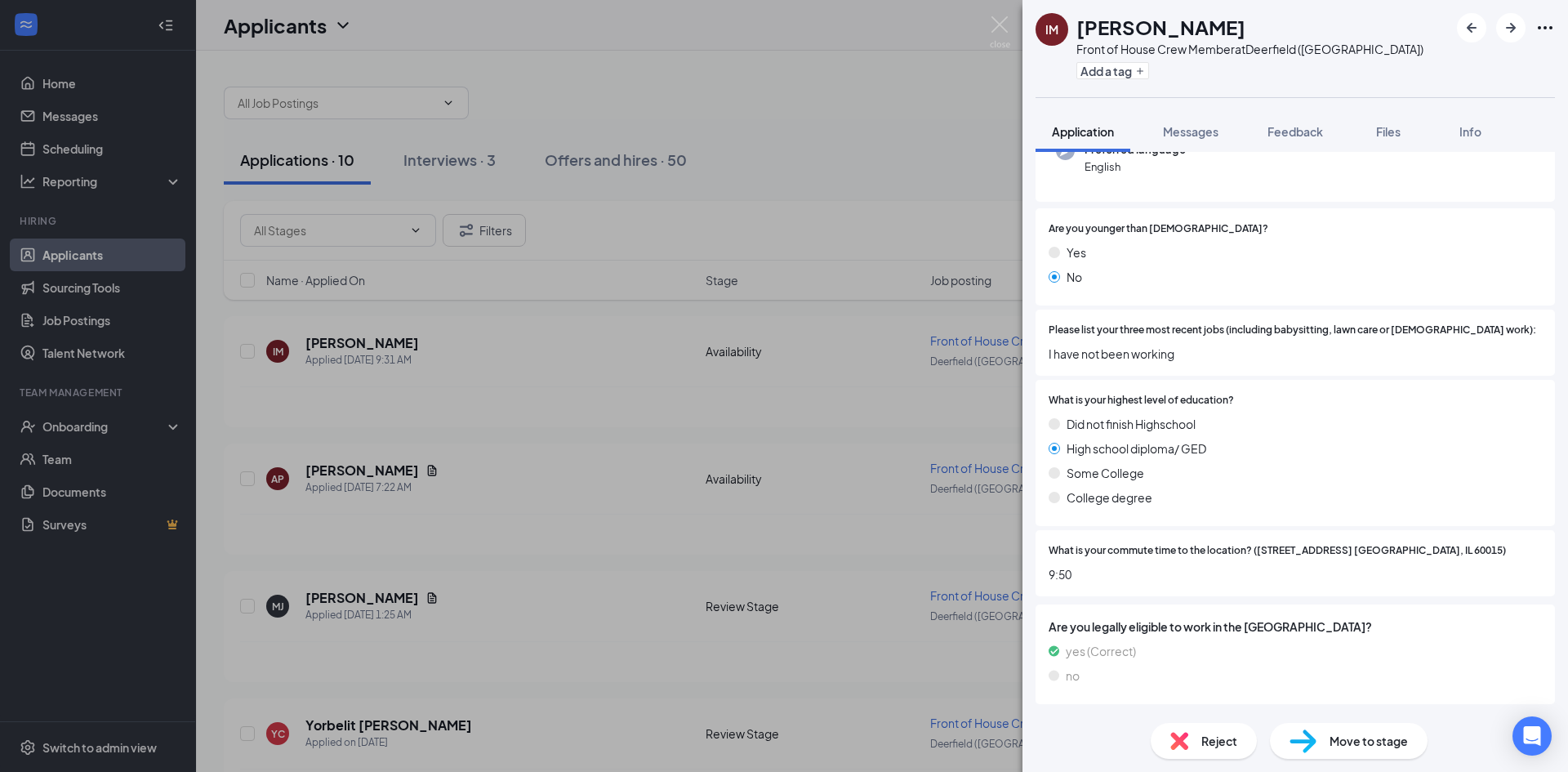
scroll to position [189, 0]
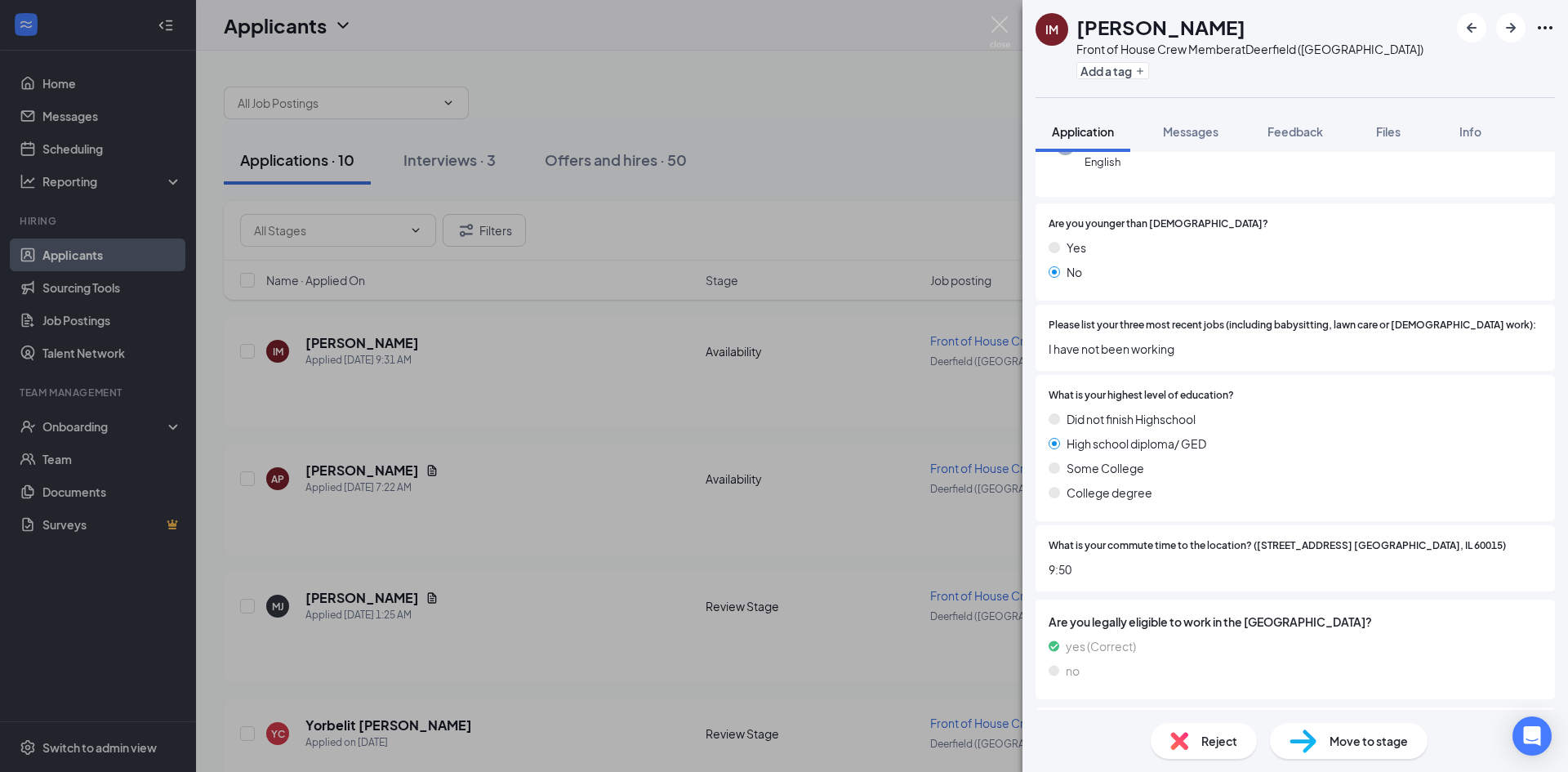
drag, startPoint x: 1566, startPoint y: 402, endPoint x: 1391, endPoint y: 528, distance: 215.6
click at [1379, 534] on div "What is your commute time to the location? ([STREET_ADDRESS] [GEOGRAPHIC_DATA],…" at bounding box center [1295, 558] width 520 height 66
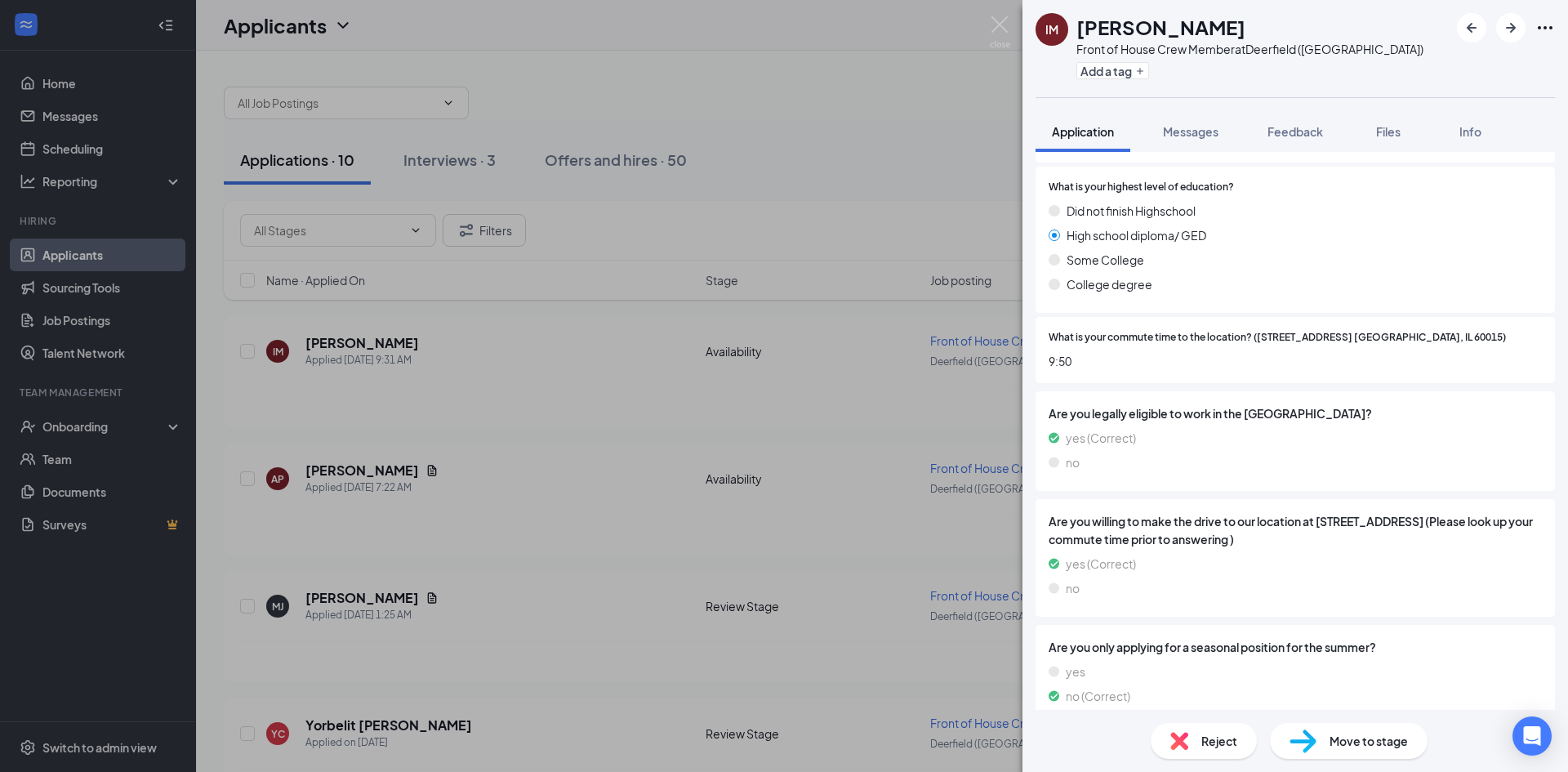
scroll to position [448, 0]
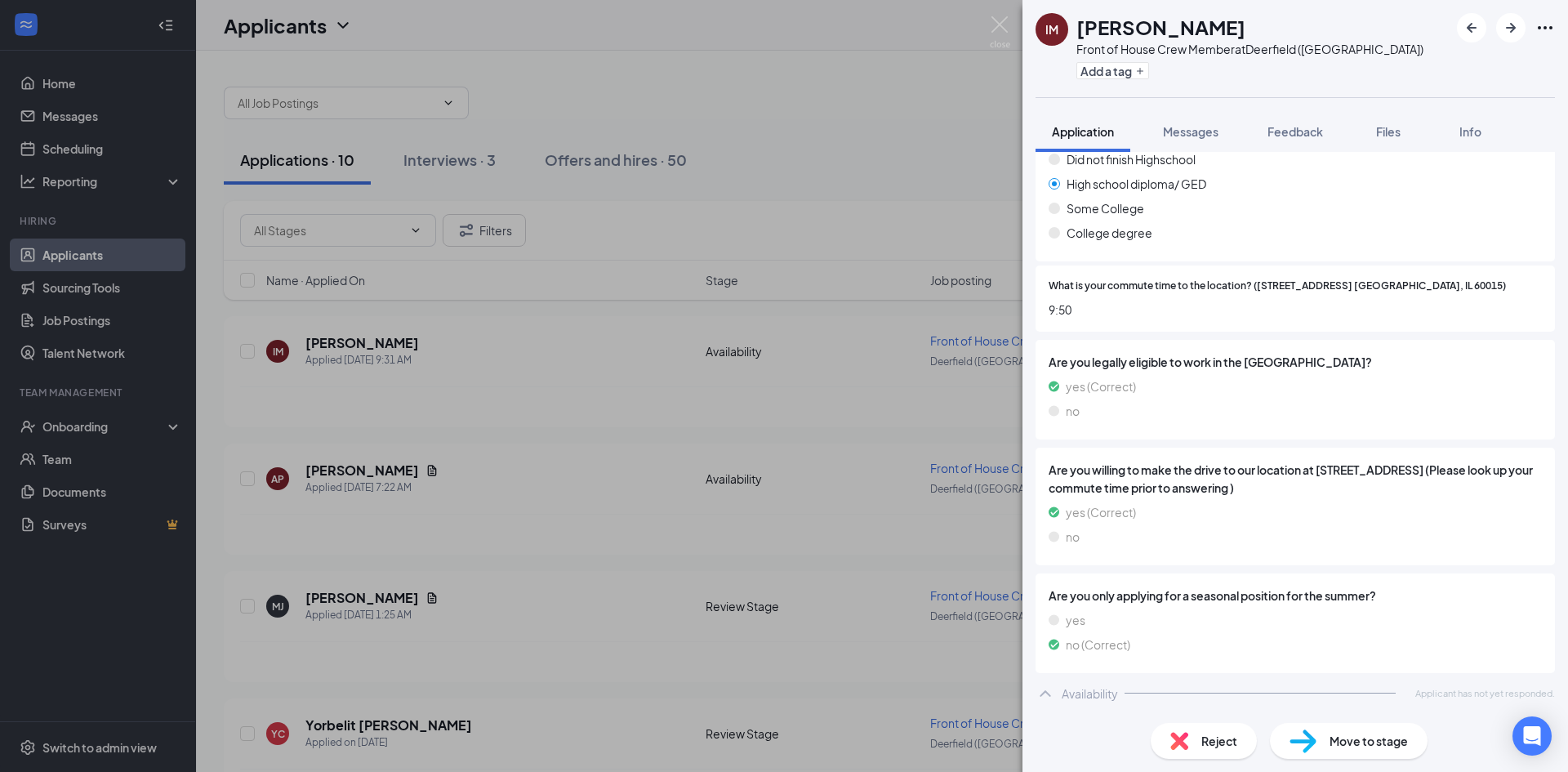
click at [1196, 750] on div "Reject" at bounding box center [1203, 741] width 106 height 36
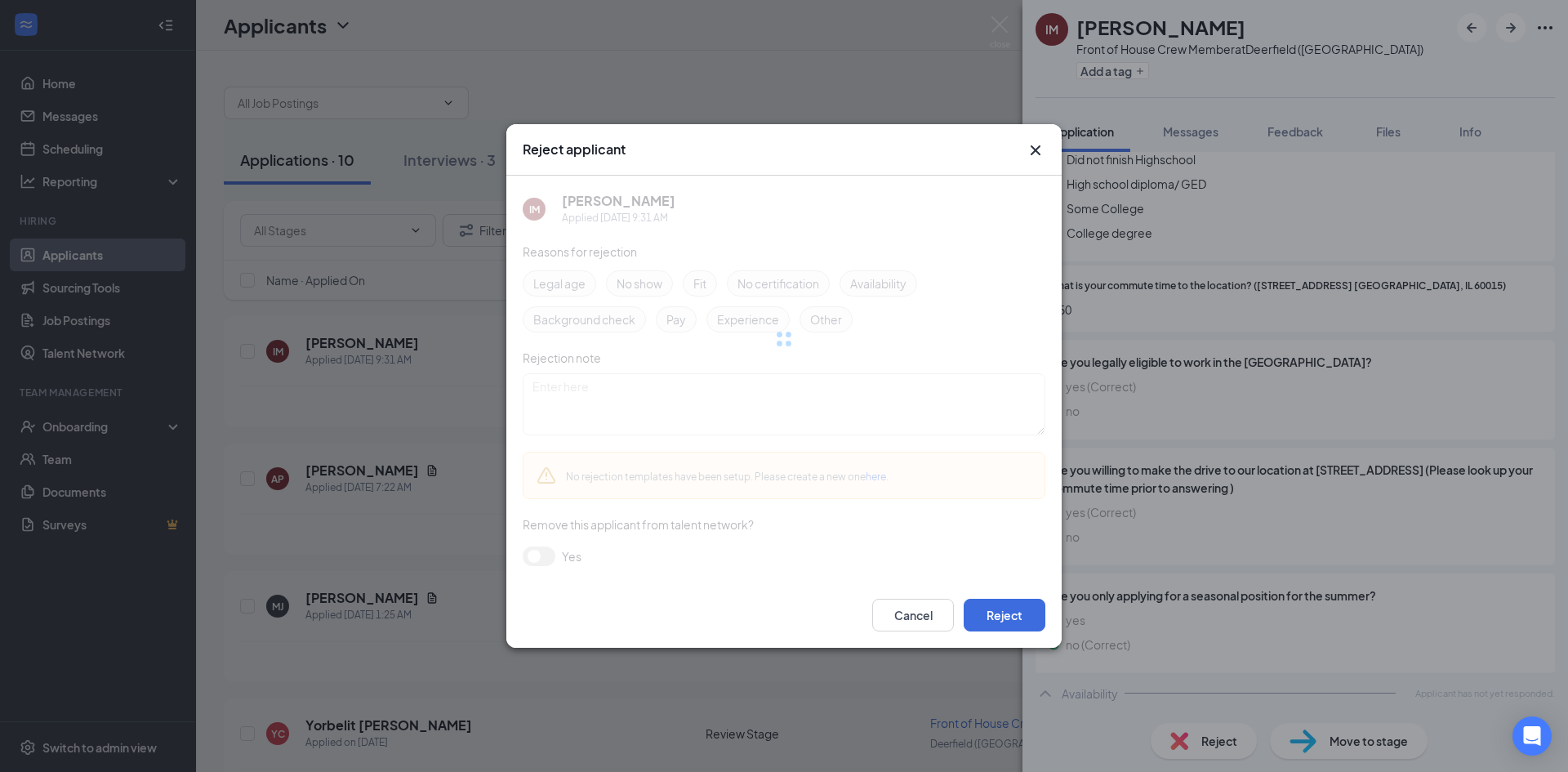
scroll to position [443, 0]
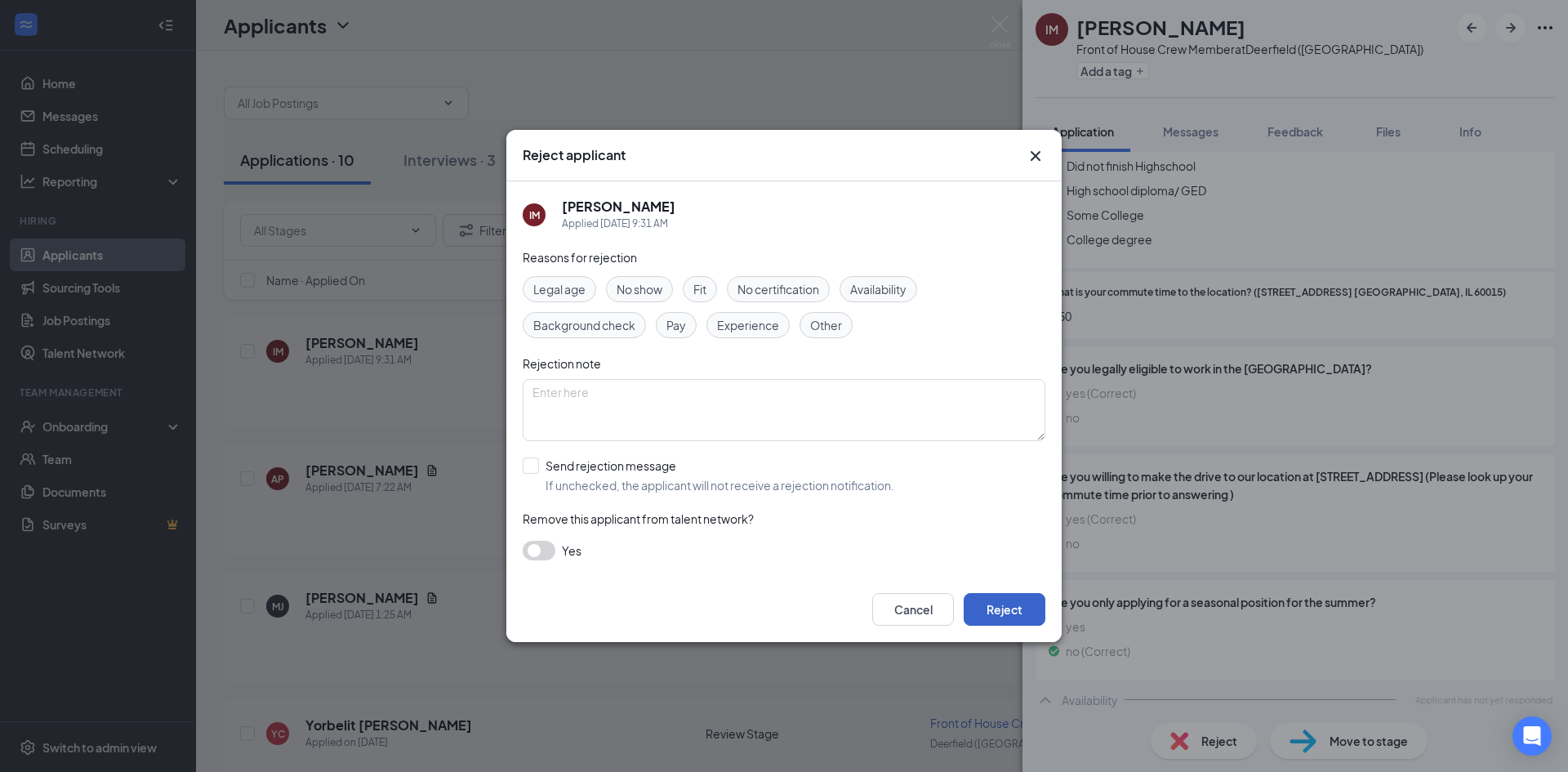
click at [1022, 609] on button "Reject" at bounding box center [1004, 609] width 81 height 33
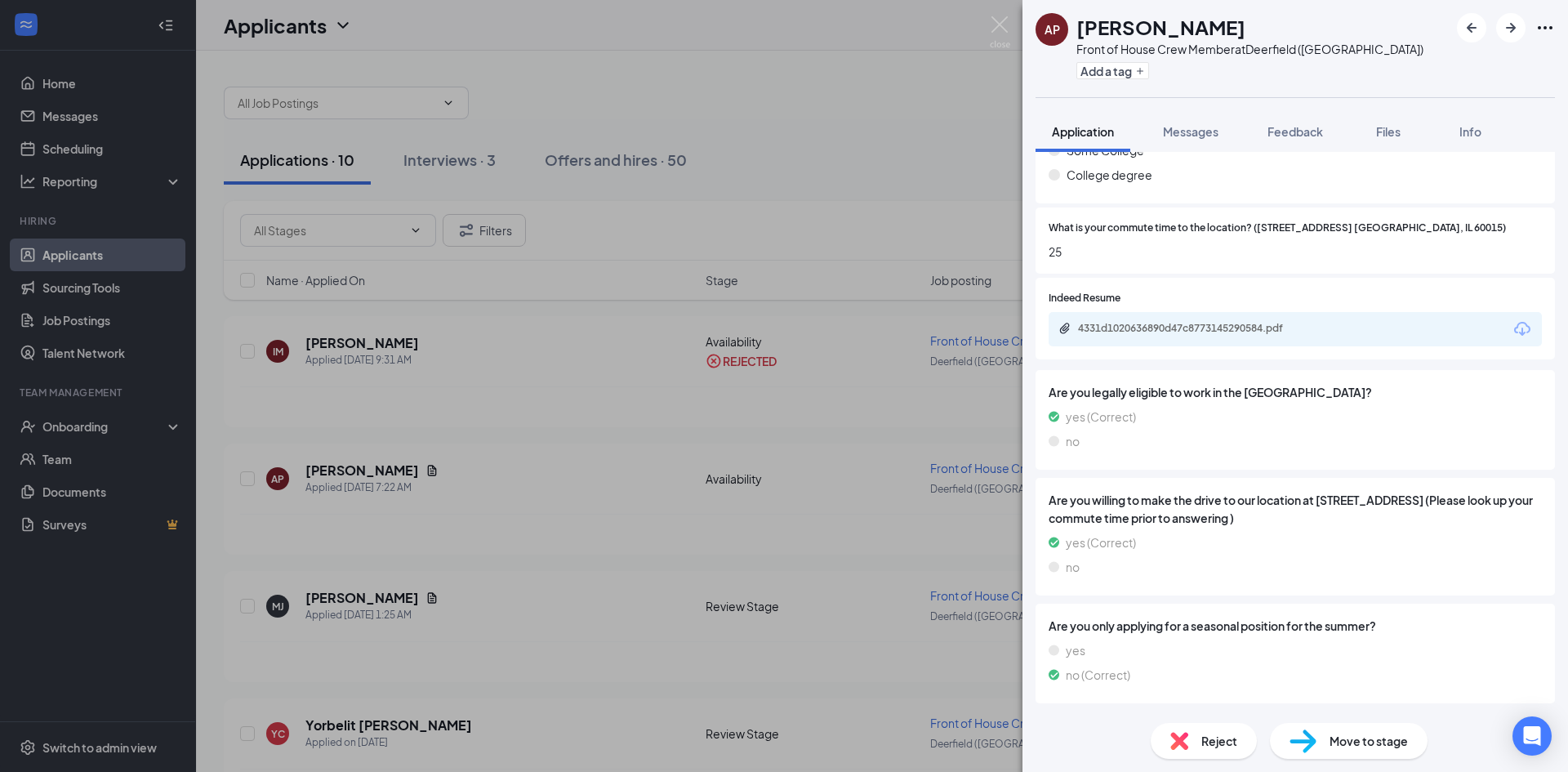
scroll to position [573, 0]
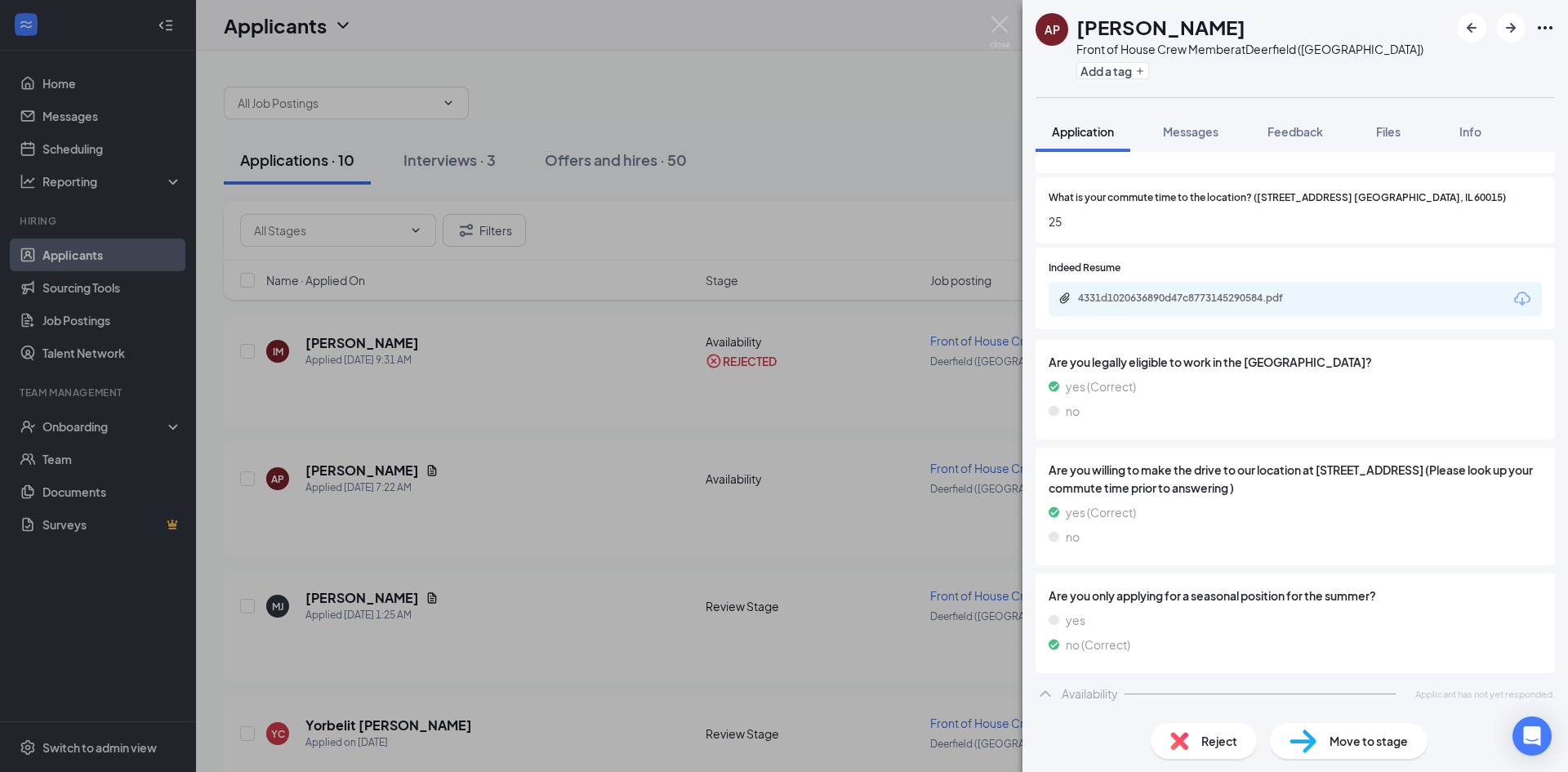
click at [1270, 287] on div "4331d1020636890d47c8773145290584.pdf" at bounding box center [1294, 299] width 493 height 34
click at [1262, 295] on div "4331d1020636890d47c8773145290584.pdf" at bounding box center [1192, 299] width 229 height 13
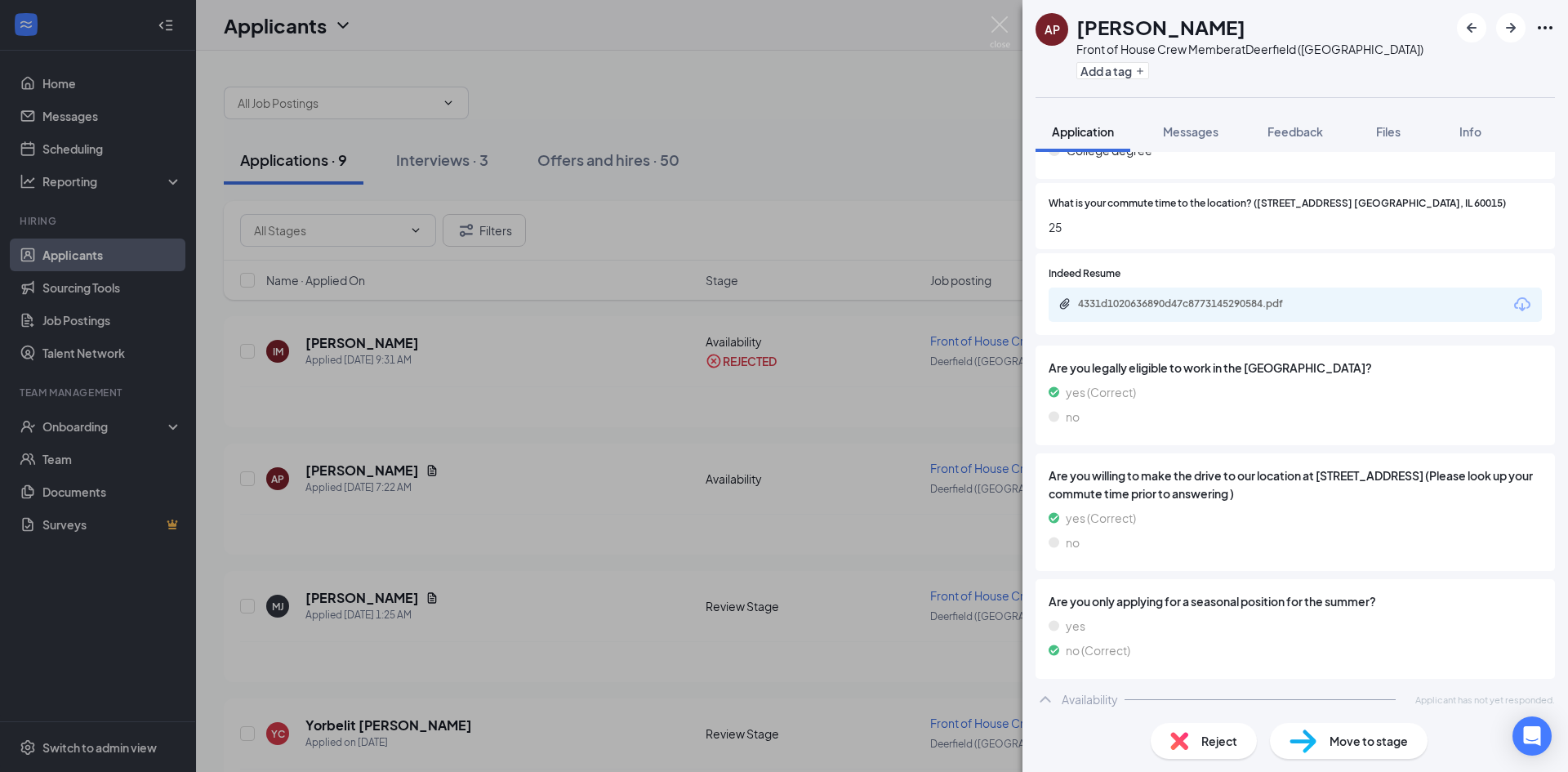
click at [1214, 737] on span "Reject" at bounding box center [1220, 740] width 36 height 18
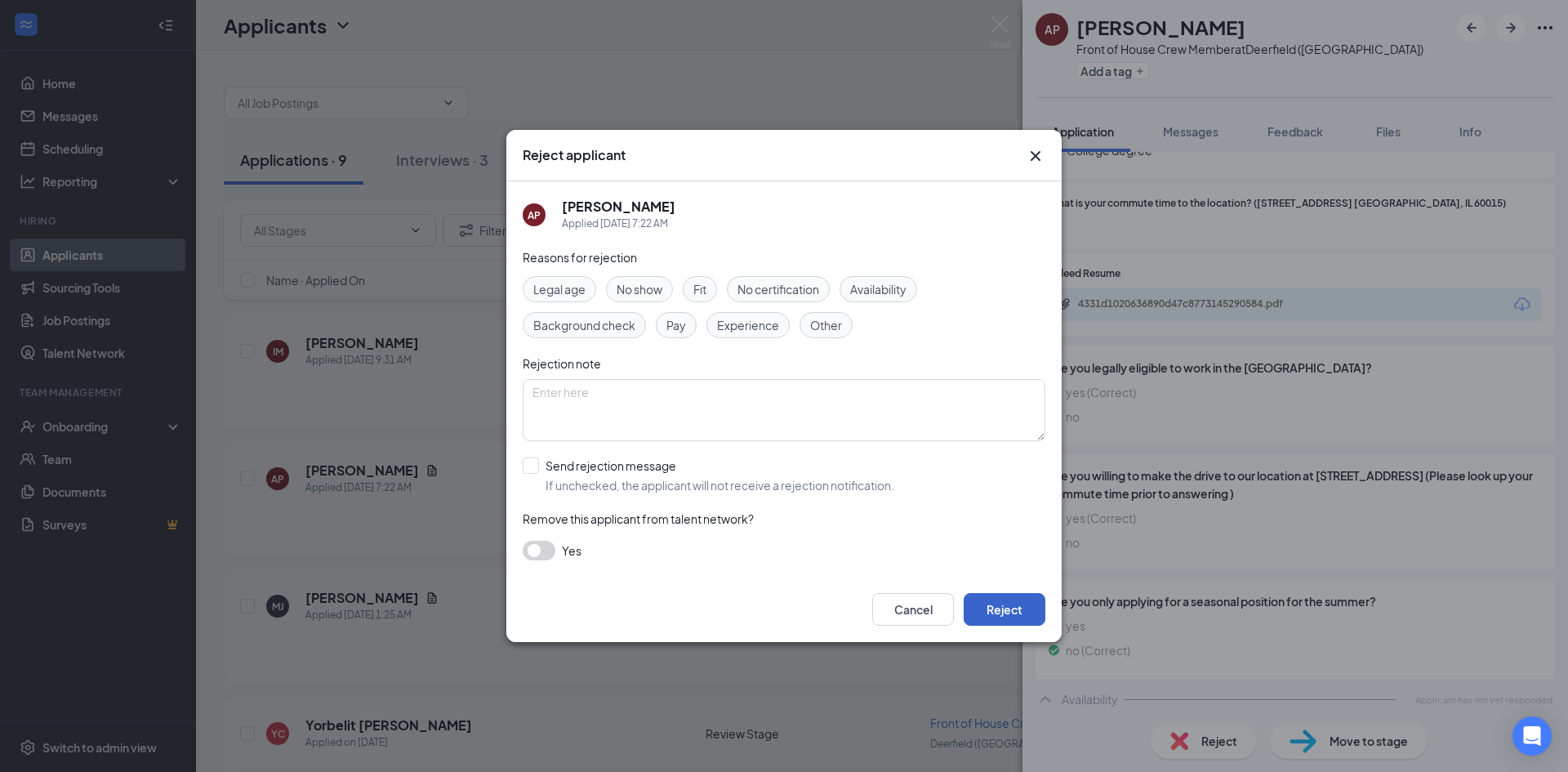
click at [1025, 621] on button "Reject" at bounding box center [1004, 609] width 81 height 33
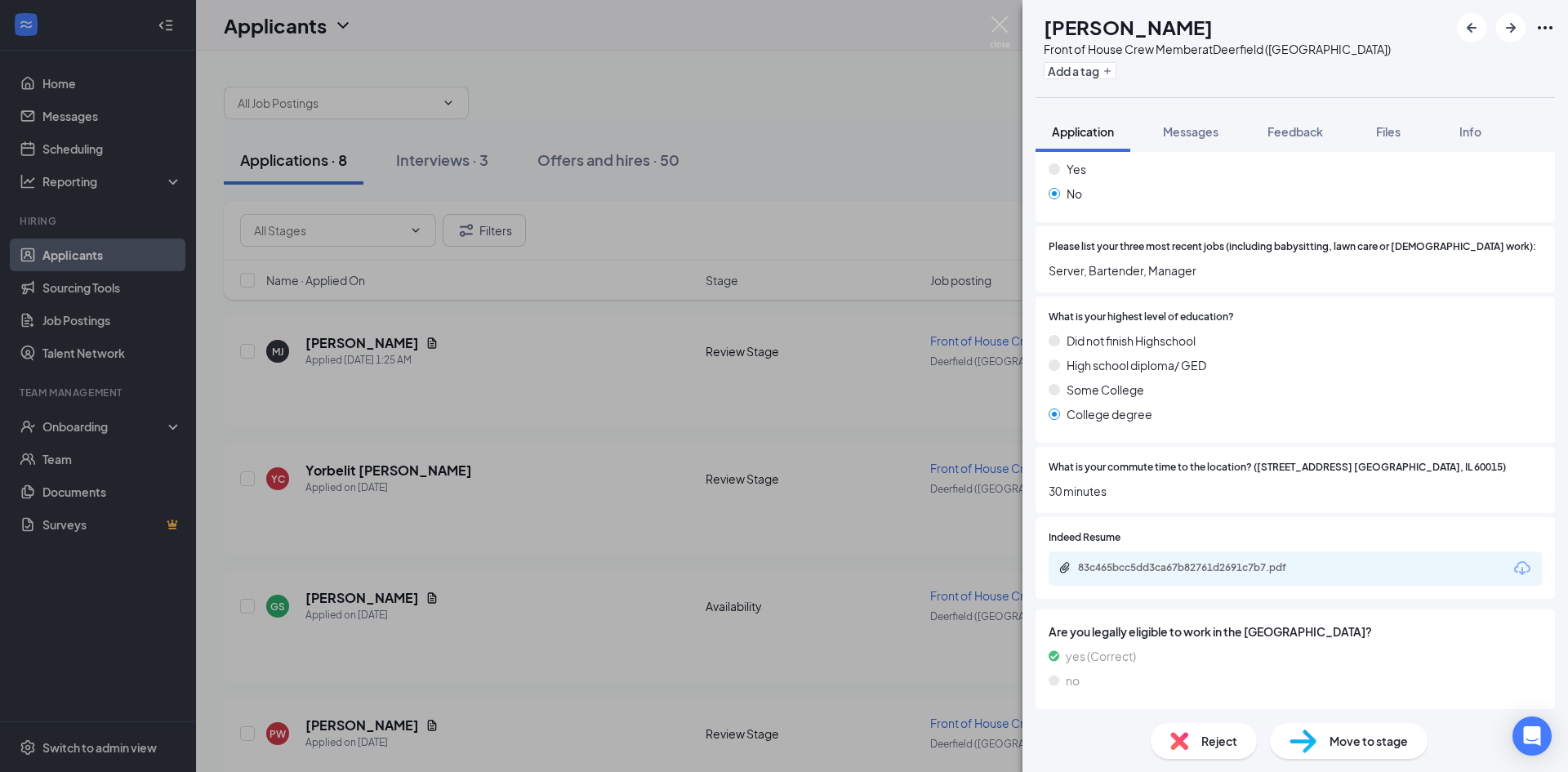
scroll to position [321, 0]
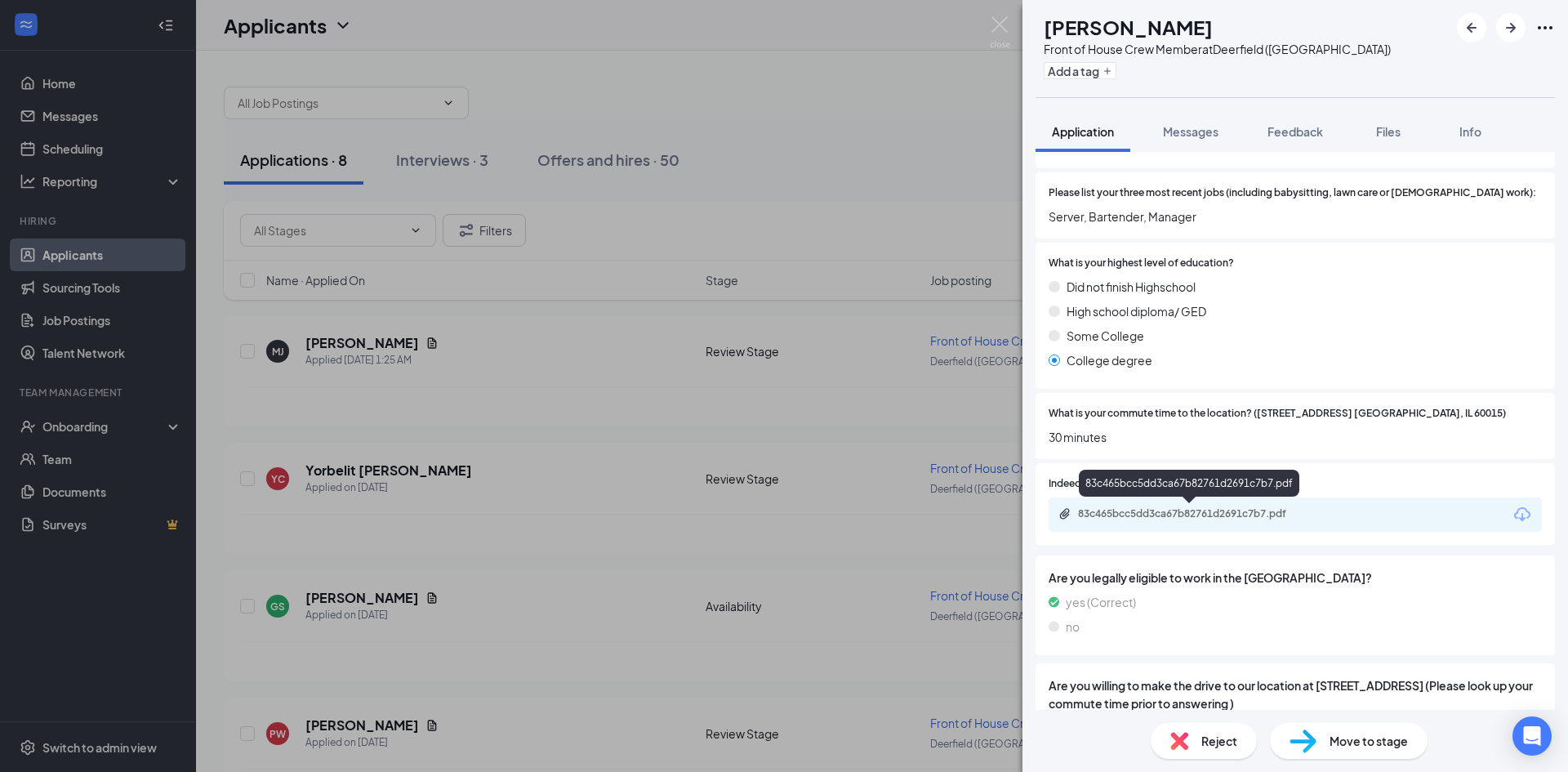
click at [1228, 519] on div "83c465bcc5dd3ca67b82761d2691c7b7.pdf" at bounding box center [1192, 514] width 229 height 13
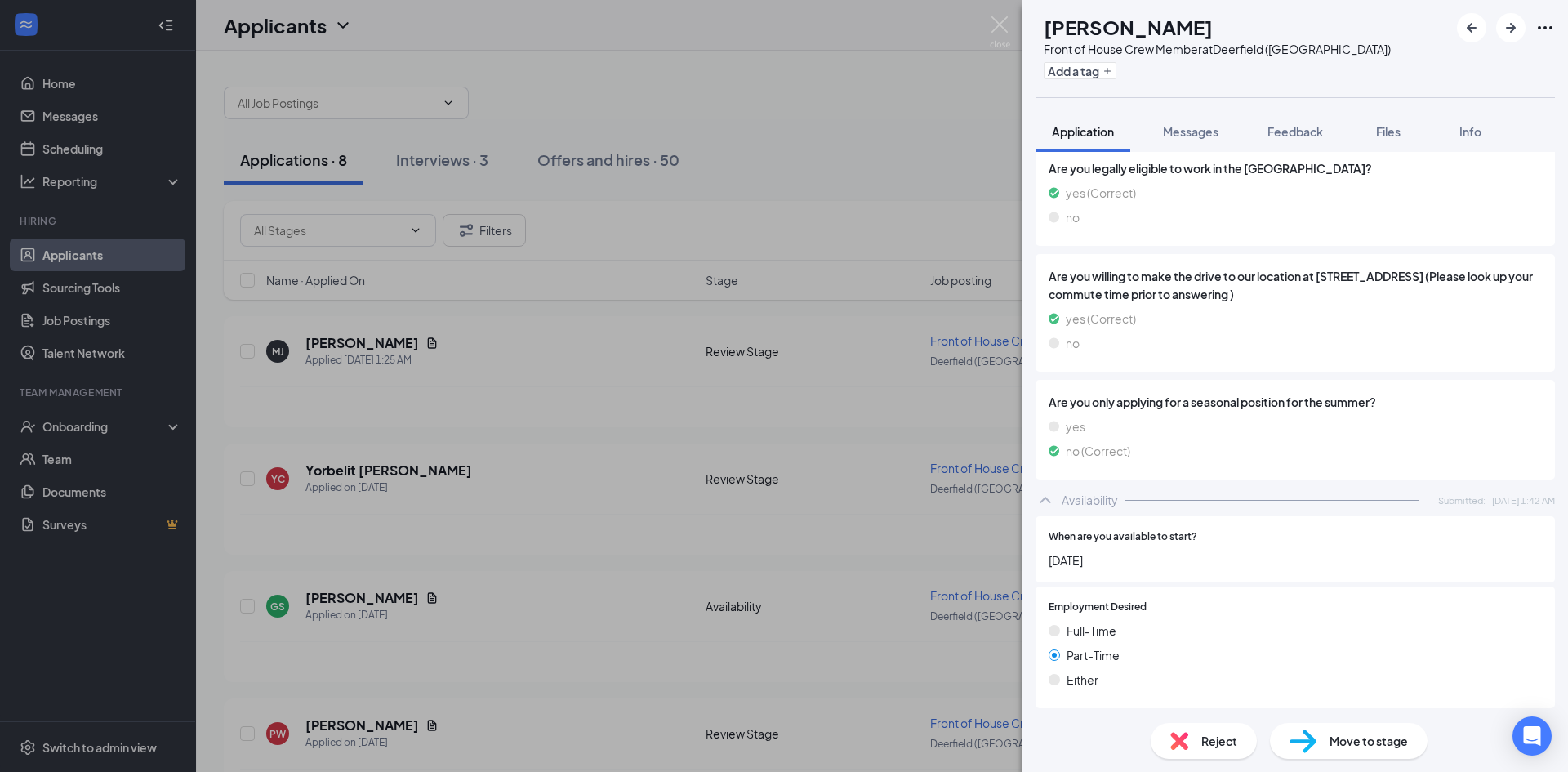
scroll to position [904, 0]
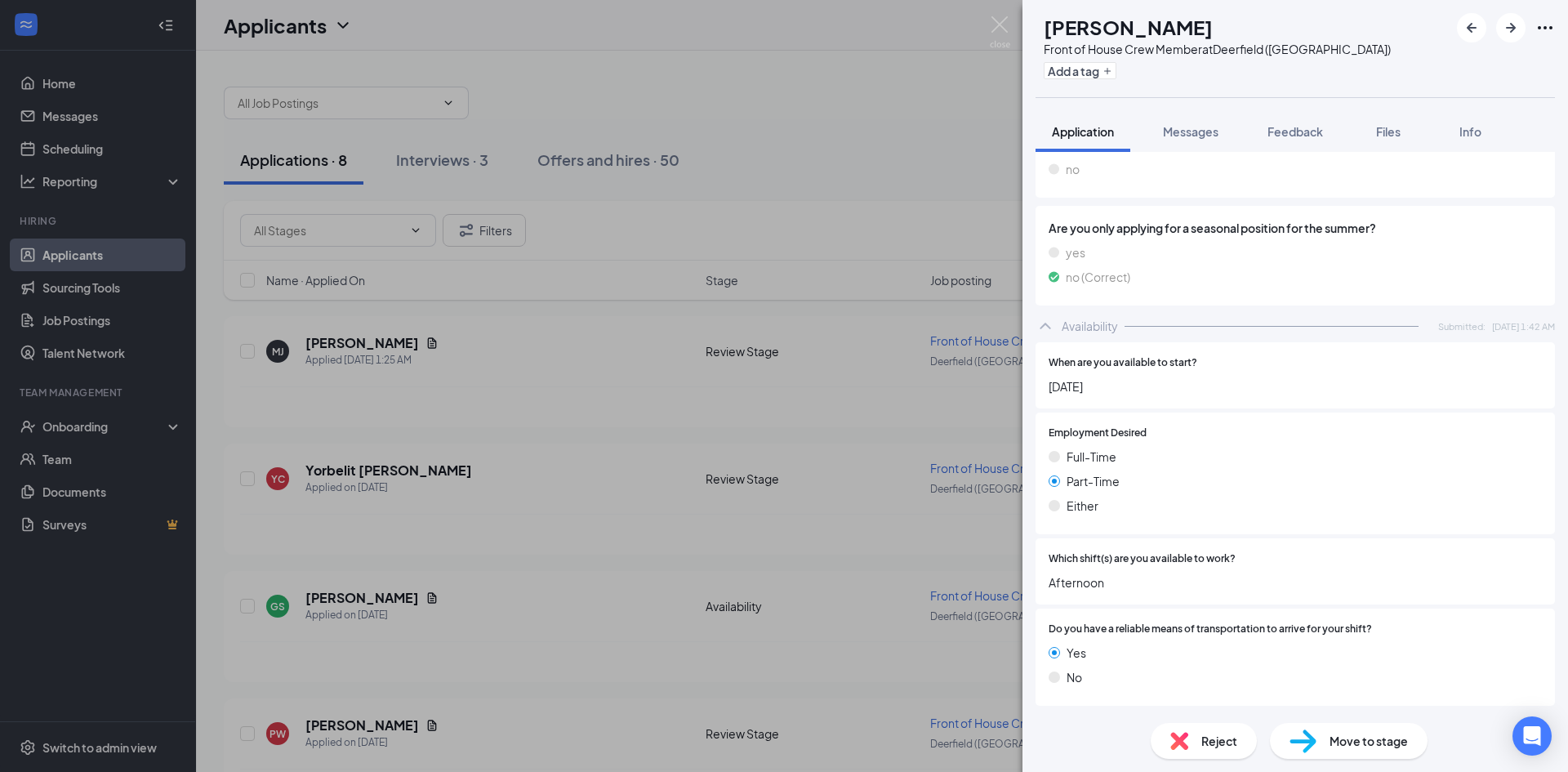
click at [1225, 741] on span "Reject" at bounding box center [1220, 740] width 36 height 18
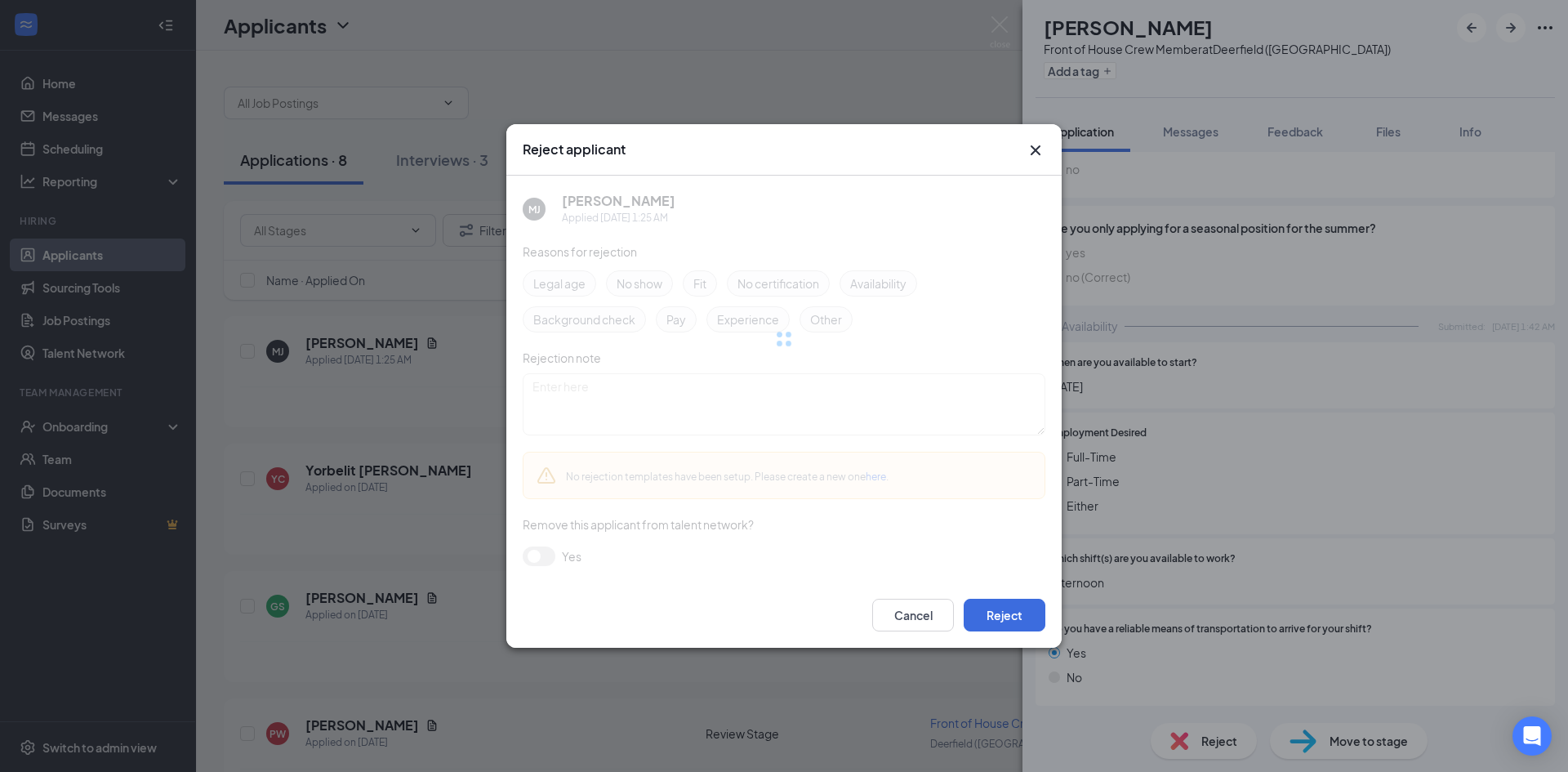
scroll to position [898, 0]
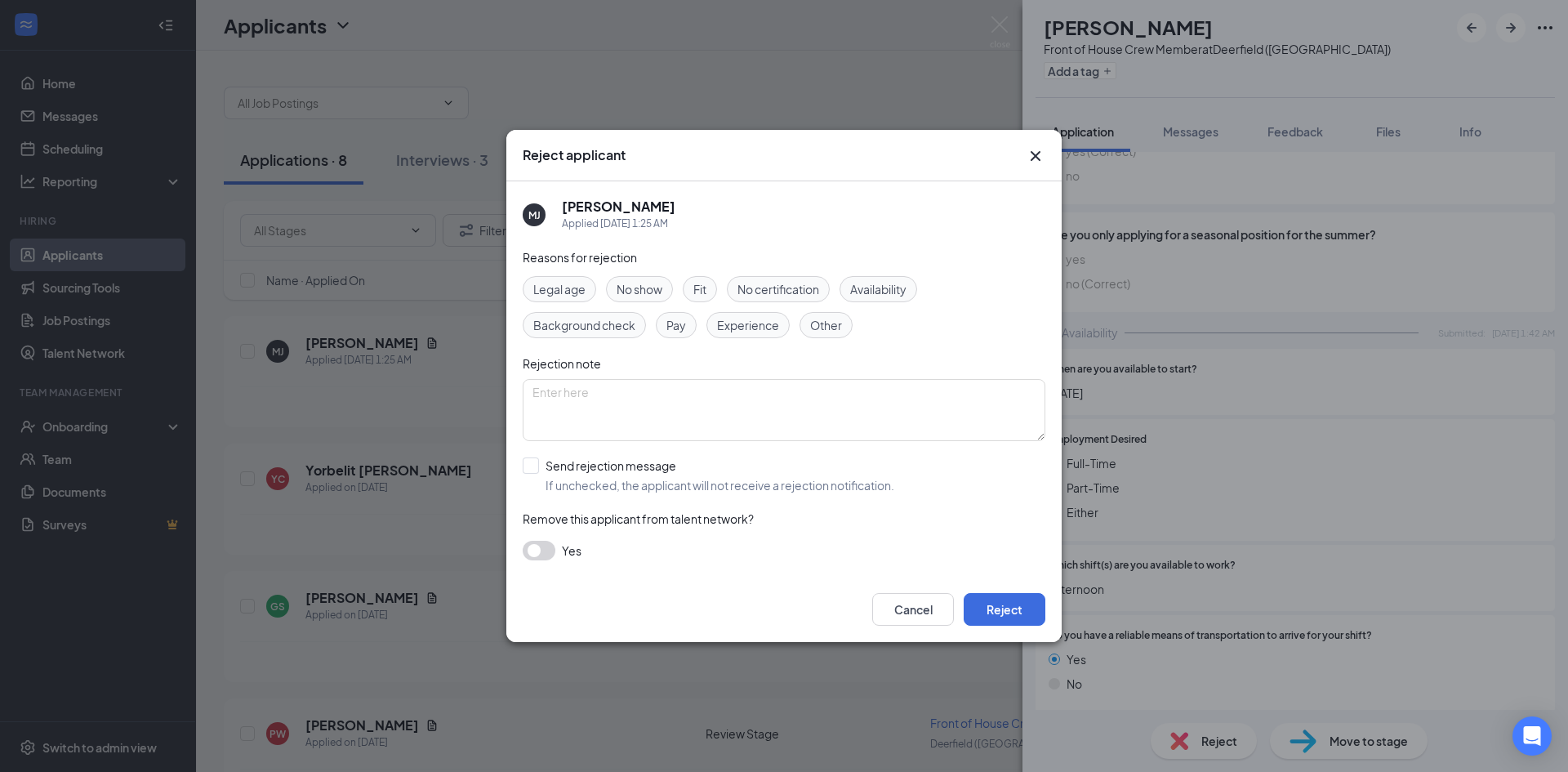
click at [959, 612] on div "Cancel Reject" at bounding box center [958, 609] width 173 height 33
click at [1017, 613] on button "Reject" at bounding box center [1004, 609] width 81 height 33
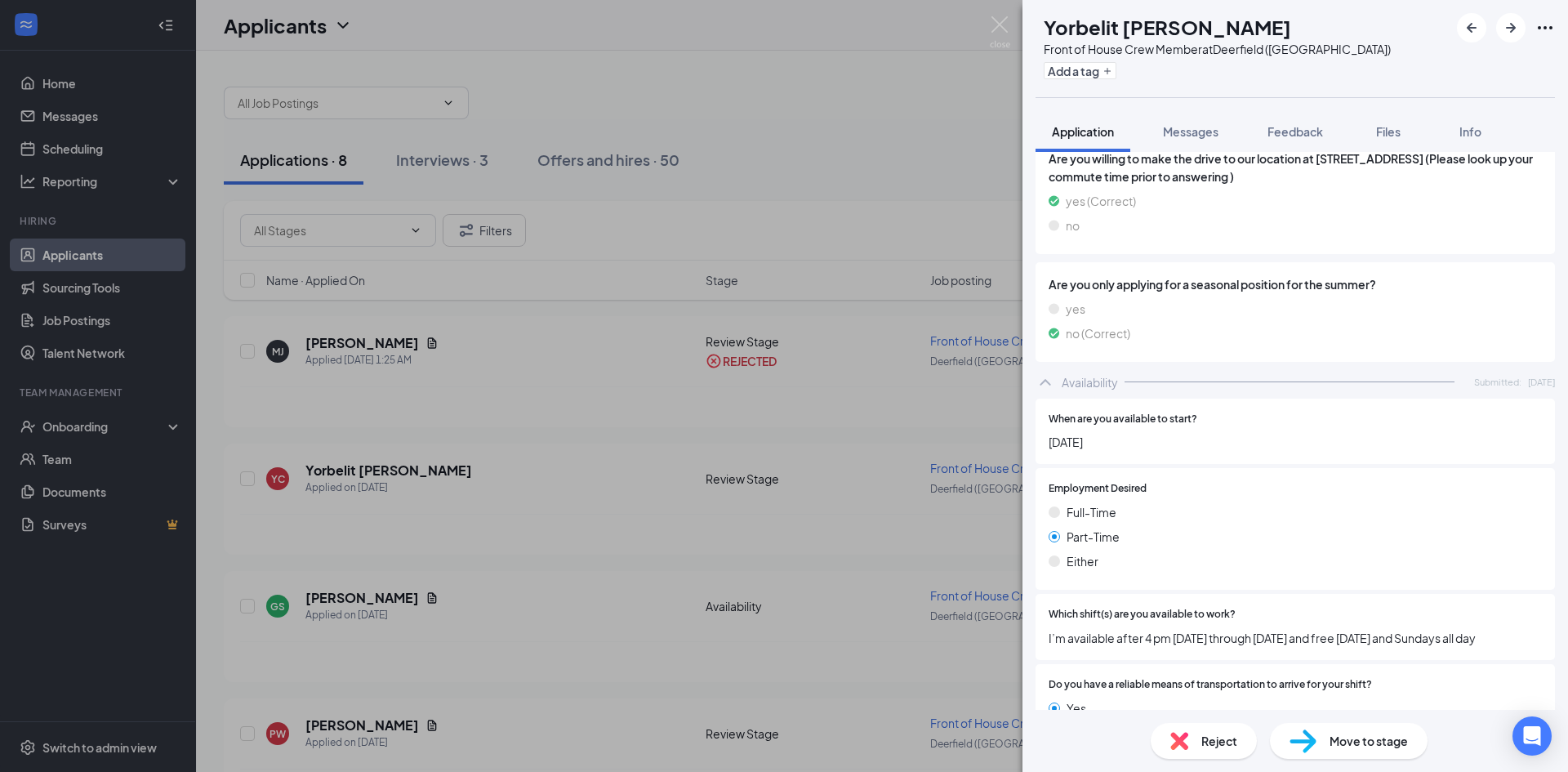
scroll to position [833, 0]
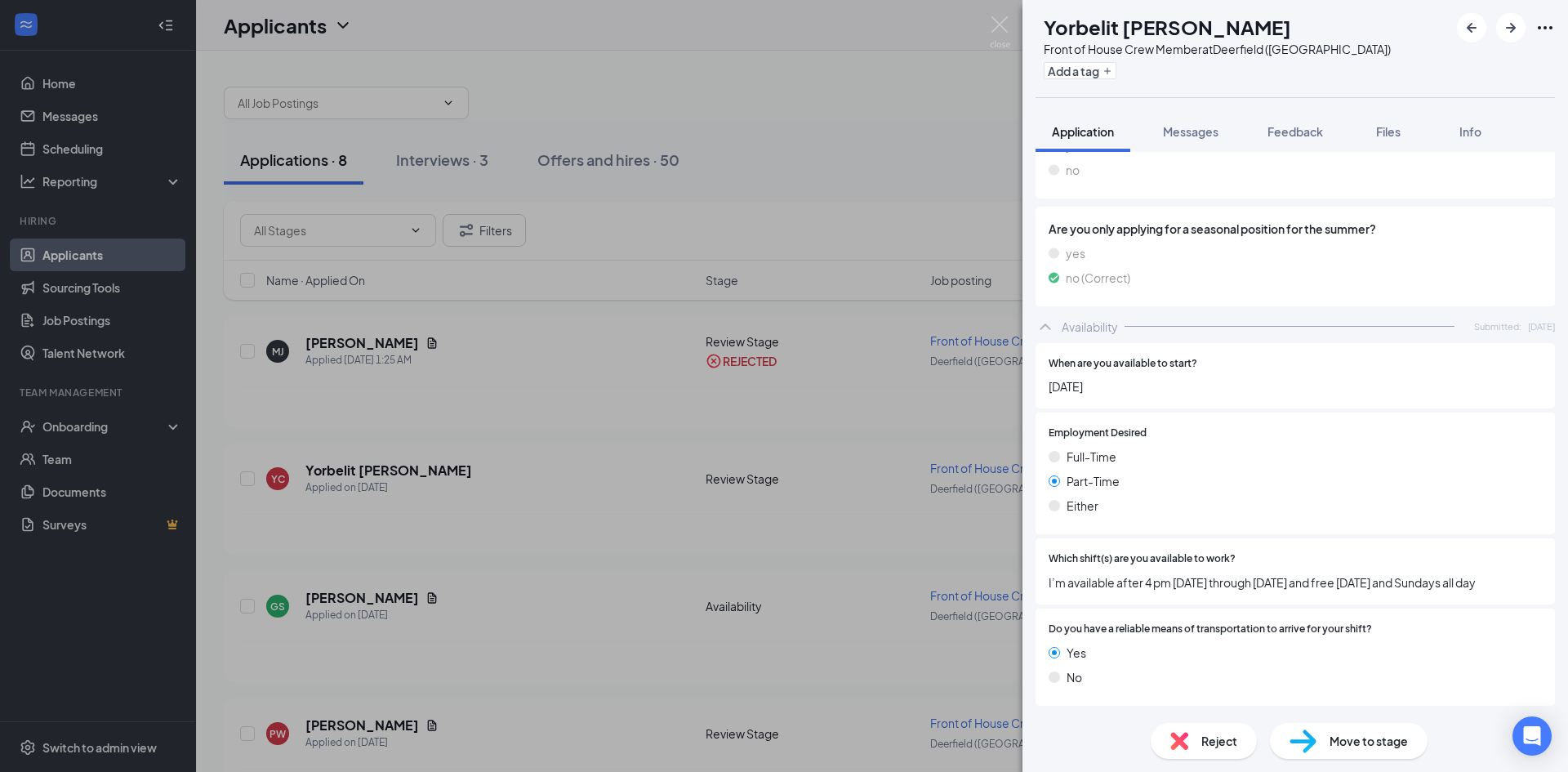
click at [1217, 715] on div "Reject Move to stage" at bounding box center [1295, 740] width 546 height 62
click at [1217, 730] on div "Reject" at bounding box center [1203, 741] width 106 height 36
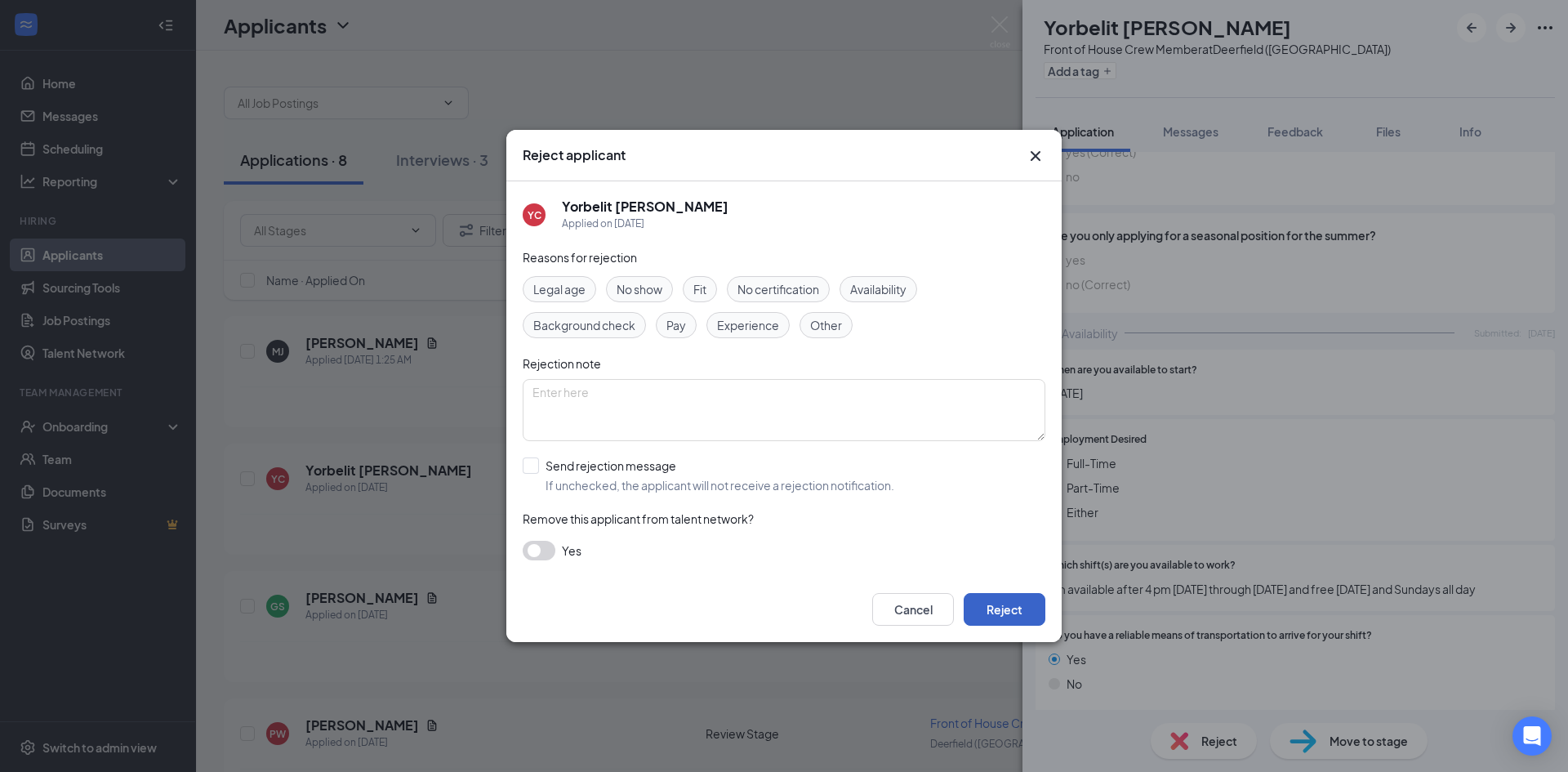
click at [1023, 602] on button "Reject" at bounding box center [1004, 609] width 81 height 33
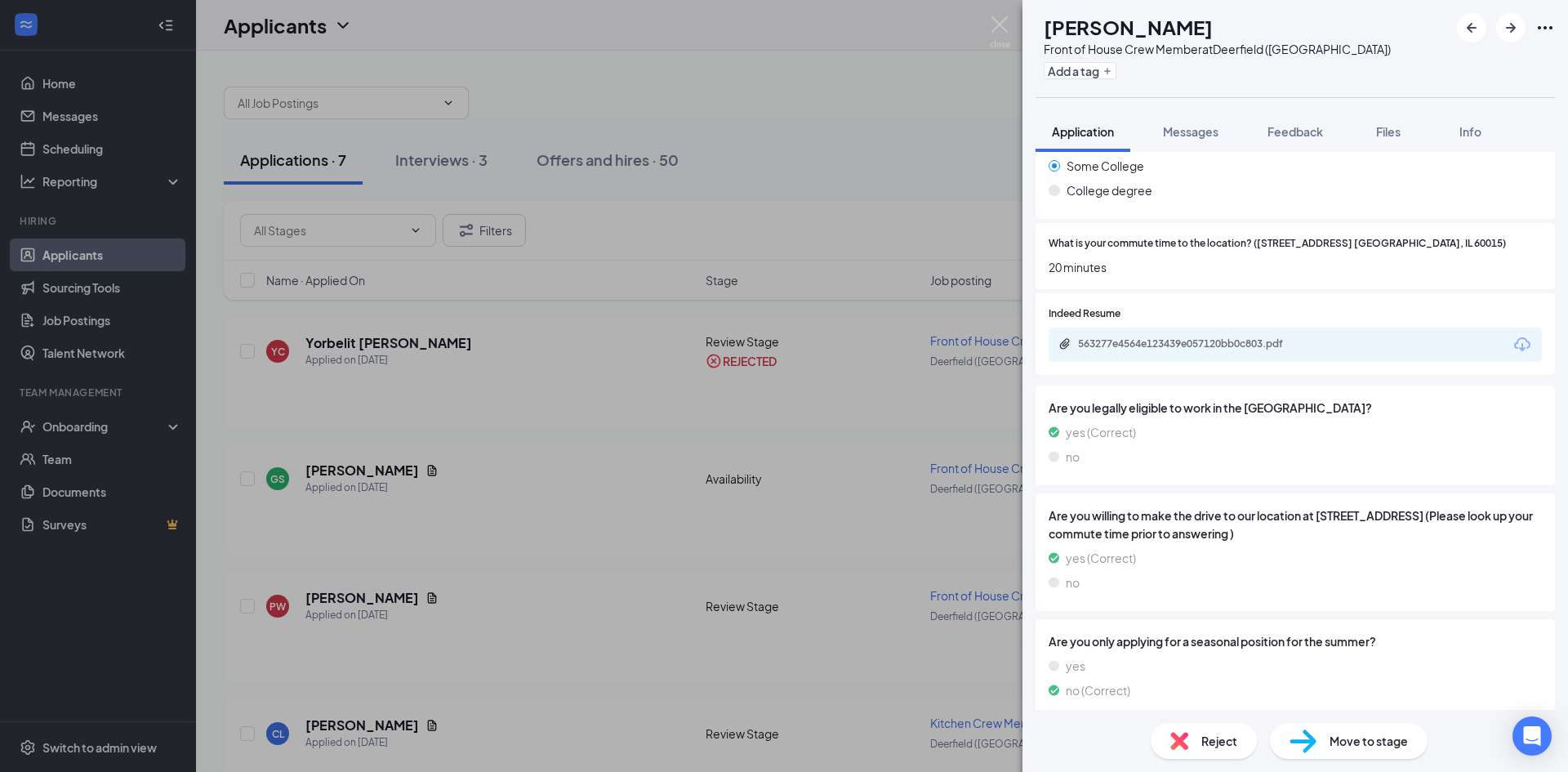
scroll to position [537, 0]
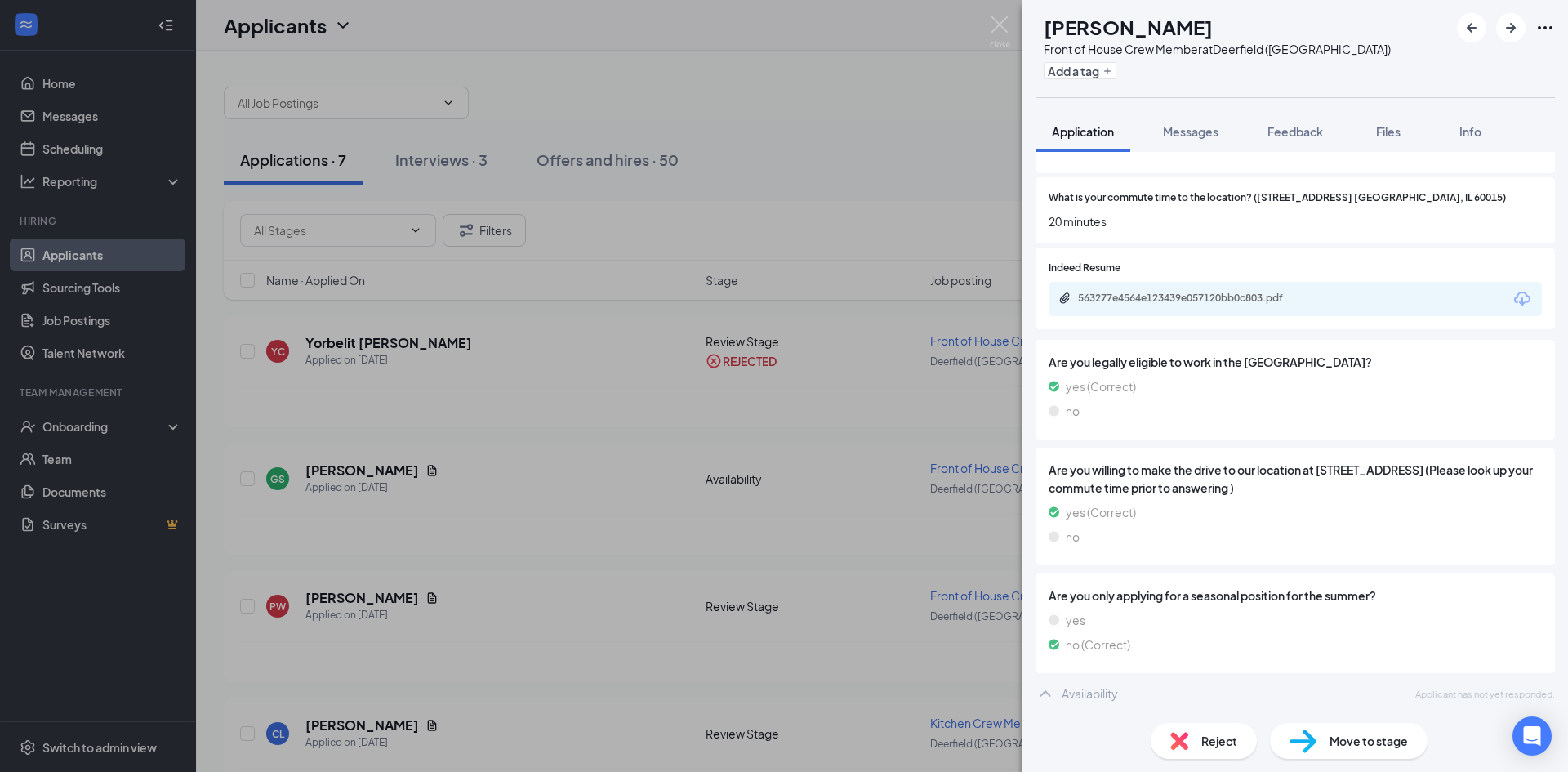
click at [1341, 305] on div "563277e4564e123439e057120bb0c803.pdf" at bounding box center [1294, 299] width 493 height 34
click at [1311, 288] on div "563277e4564e123439e057120bb0c803.pdf" at bounding box center [1294, 299] width 493 height 34
click at [1273, 290] on div "563277e4564e123439e057120bb0c803.pdf" at bounding box center [1294, 299] width 493 height 34
click at [1159, 292] on div "563277e4564e123439e057120bb0c803.pdf" at bounding box center [1192, 299] width 229 height 13
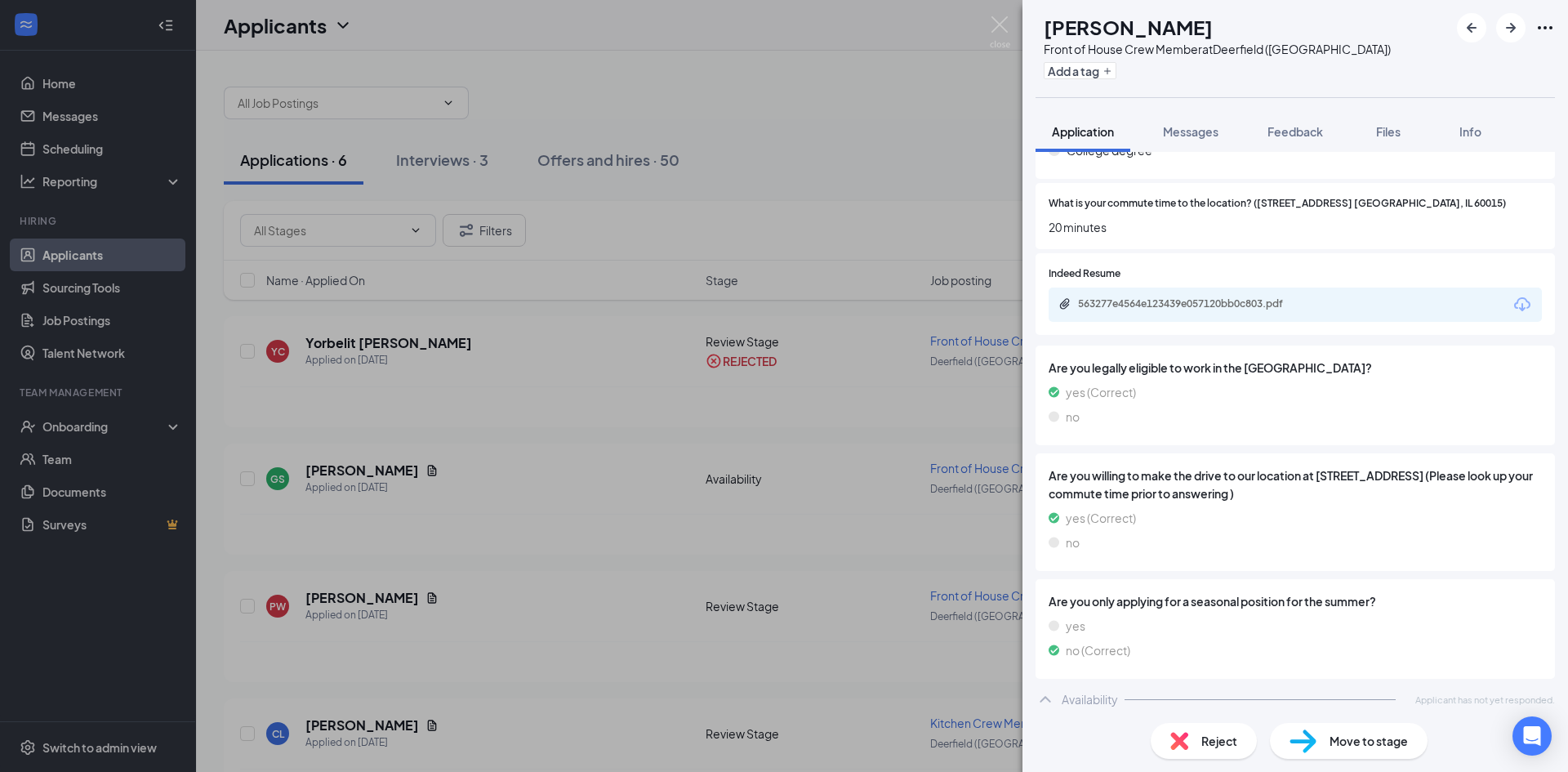
click at [1202, 744] on span "Reject" at bounding box center [1220, 740] width 36 height 18
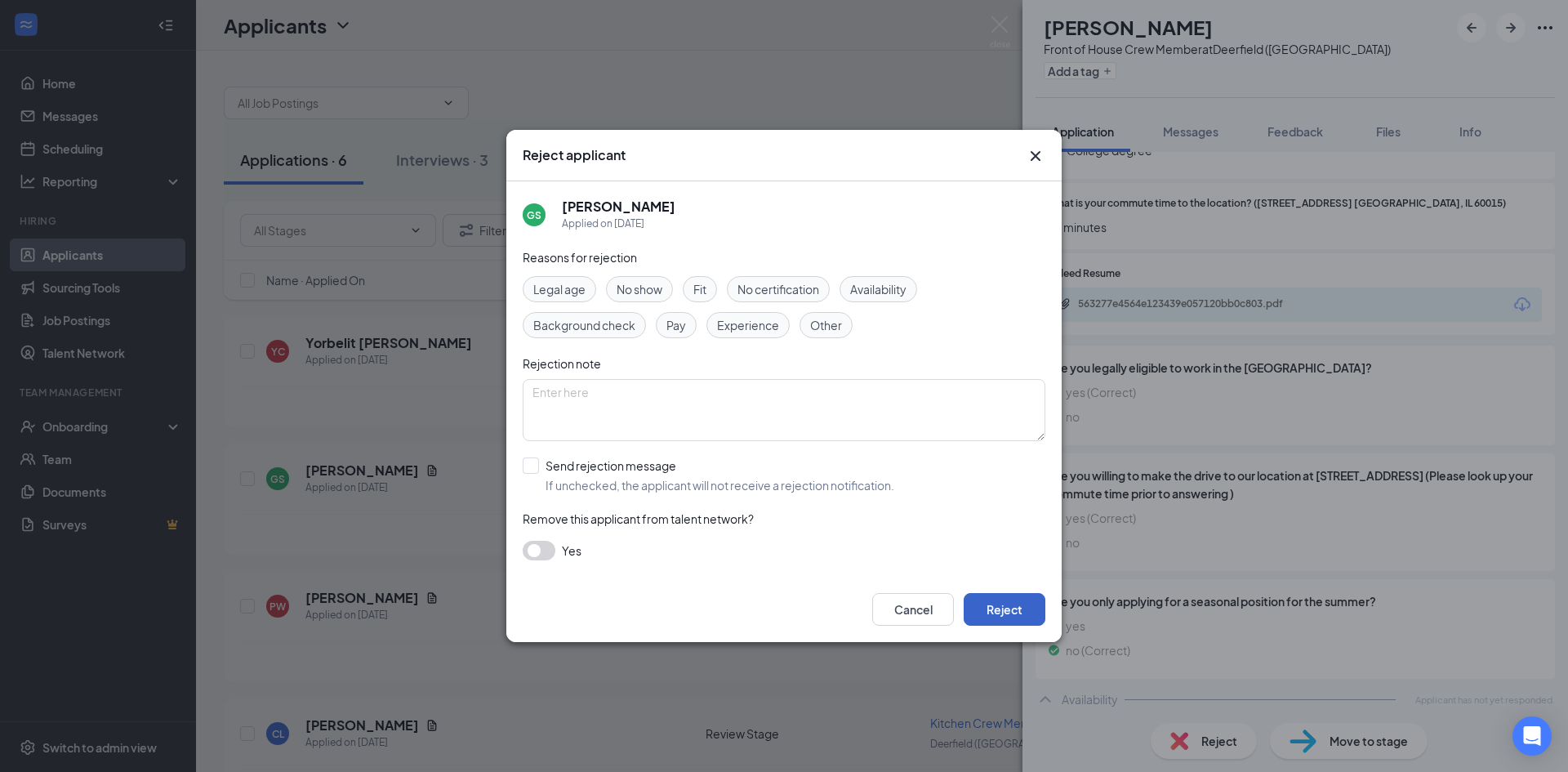
click at [1017, 617] on button "Reject" at bounding box center [1004, 609] width 81 height 33
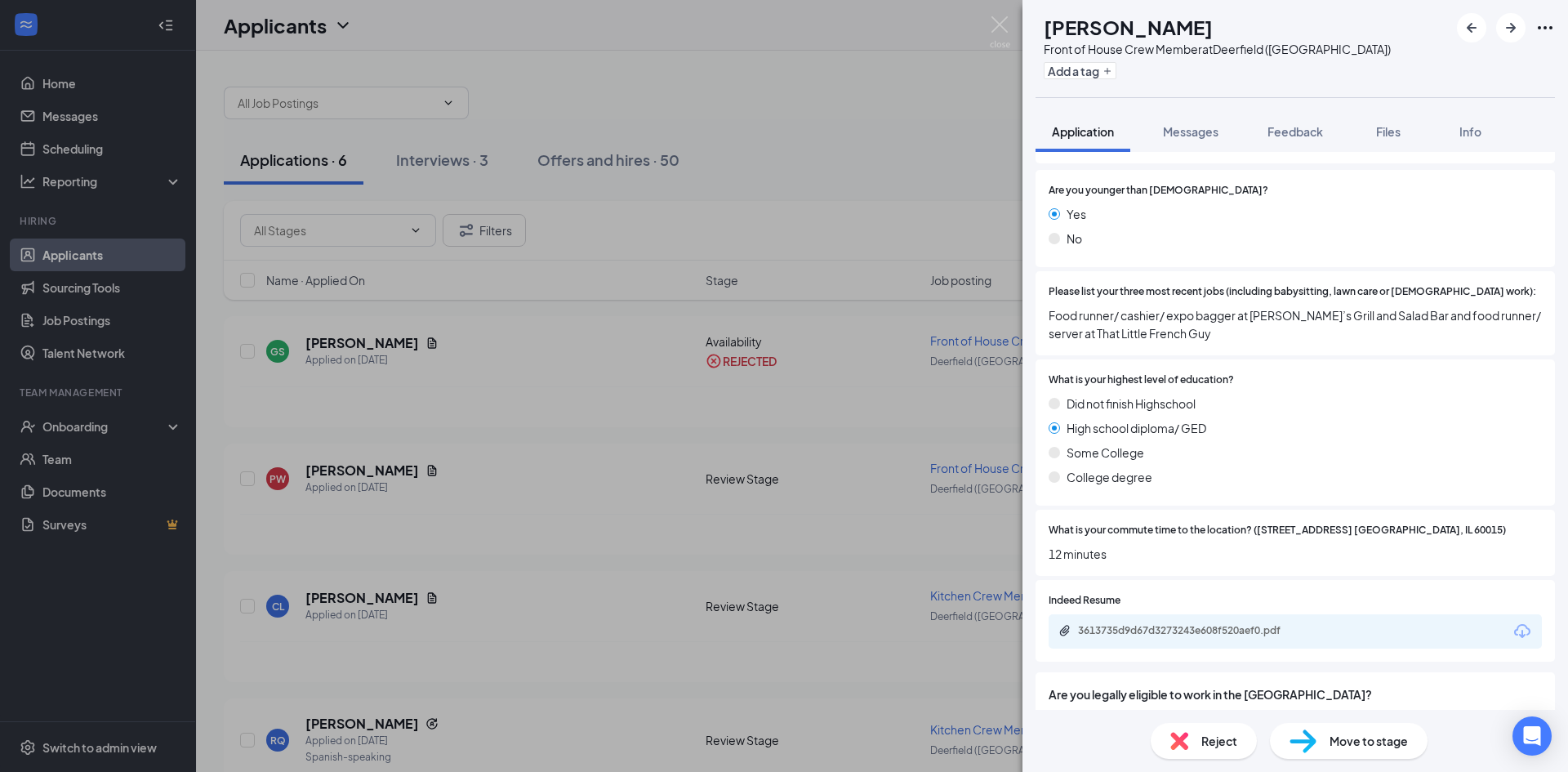
scroll to position [224, 0]
click at [1207, 628] on div "3613735d9d67d3273243e608f520aef0.pdf" at bounding box center [1192, 629] width 229 height 13
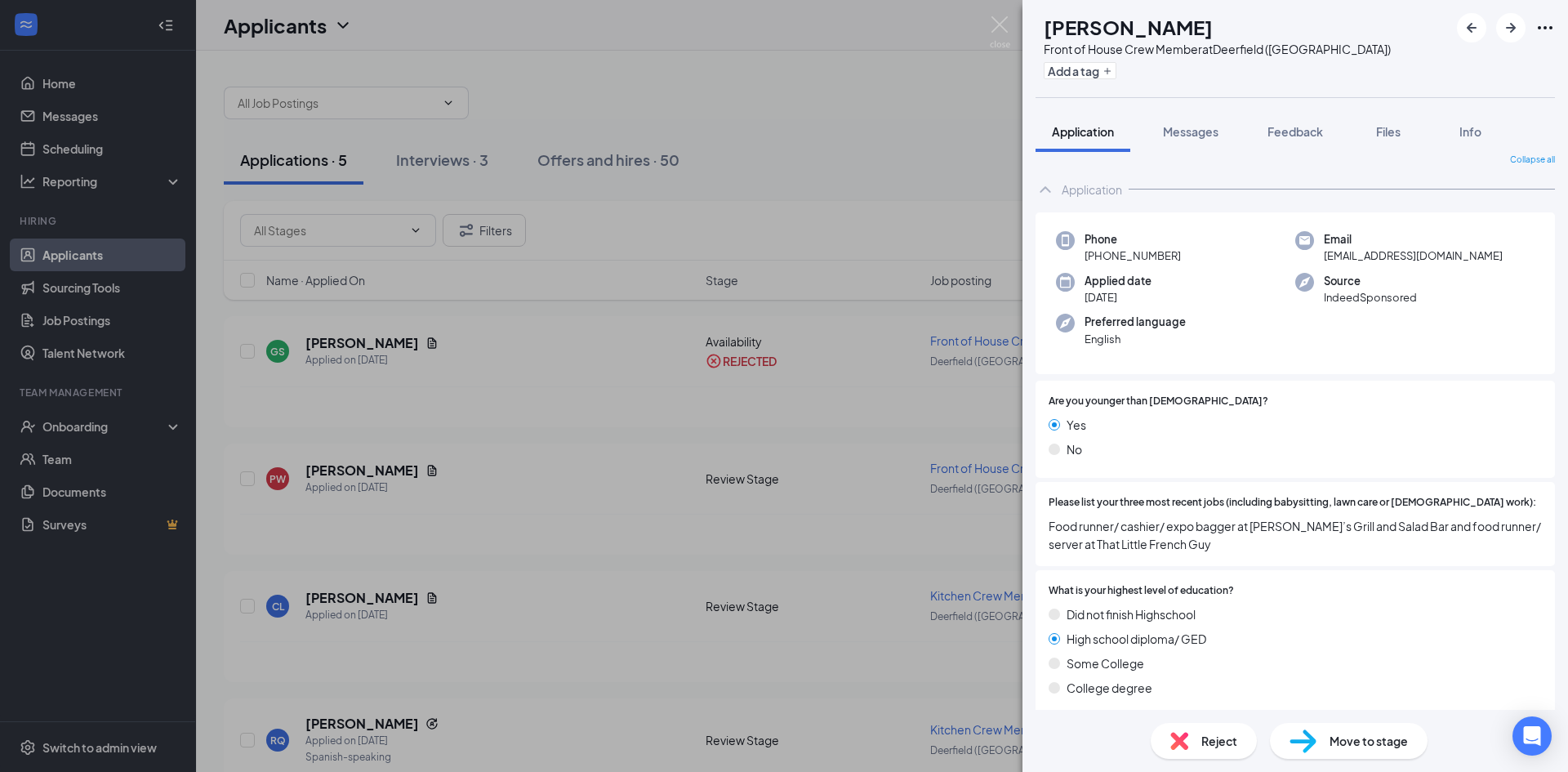
scroll to position [0, 0]
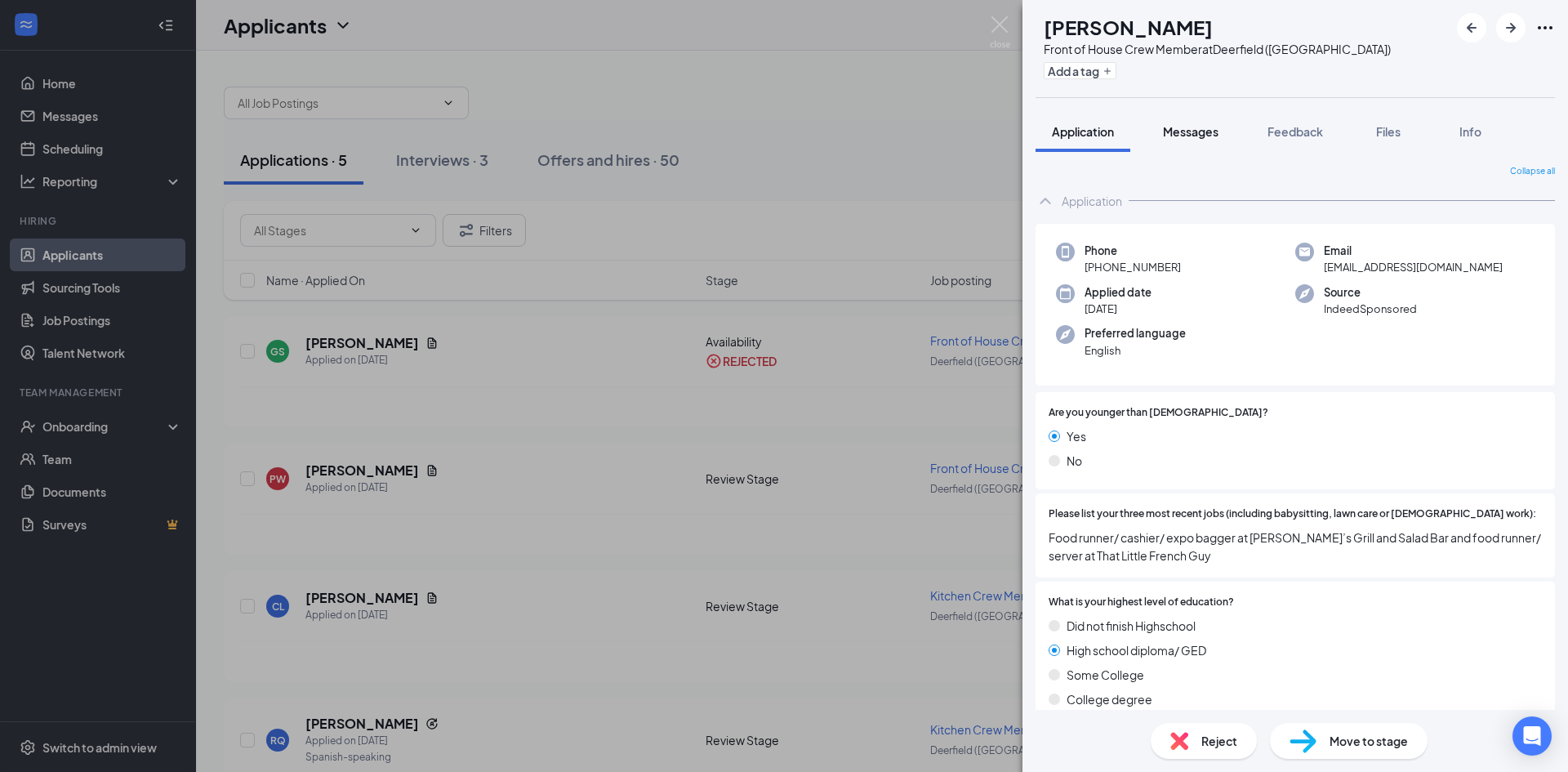
click at [1198, 133] on span "Messages" at bounding box center [1191, 131] width 56 height 14
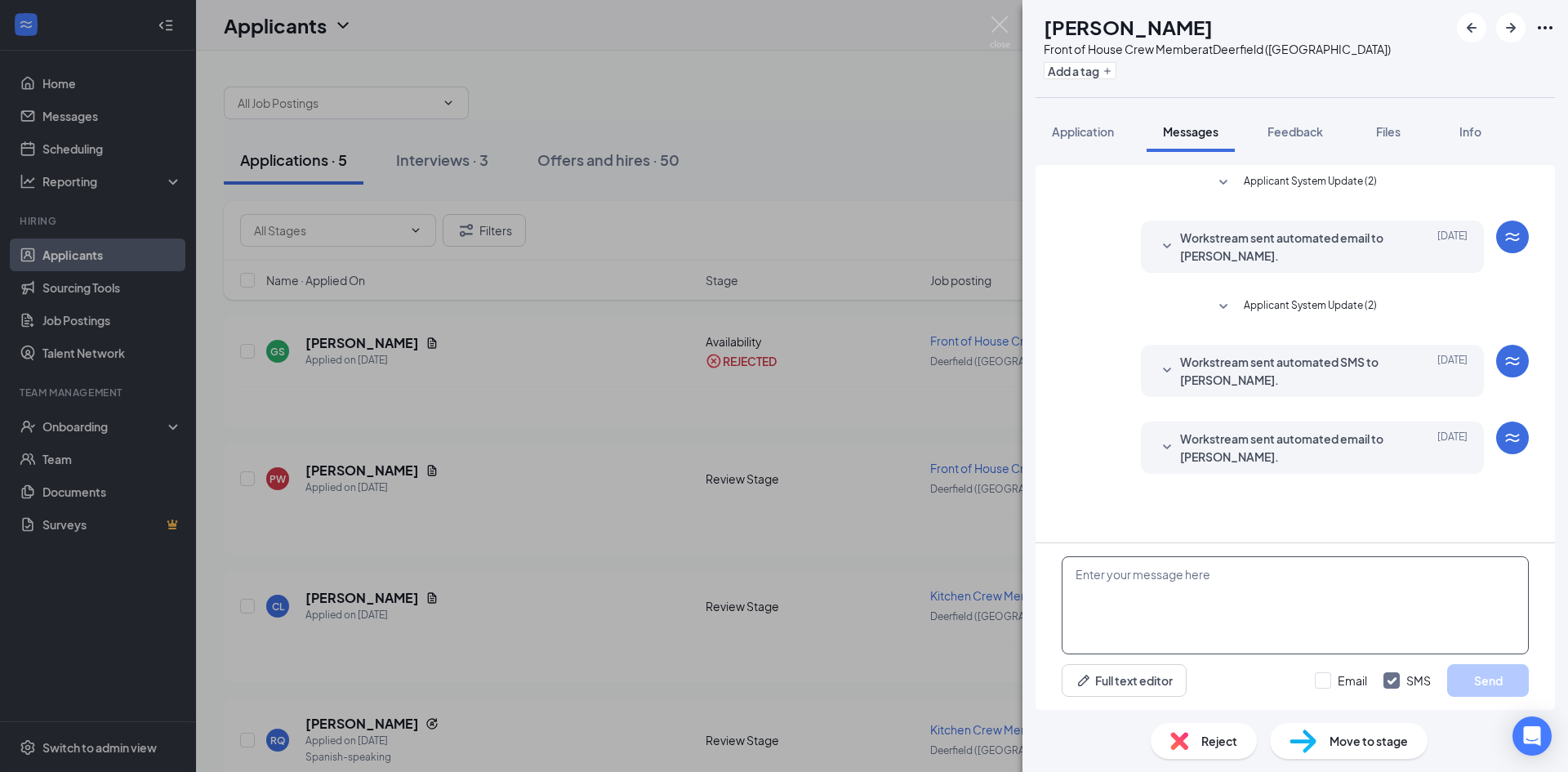
click at [1198, 607] on textarea at bounding box center [1295, 605] width 467 height 98
paste textarea "Hey [PERSON_NAME] thanks for your application here at CFA [GEOGRAPHIC_DATA]! Wo…"
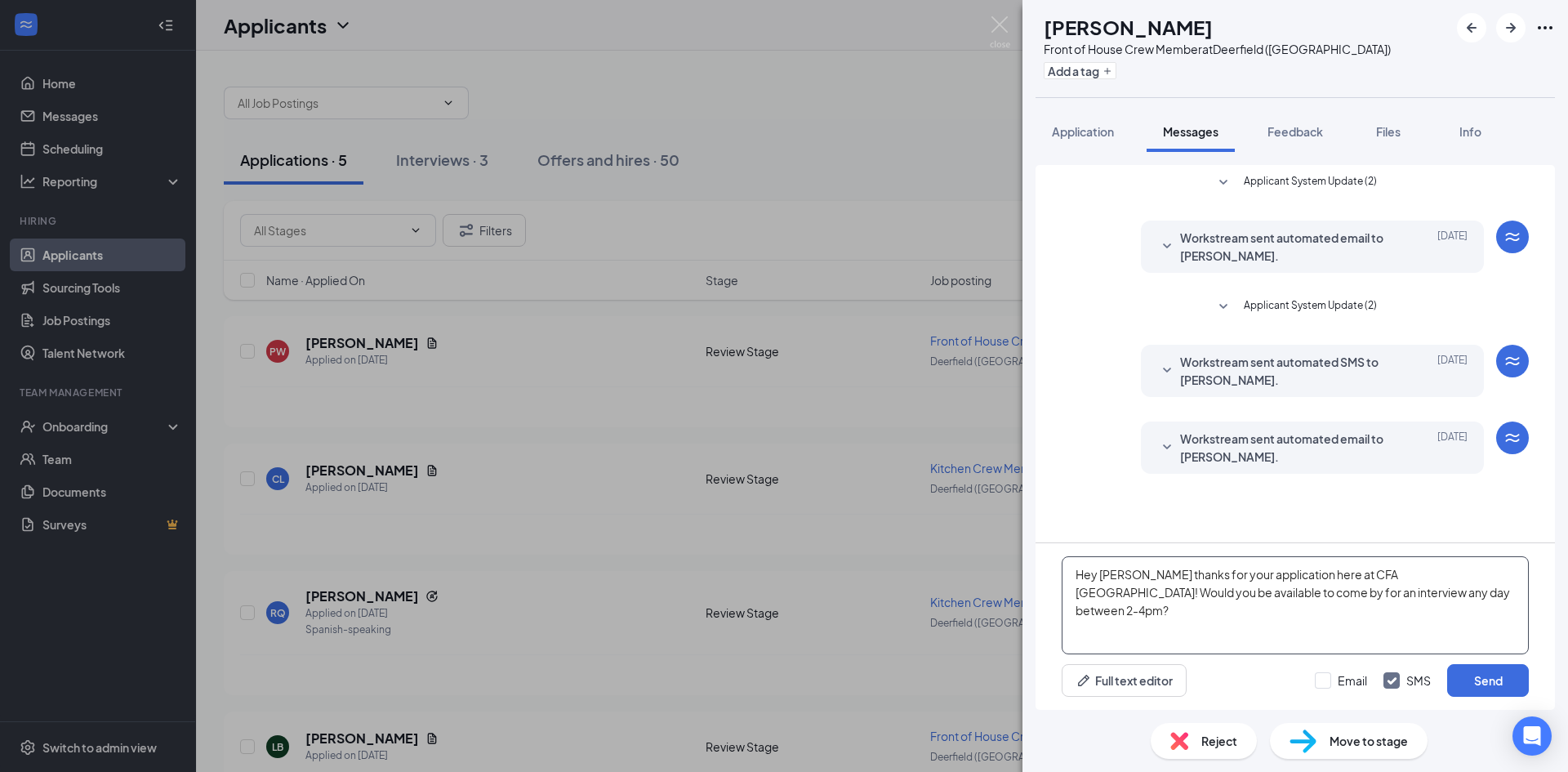
click at [1138, 576] on textarea "Hey [PERSON_NAME] thanks for your application here at CFA [GEOGRAPHIC_DATA]! Wo…" at bounding box center [1295, 605] width 467 height 98
type textarea "Hey [PERSON_NAME] thanks for your application here at CFA [GEOGRAPHIC_DATA]! Wo…"
click at [1463, 685] on button "Send" at bounding box center [1488, 681] width 81 height 33
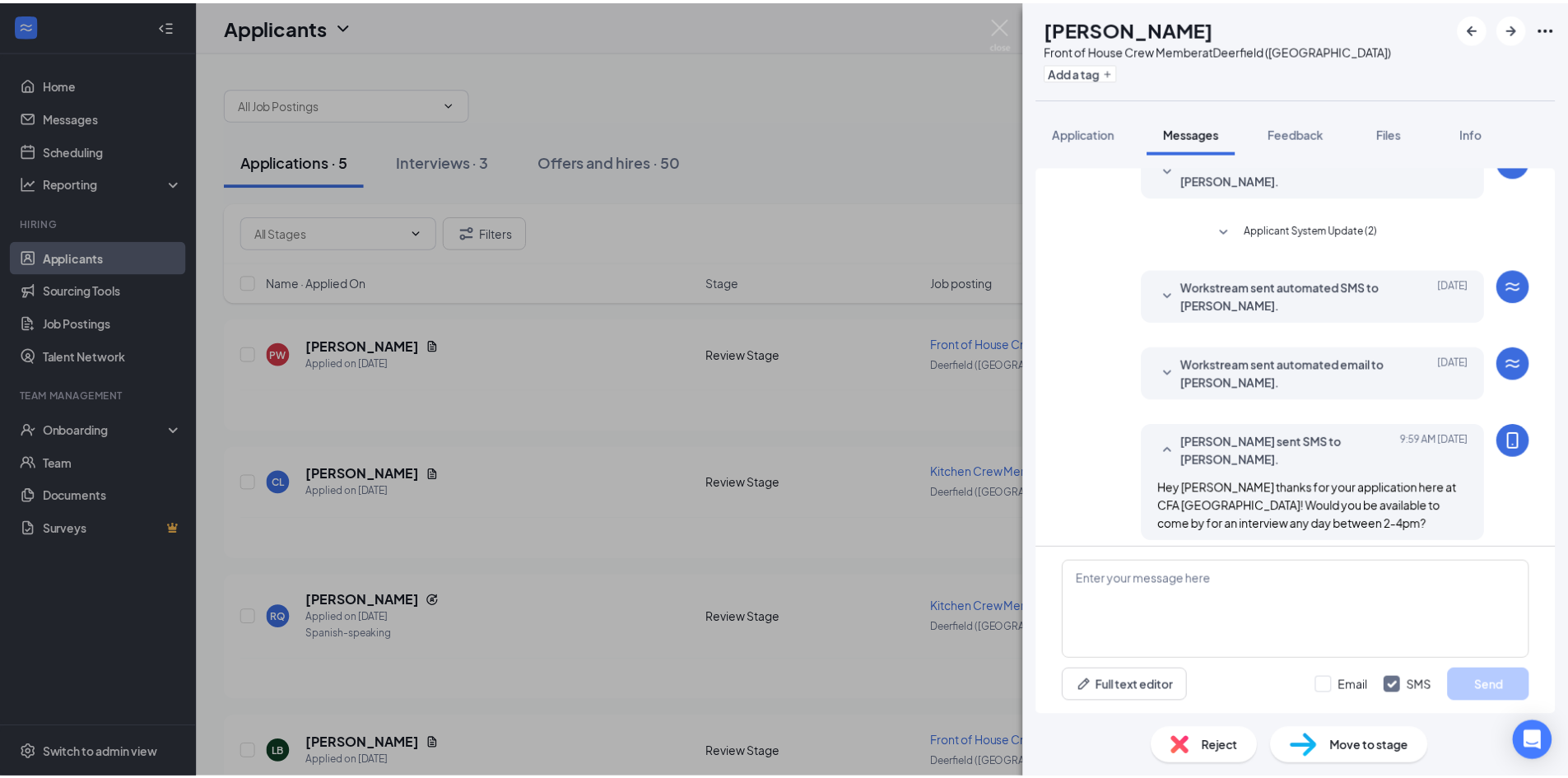
scroll to position [89, 0]
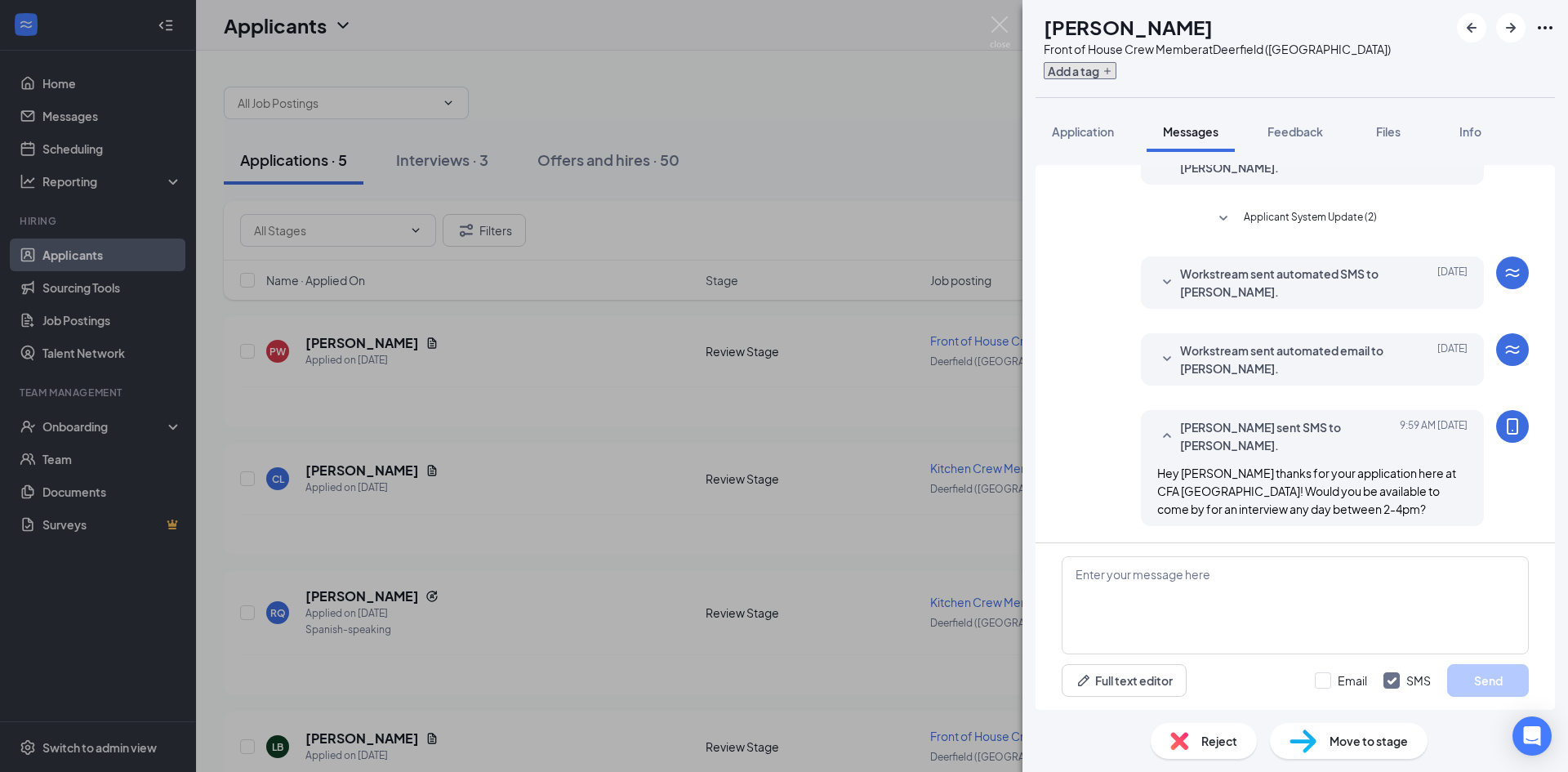
click at [1116, 63] on button "Add a tag" at bounding box center [1080, 71] width 73 height 17
click at [1093, 113] on input "Contacted" at bounding box center [1113, 113] width 75 height 18
checkbox input "true"
click at [948, 126] on div "PW [PERSON_NAME] Front of House Crew Member at [GEOGRAPHIC_DATA] ([GEOGRAPHIC_D…" at bounding box center [784, 386] width 1568 height 772
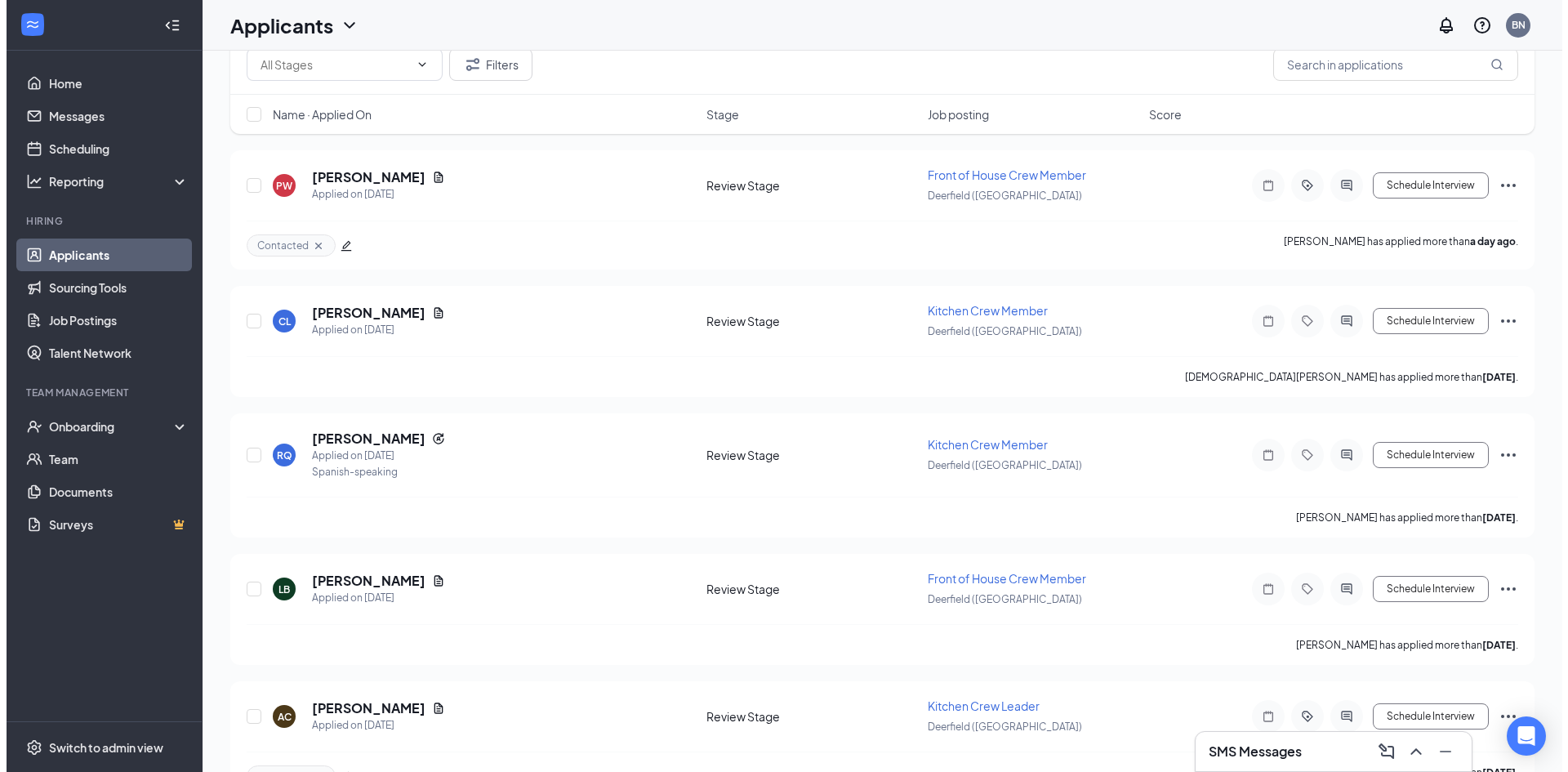
scroll to position [211, 0]
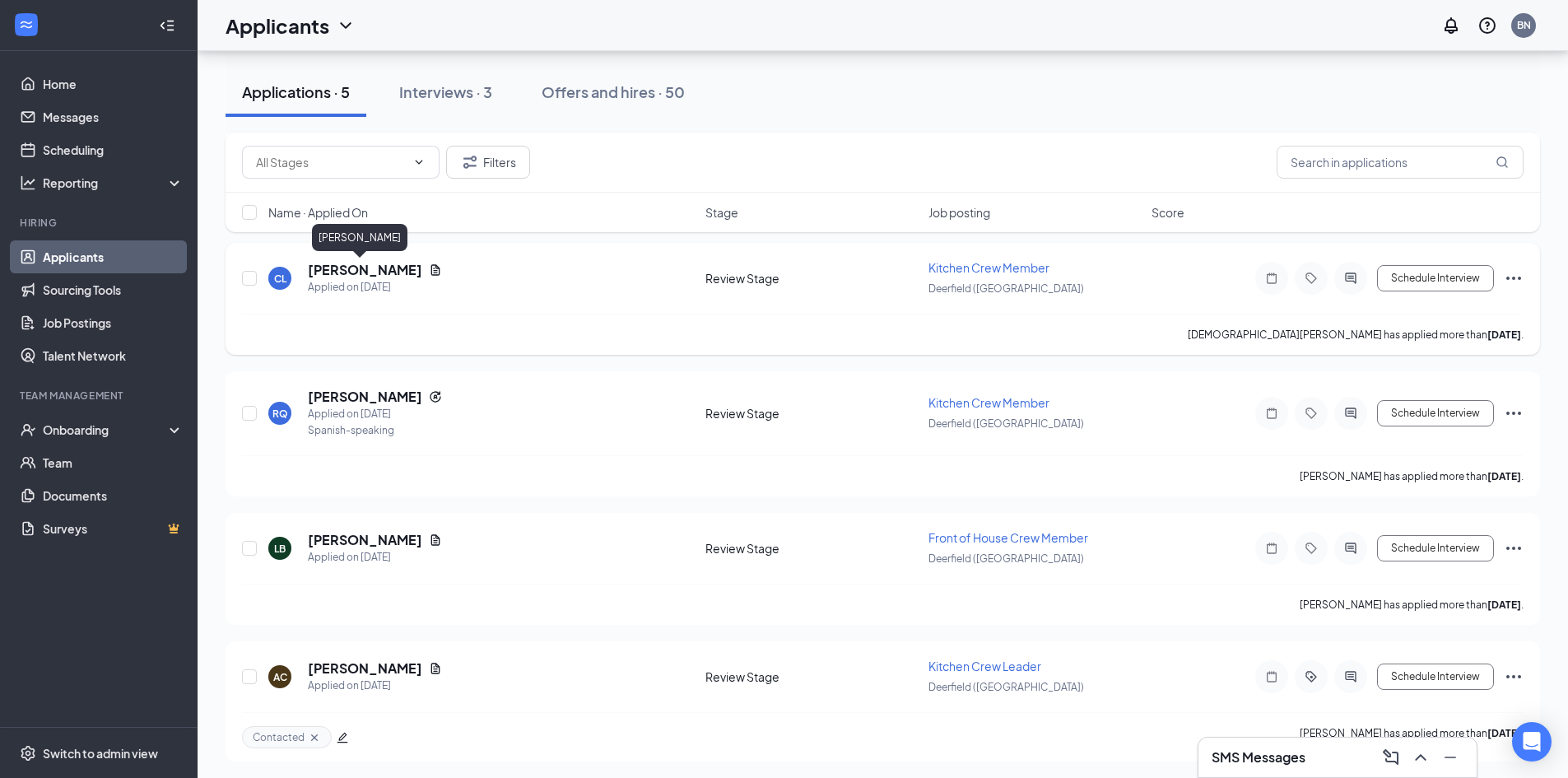
click at [356, 275] on h5 "[PERSON_NAME]" at bounding box center [365, 269] width 115 height 18
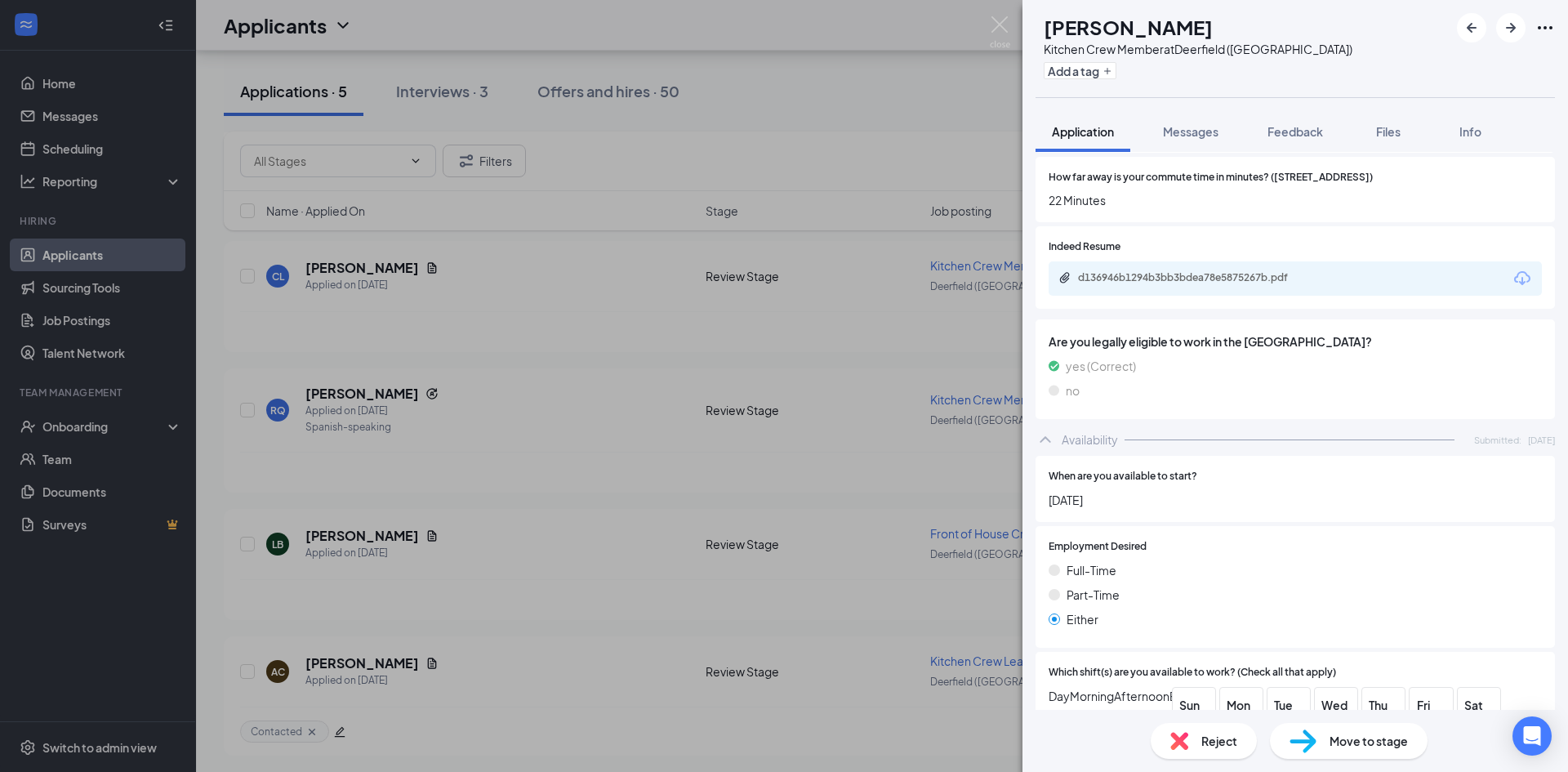
scroll to position [568, 0]
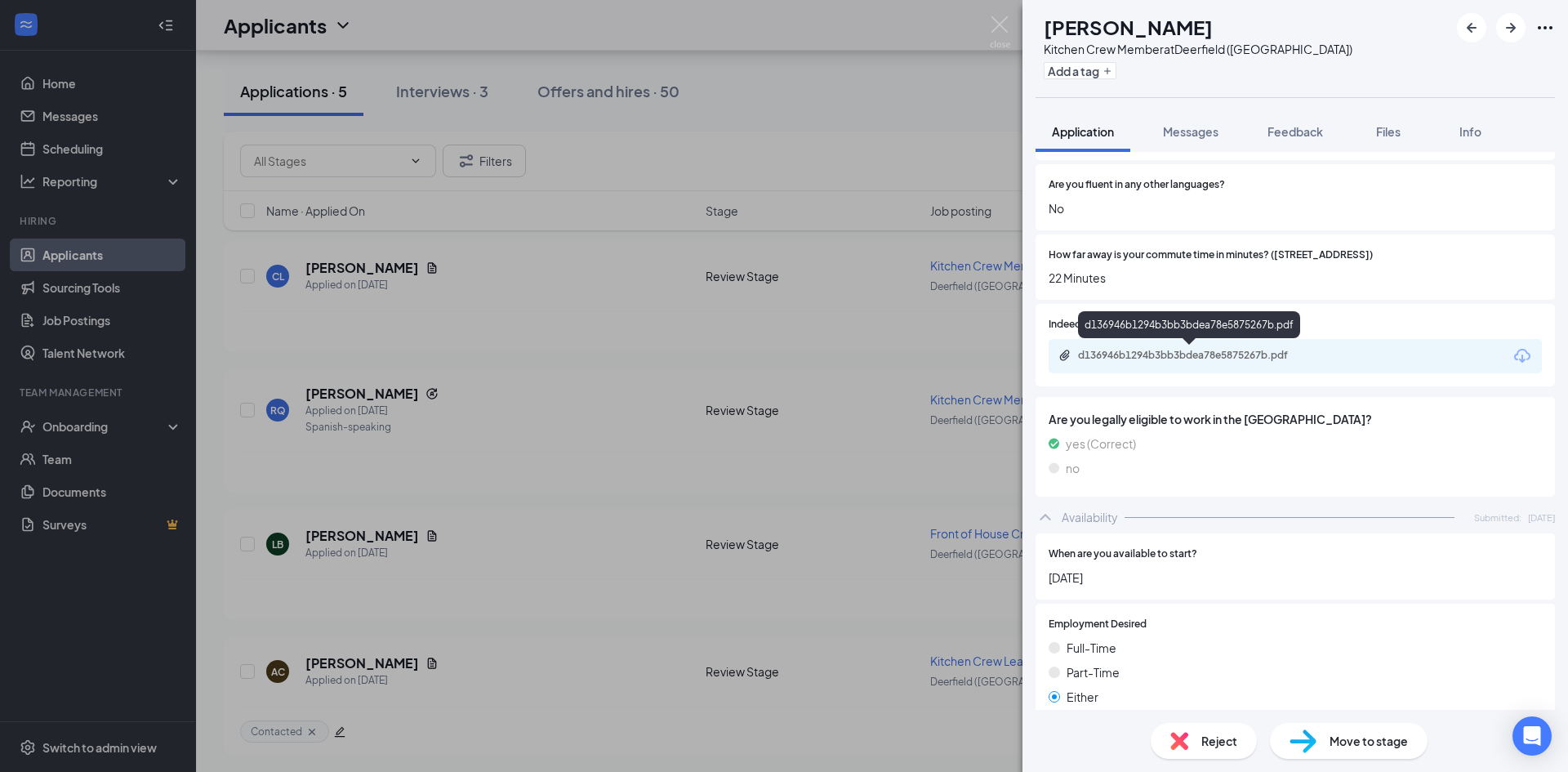
click at [1210, 359] on div "d136946b1294b3bb3bdea78e5875267b.pdf" at bounding box center [1192, 355] width 229 height 13
click at [1172, 732] on div "Reject" at bounding box center [1203, 741] width 106 height 36
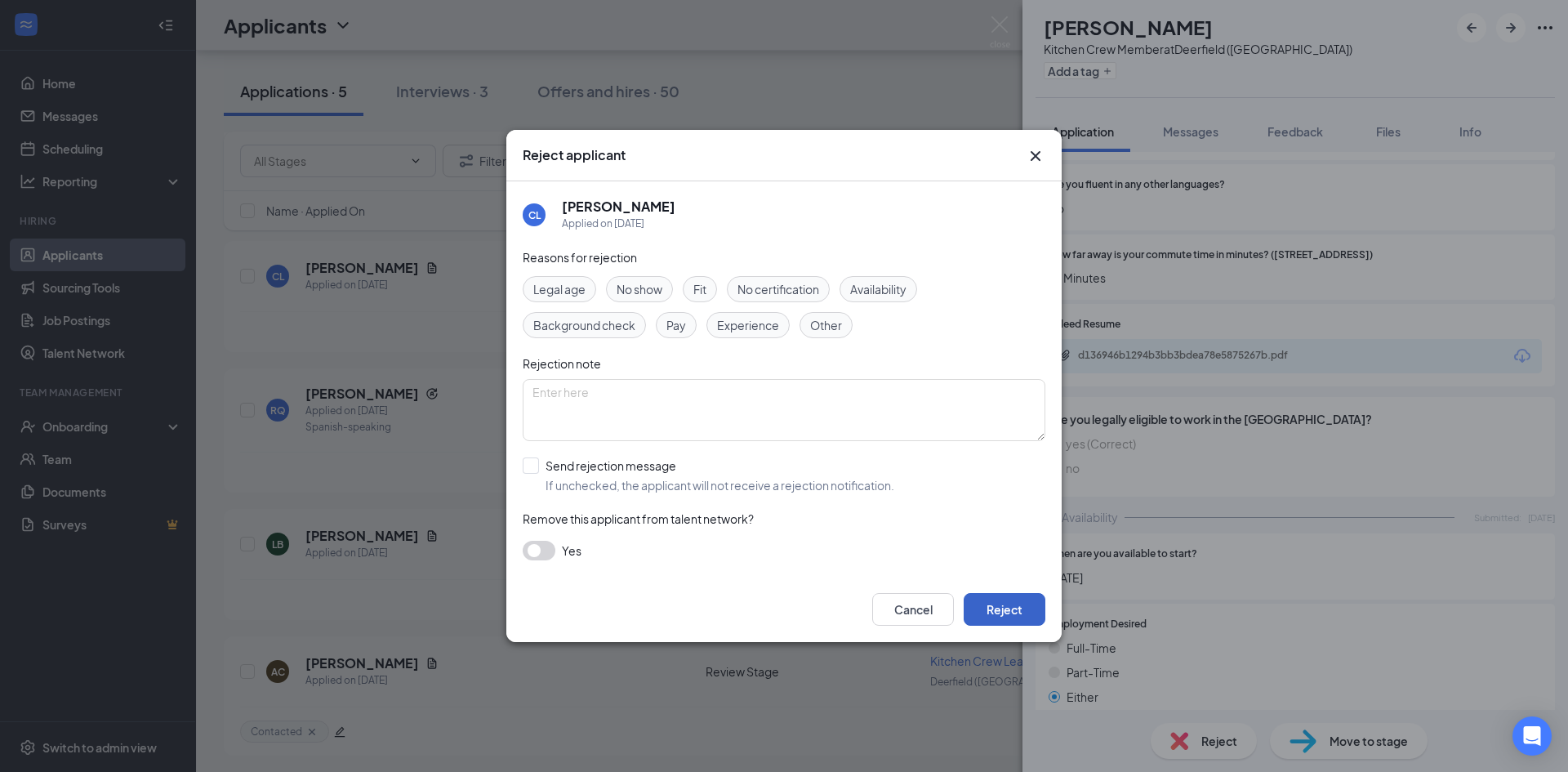
click at [1005, 606] on button "Reject" at bounding box center [1004, 609] width 81 height 33
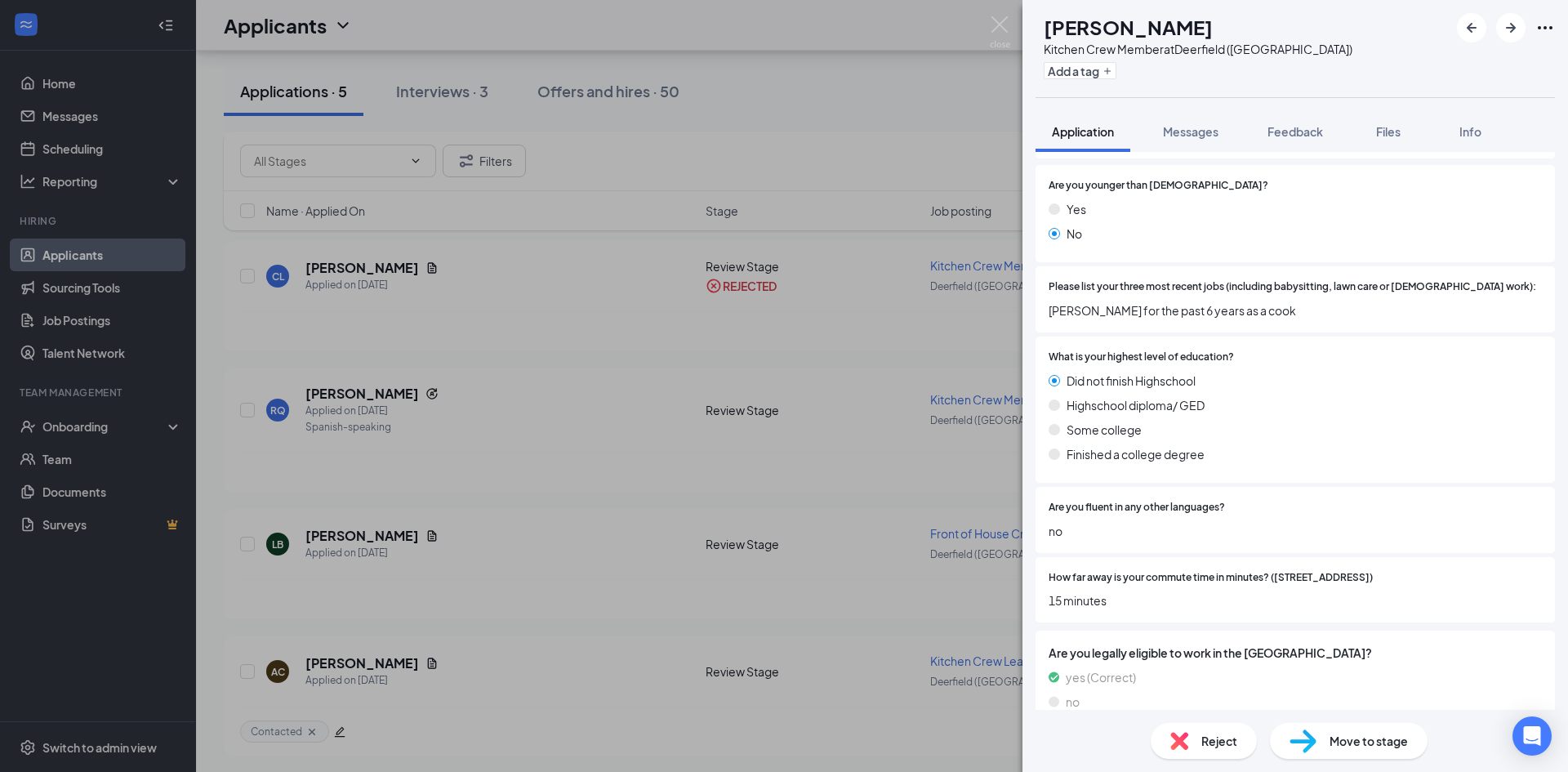
scroll to position [259, 0]
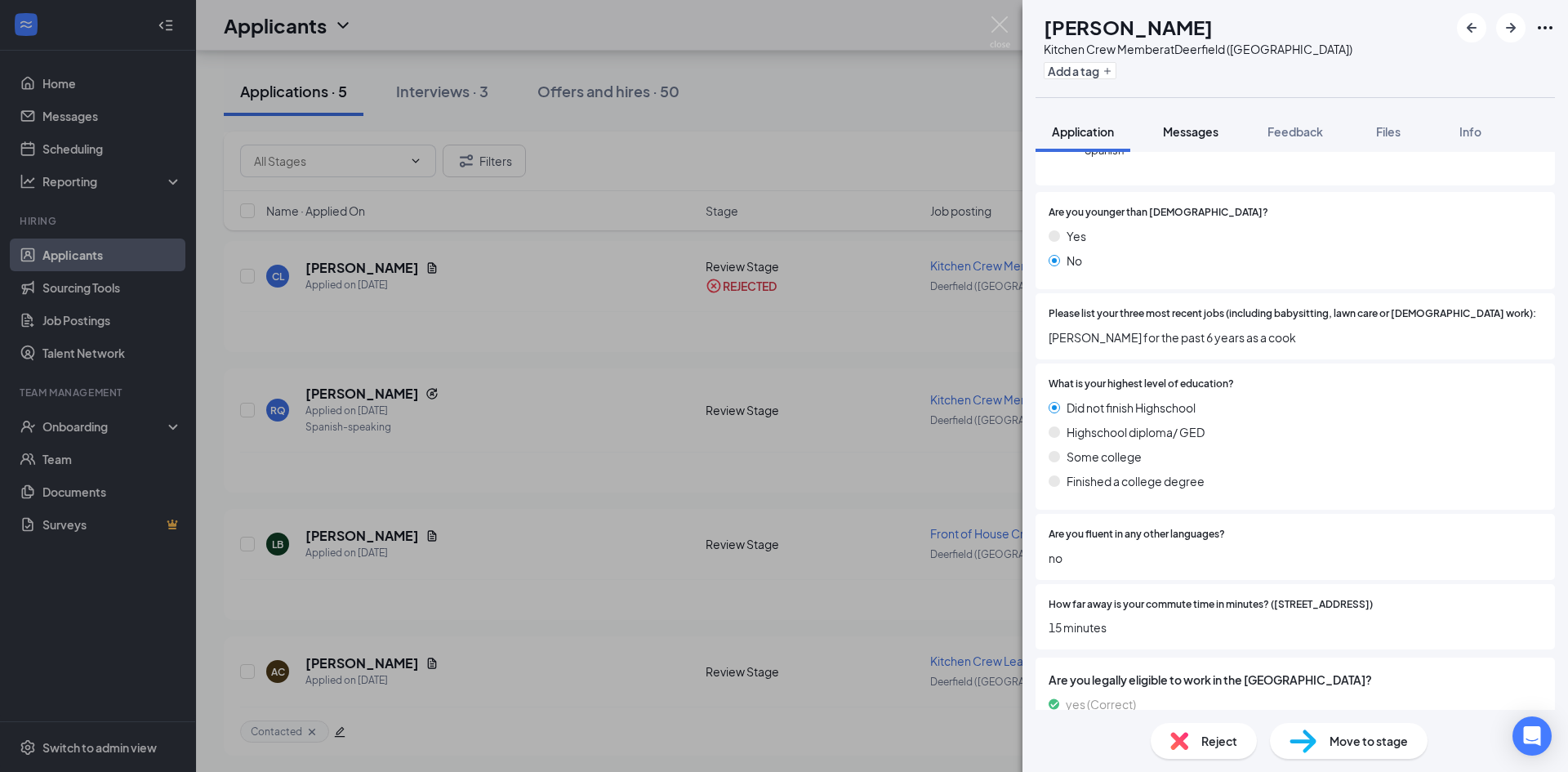
click at [1221, 123] on button "Messages" at bounding box center [1191, 131] width 88 height 41
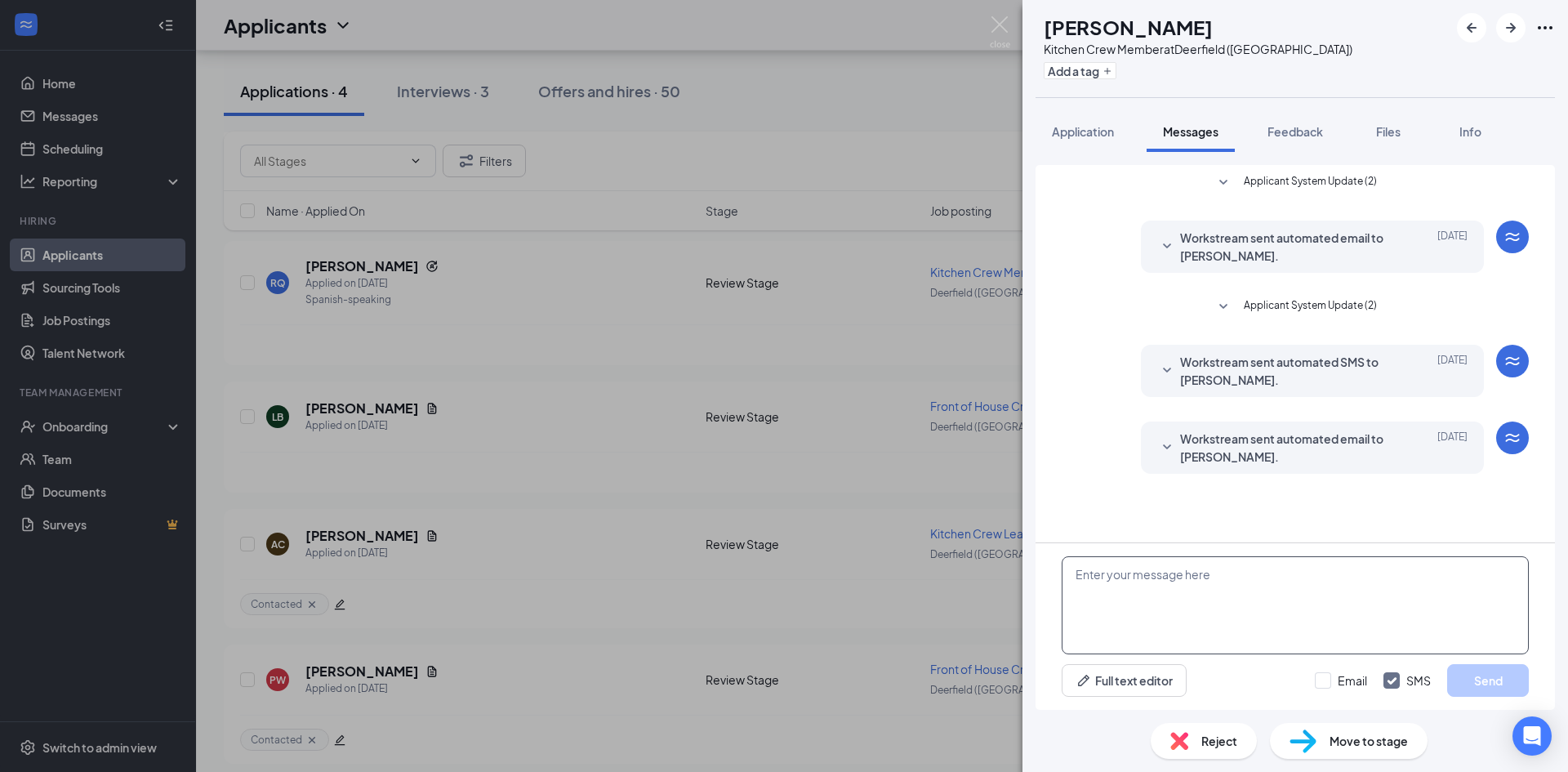
click at [1176, 589] on textarea at bounding box center [1295, 605] width 467 height 98
paste textarea "Hey [PERSON_NAME] thanks for your application here at CFA [GEOGRAPHIC_DATA]! Wo…"
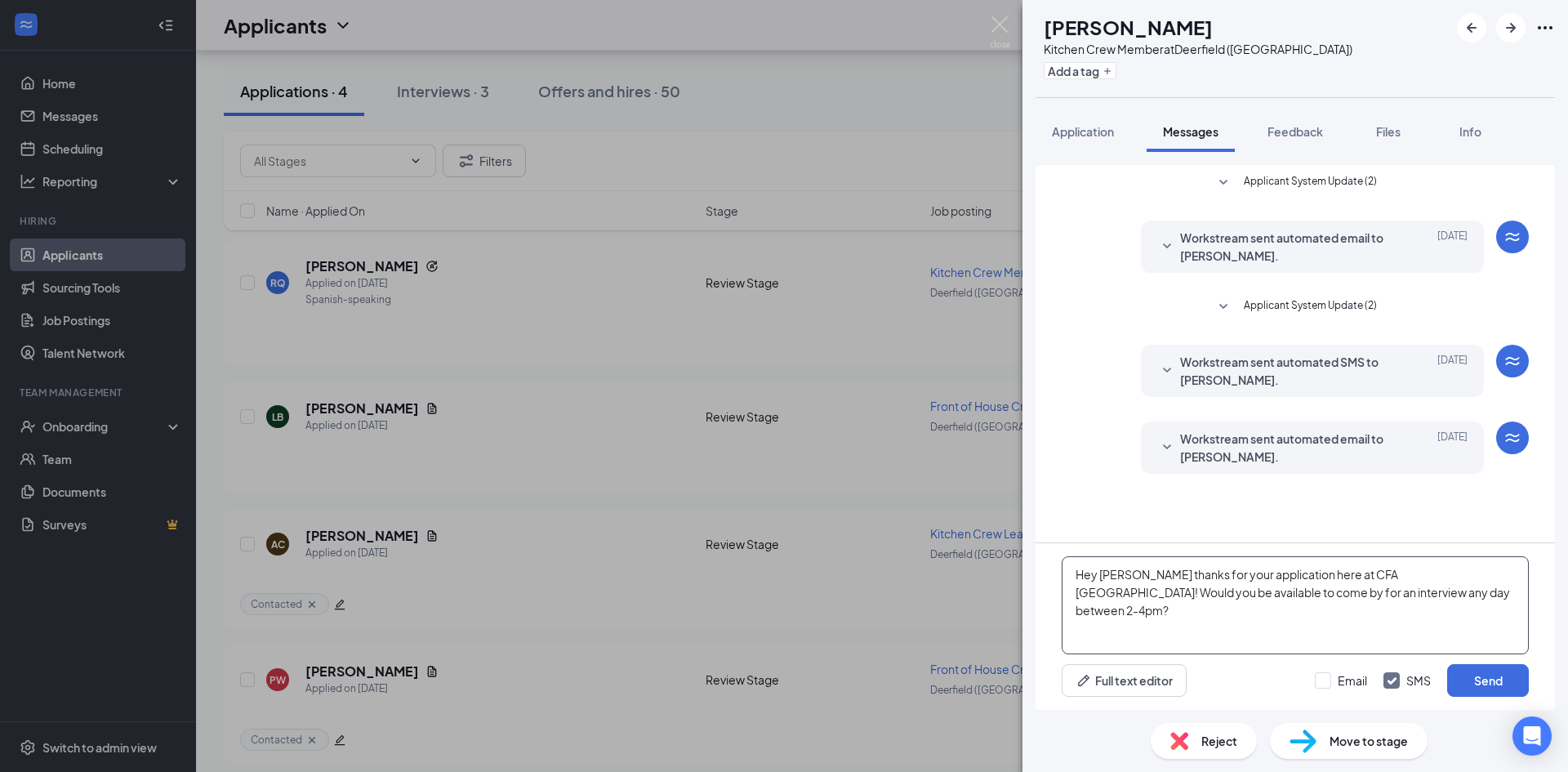
click at [1142, 579] on textarea "Hey [PERSON_NAME] thanks for your application here at CFA [GEOGRAPHIC_DATA]! Wo…" at bounding box center [1295, 605] width 467 height 98
type textarea "Hey [PERSON_NAME] thanks for your application here at CFA [GEOGRAPHIC_DATA]! Wo…"
click at [1477, 688] on button "Send" at bounding box center [1488, 681] width 81 height 33
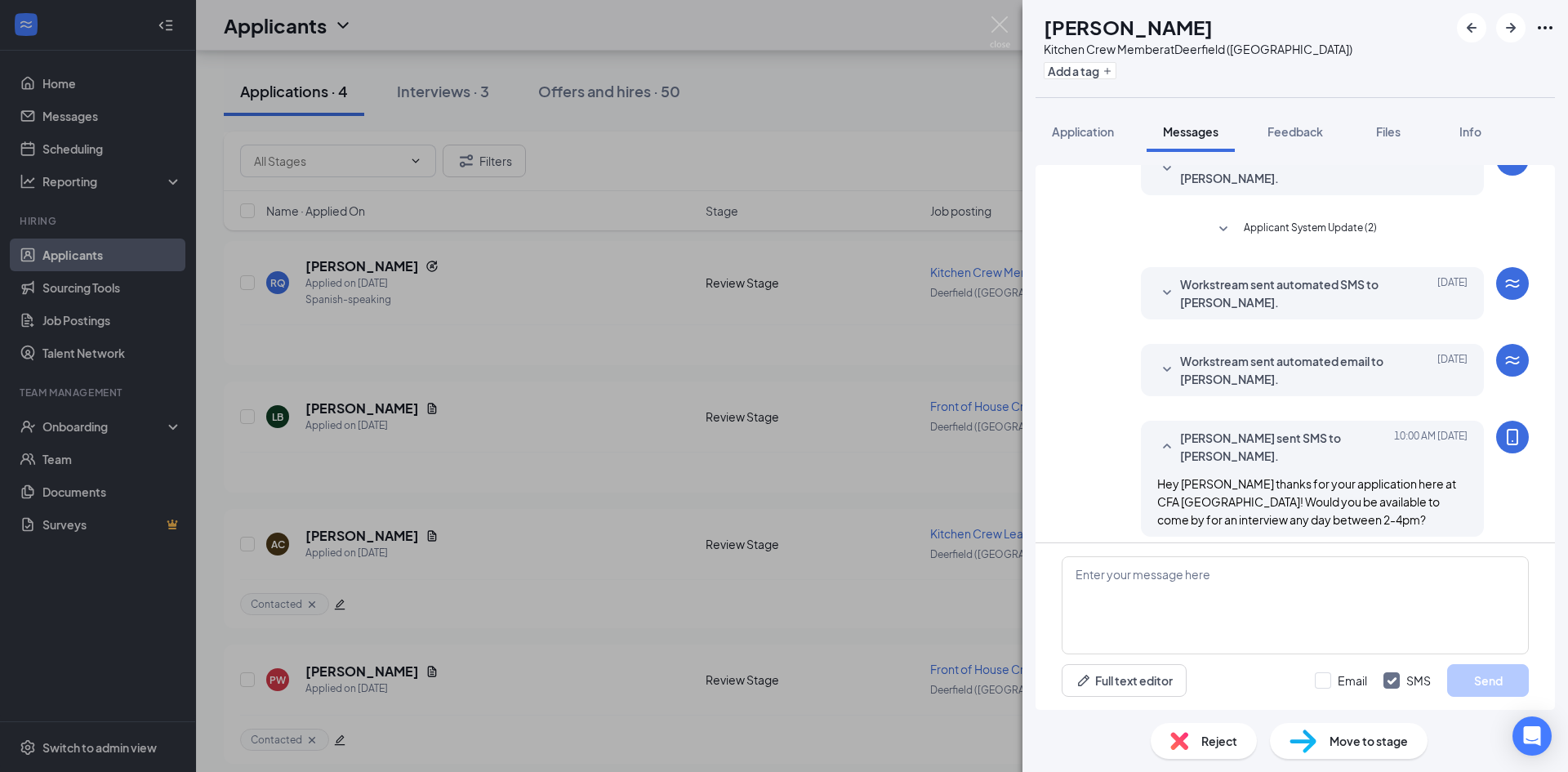
scroll to position [88, 0]
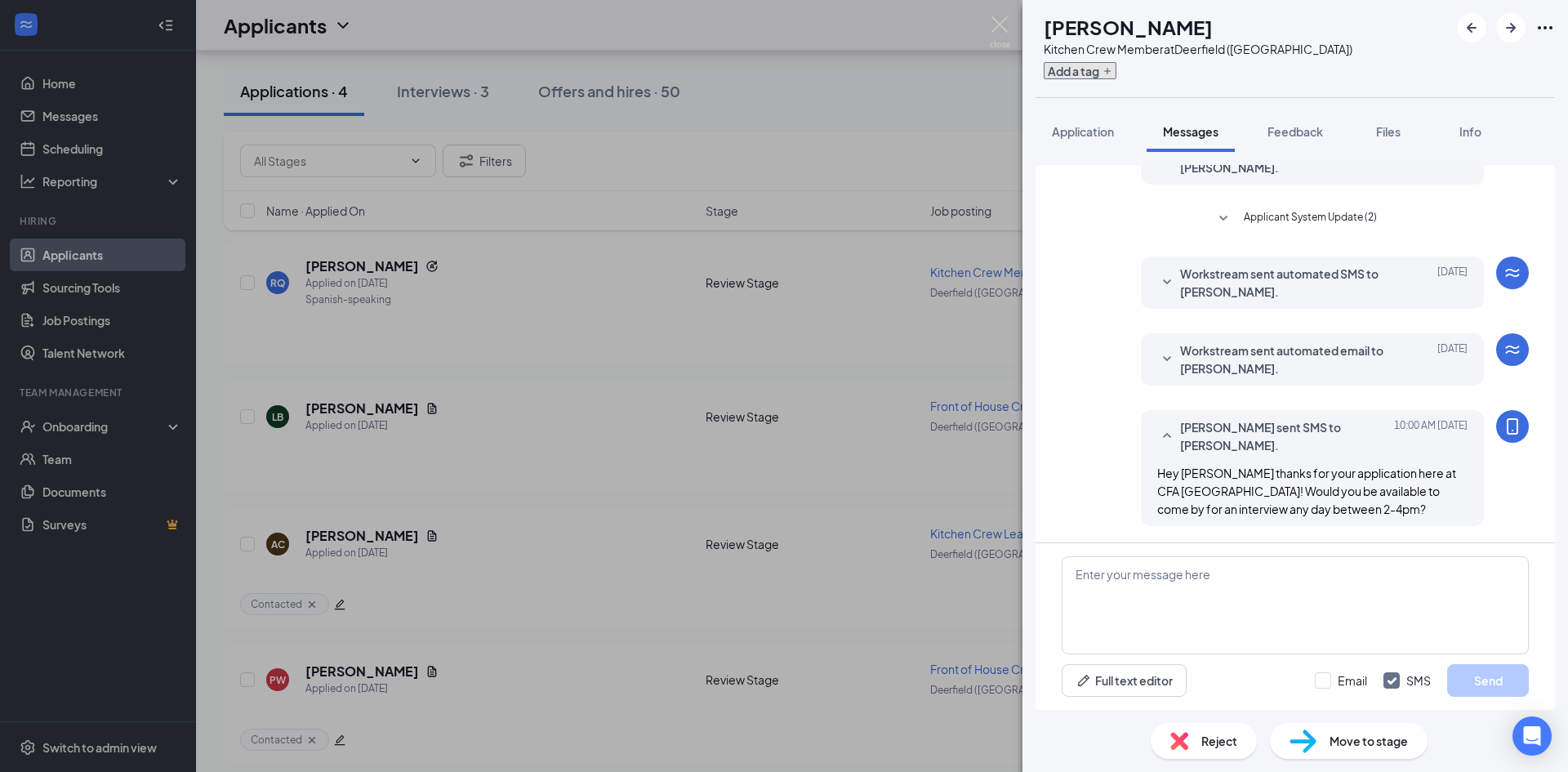
click at [1116, 69] on button "Add a tag" at bounding box center [1080, 71] width 73 height 17
click at [1091, 120] on input "Contacted" at bounding box center [1113, 113] width 75 height 18
checkbox input "true"
click at [998, 93] on div "RQ [PERSON_NAME] Kitchen Crew Member at [GEOGRAPHIC_DATA] ([GEOGRAPHIC_DATA]) A…" at bounding box center [784, 386] width 1568 height 772
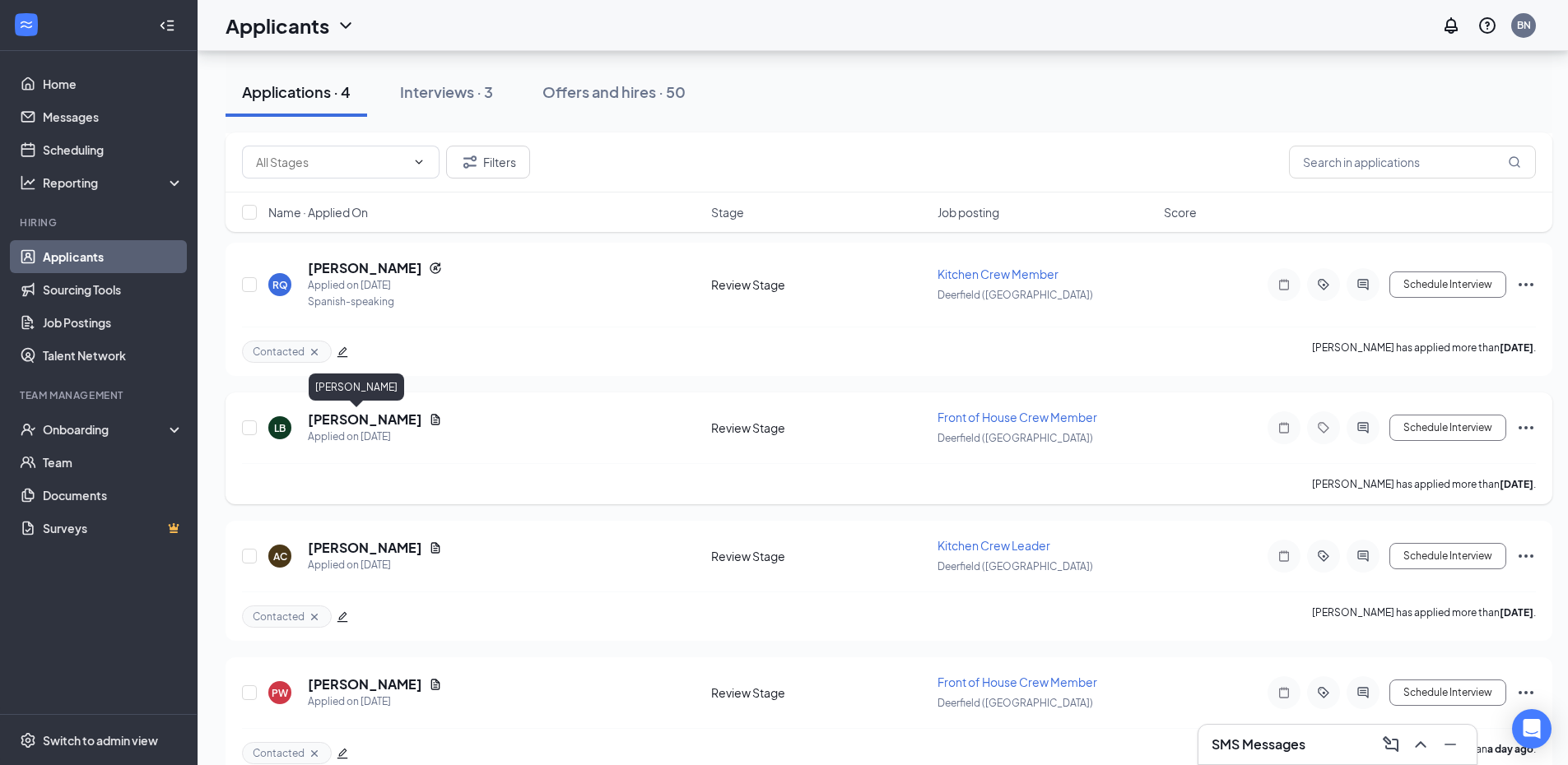
click at [341, 412] on h5 "[PERSON_NAME]" at bounding box center [365, 420] width 115 height 18
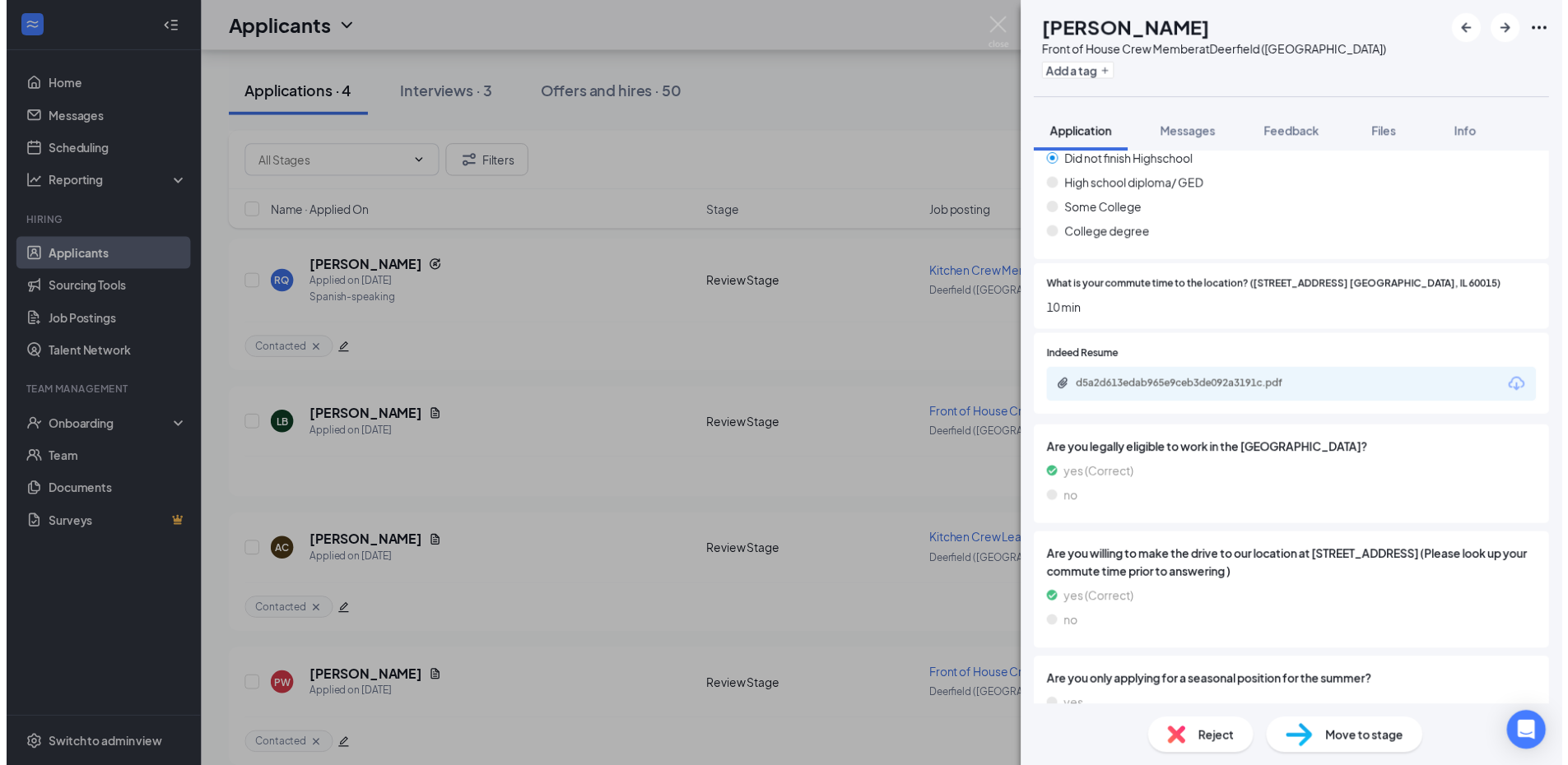
scroll to position [483, 0]
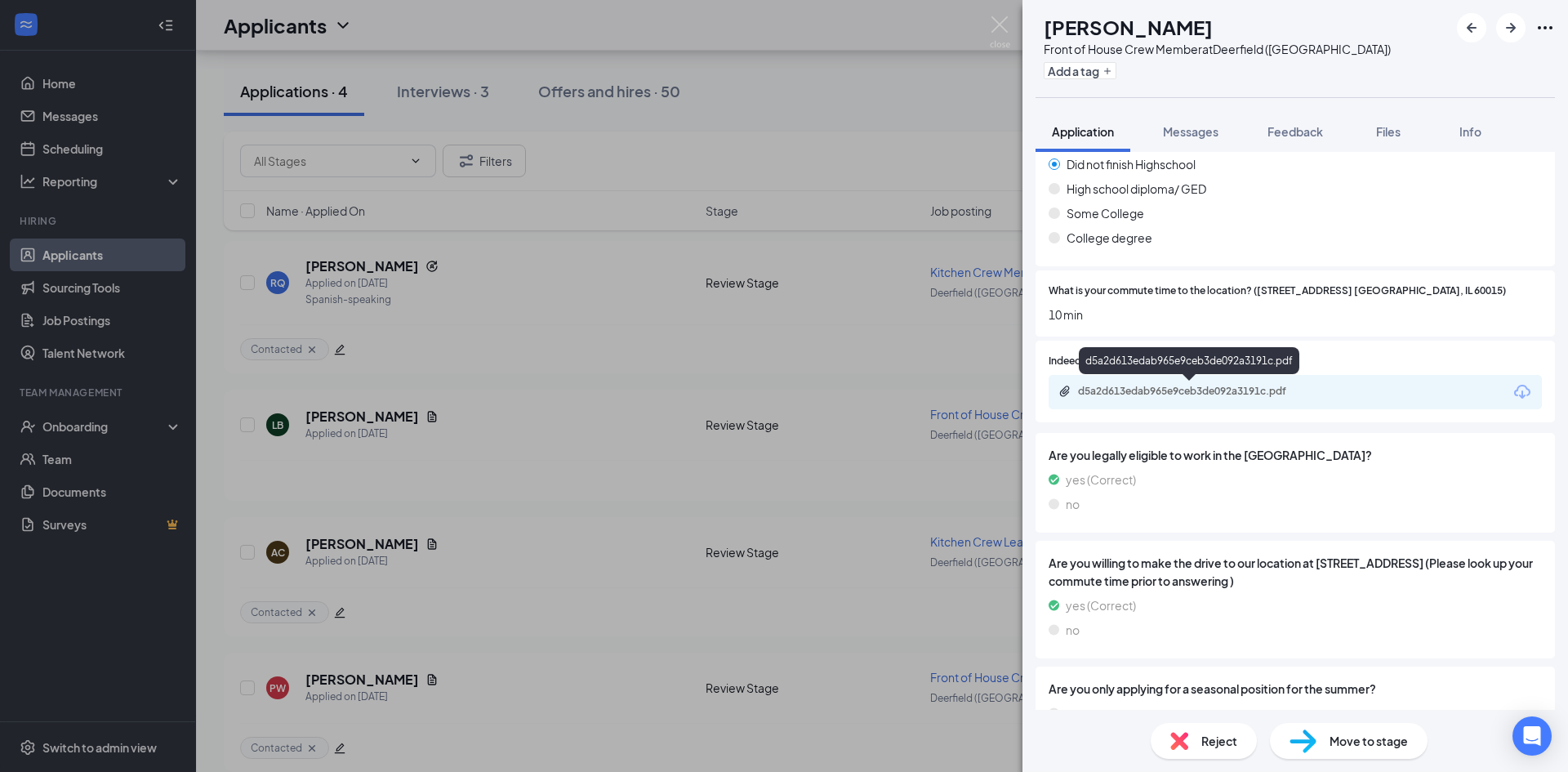
click at [1179, 393] on div "d5a2d613edab965e9ceb3de092a3191c.pdf" at bounding box center [1192, 392] width 229 height 13
click at [993, 21] on img at bounding box center [999, 32] width 20 height 32
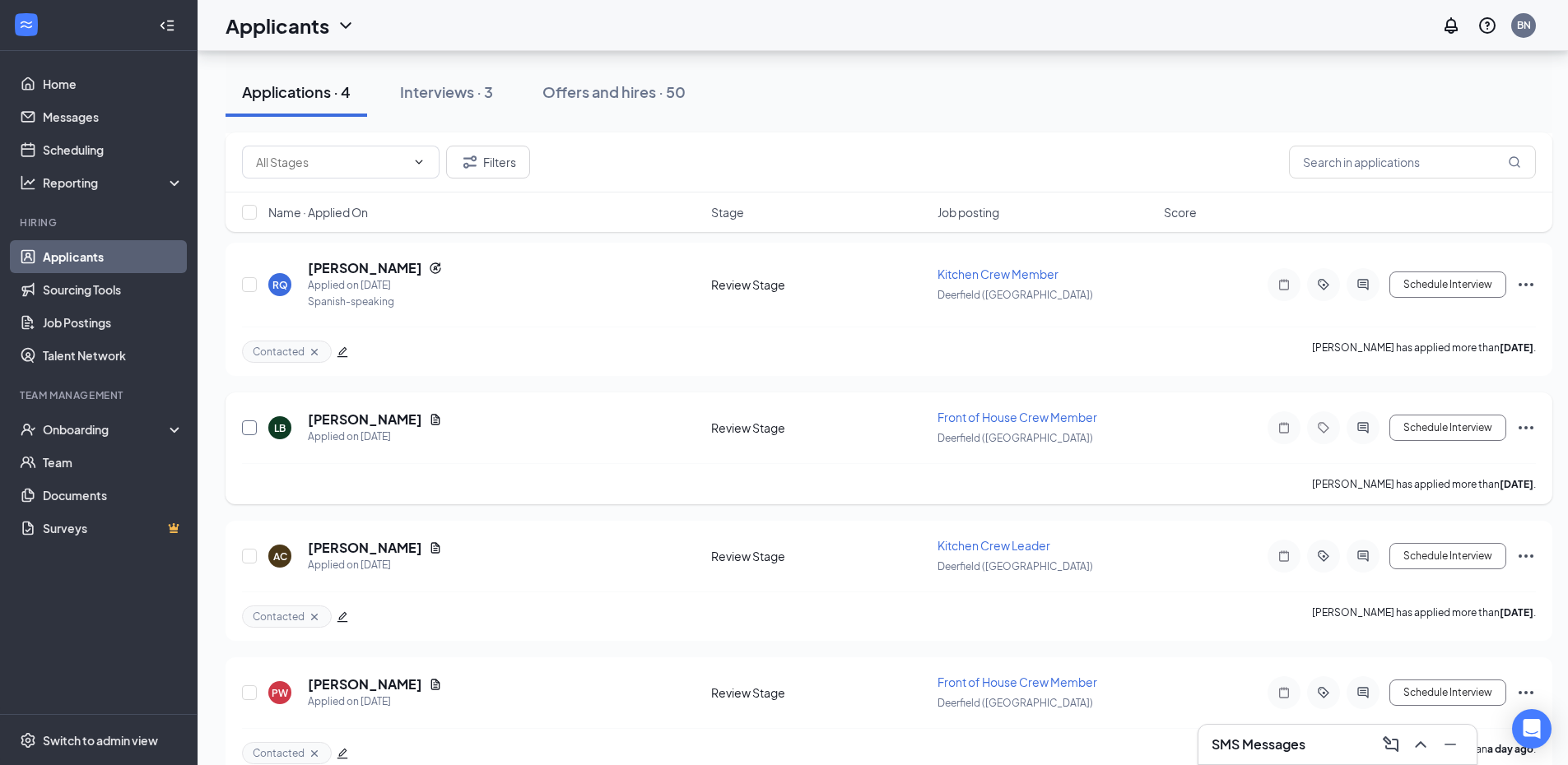
click at [244, 433] on input "checkbox" at bounding box center [249, 427] width 14 height 14
checkbox input "true"
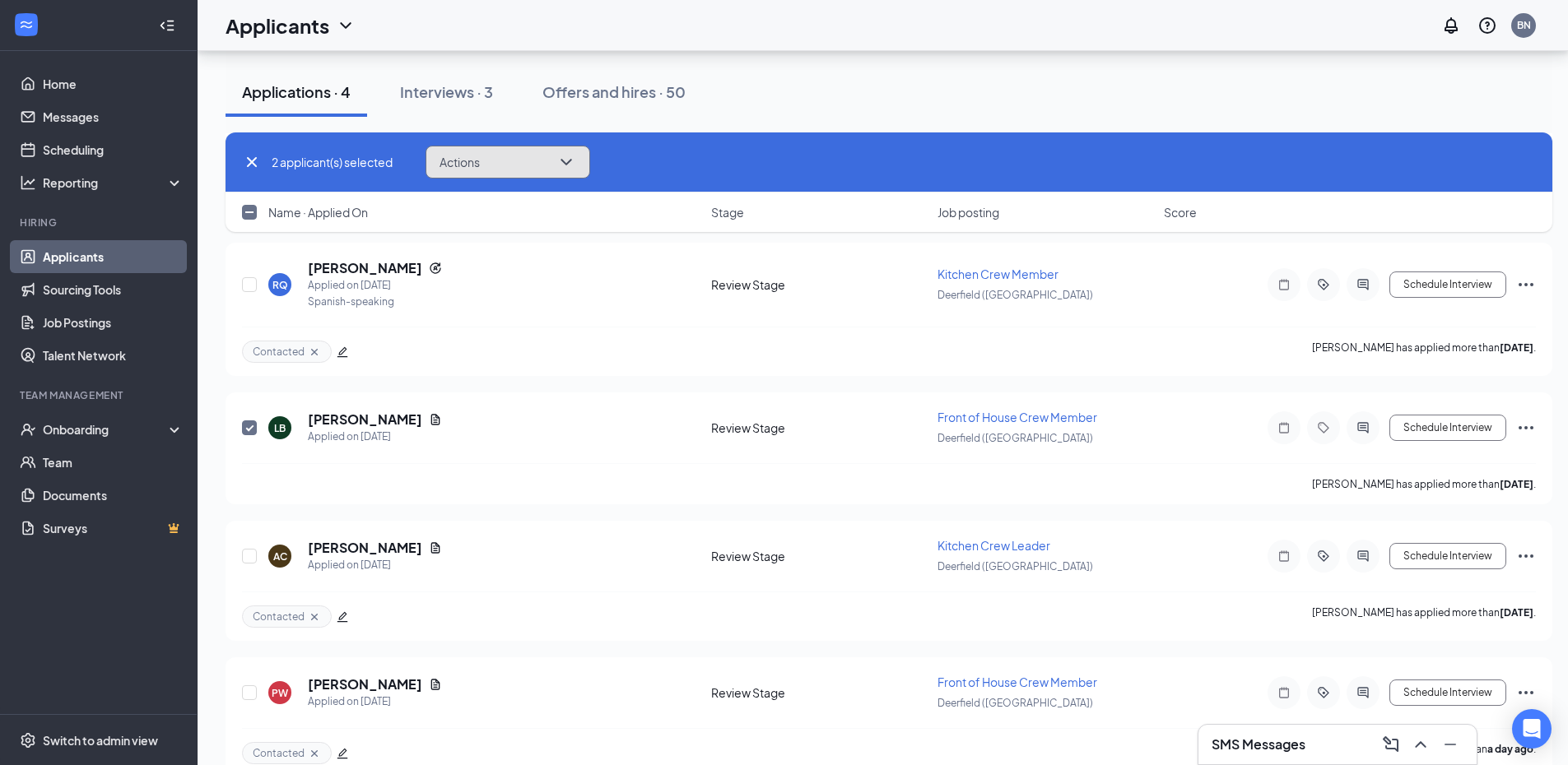
click at [564, 162] on icon "ChevronDown" at bounding box center [566, 162] width 19 height 19
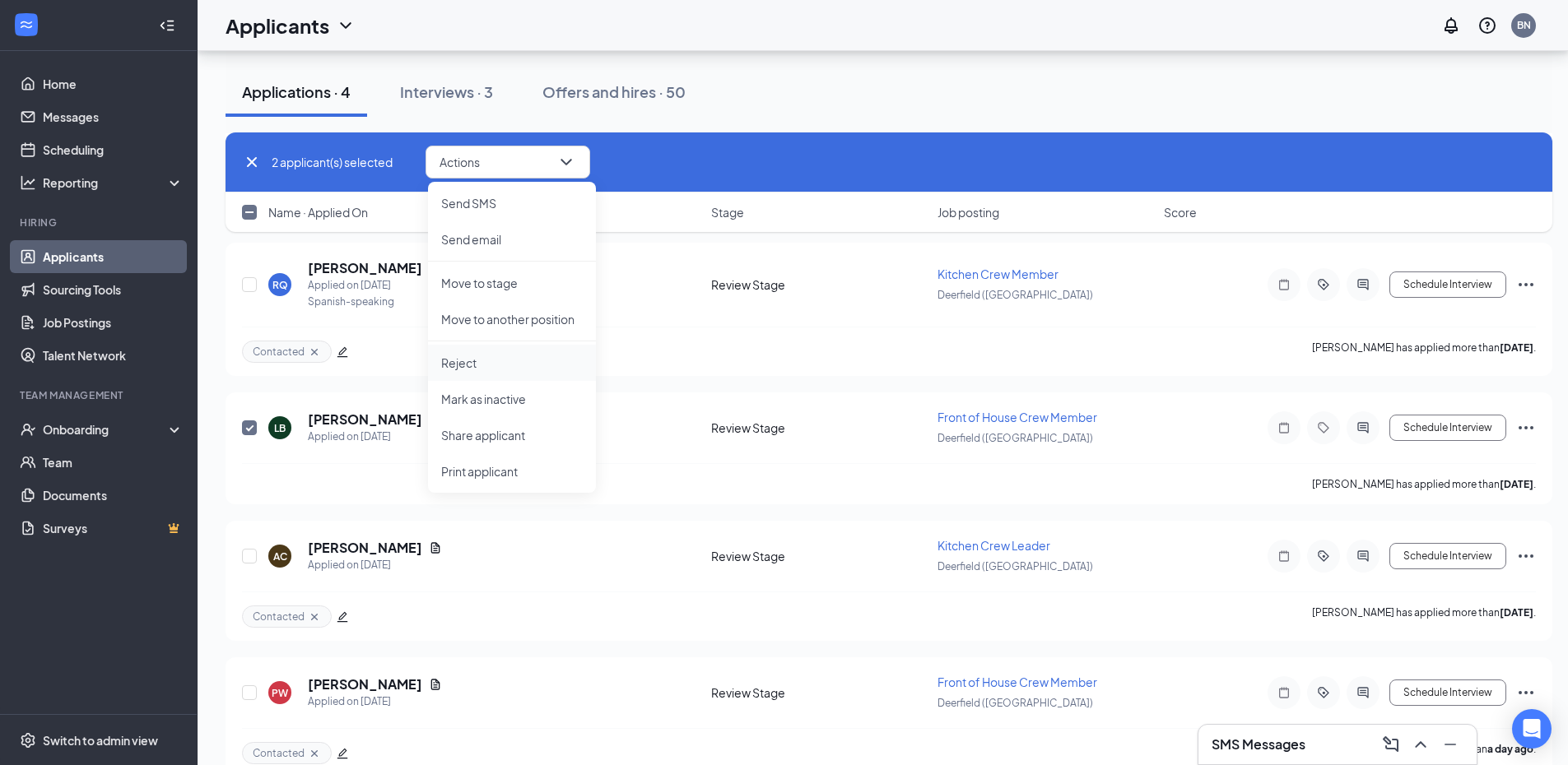
click at [477, 363] on p "Reject" at bounding box center [511, 363] width 142 height 16
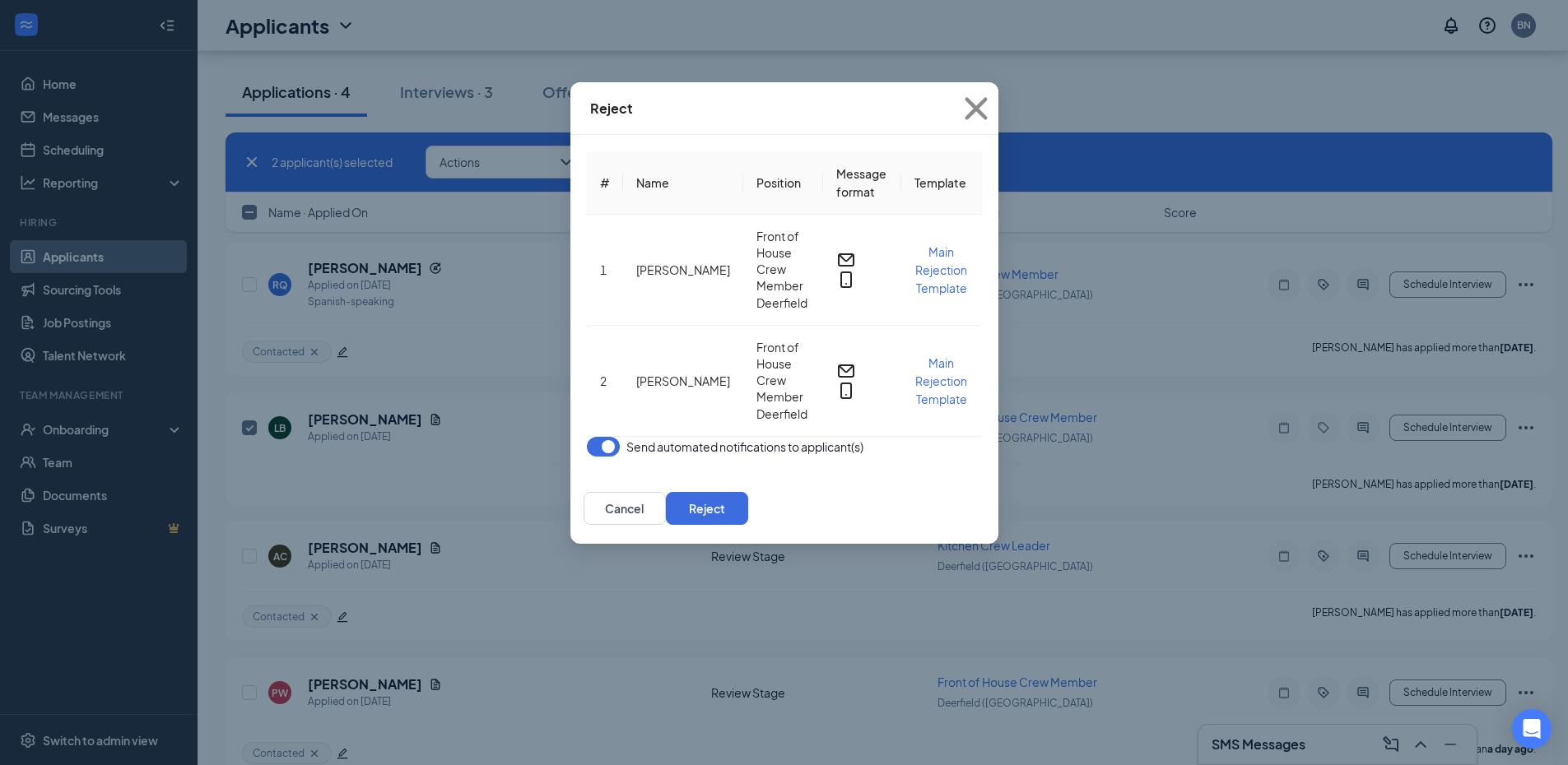
click at [587, 437] on button "button" at bounding box center [603, 447] width 33 height 19
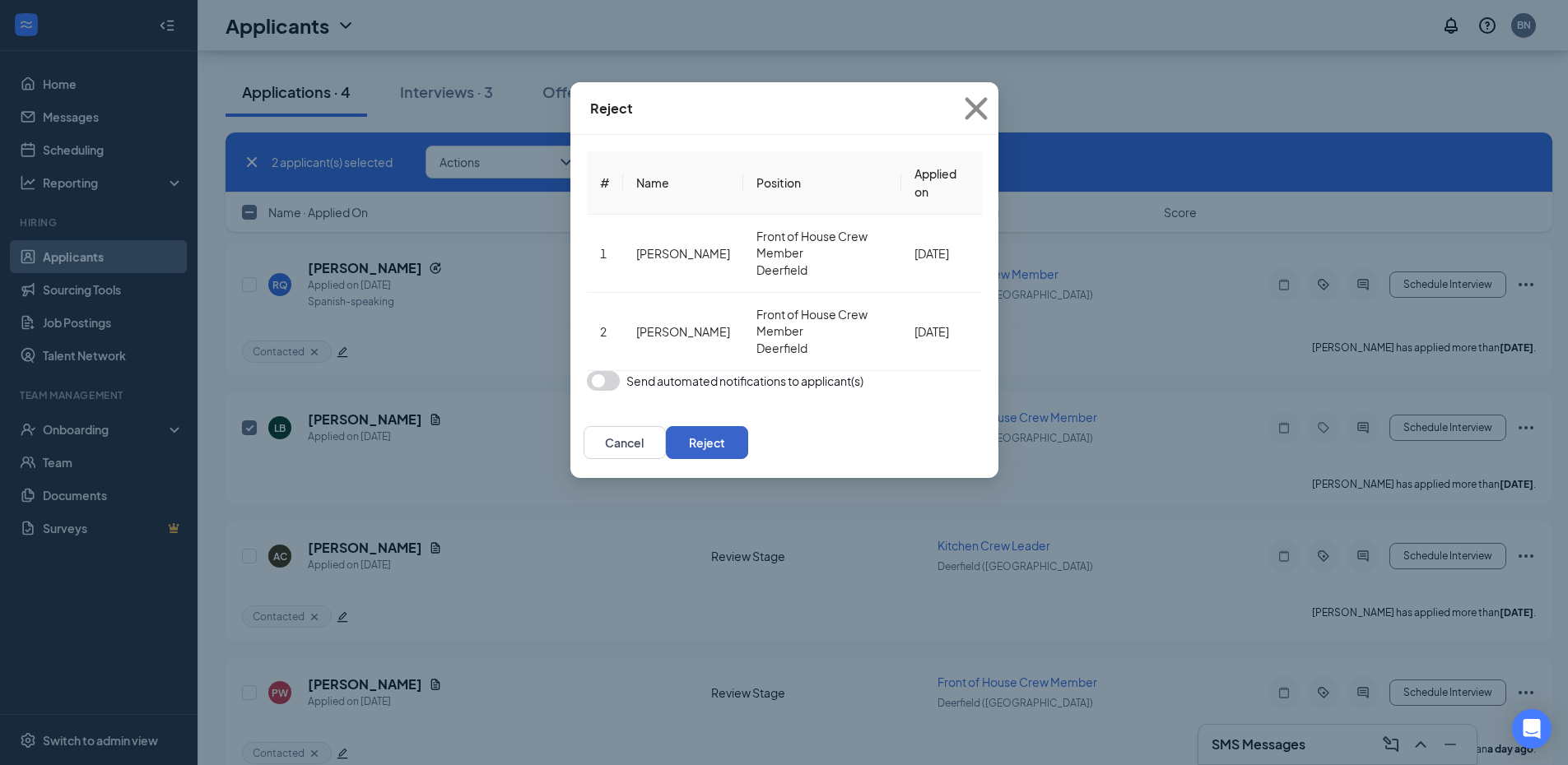
click at [749, 426] on button "Reject" at bounding box center [706, 443] width 82 height 33
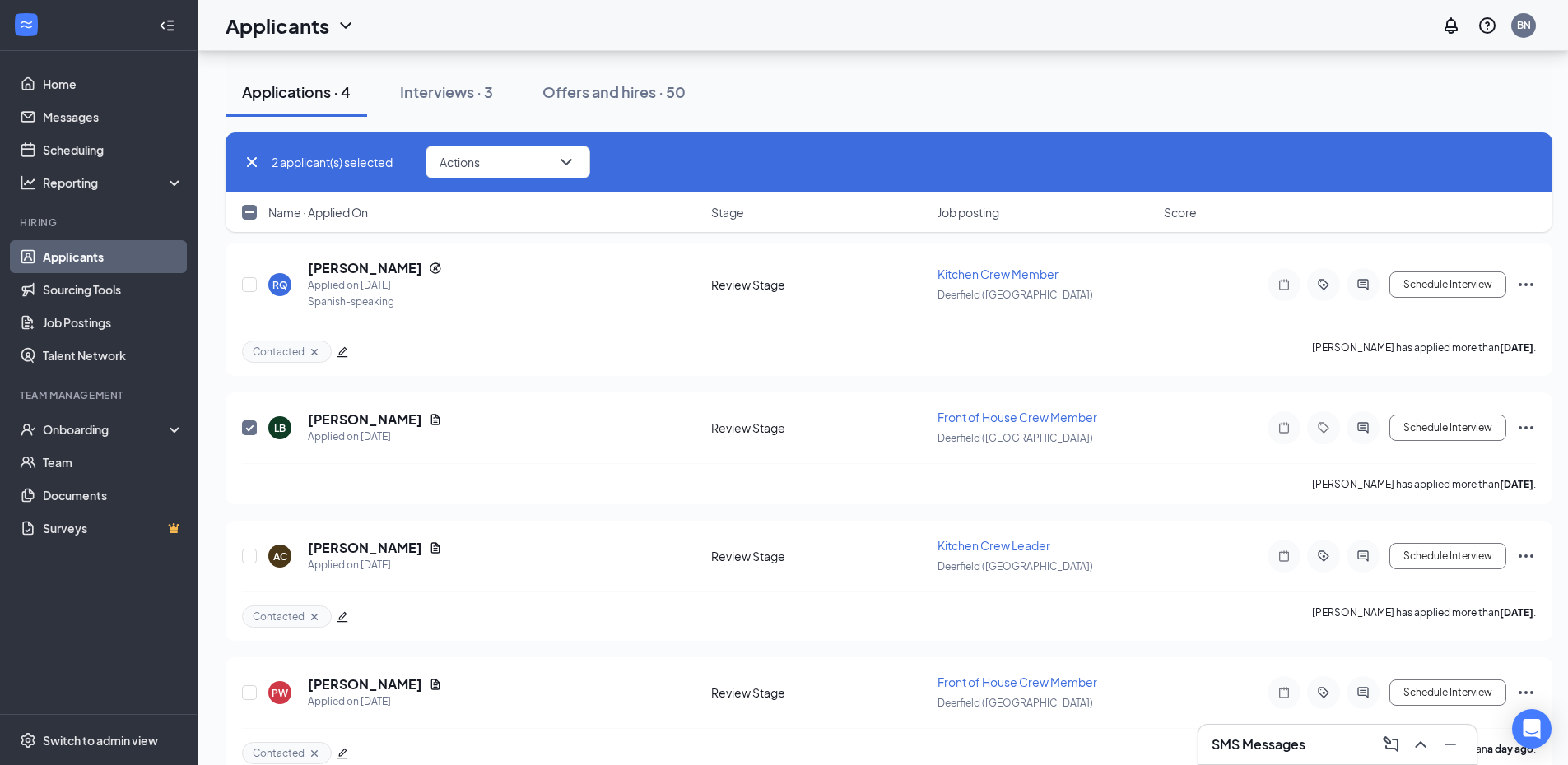
checkbox input "false"
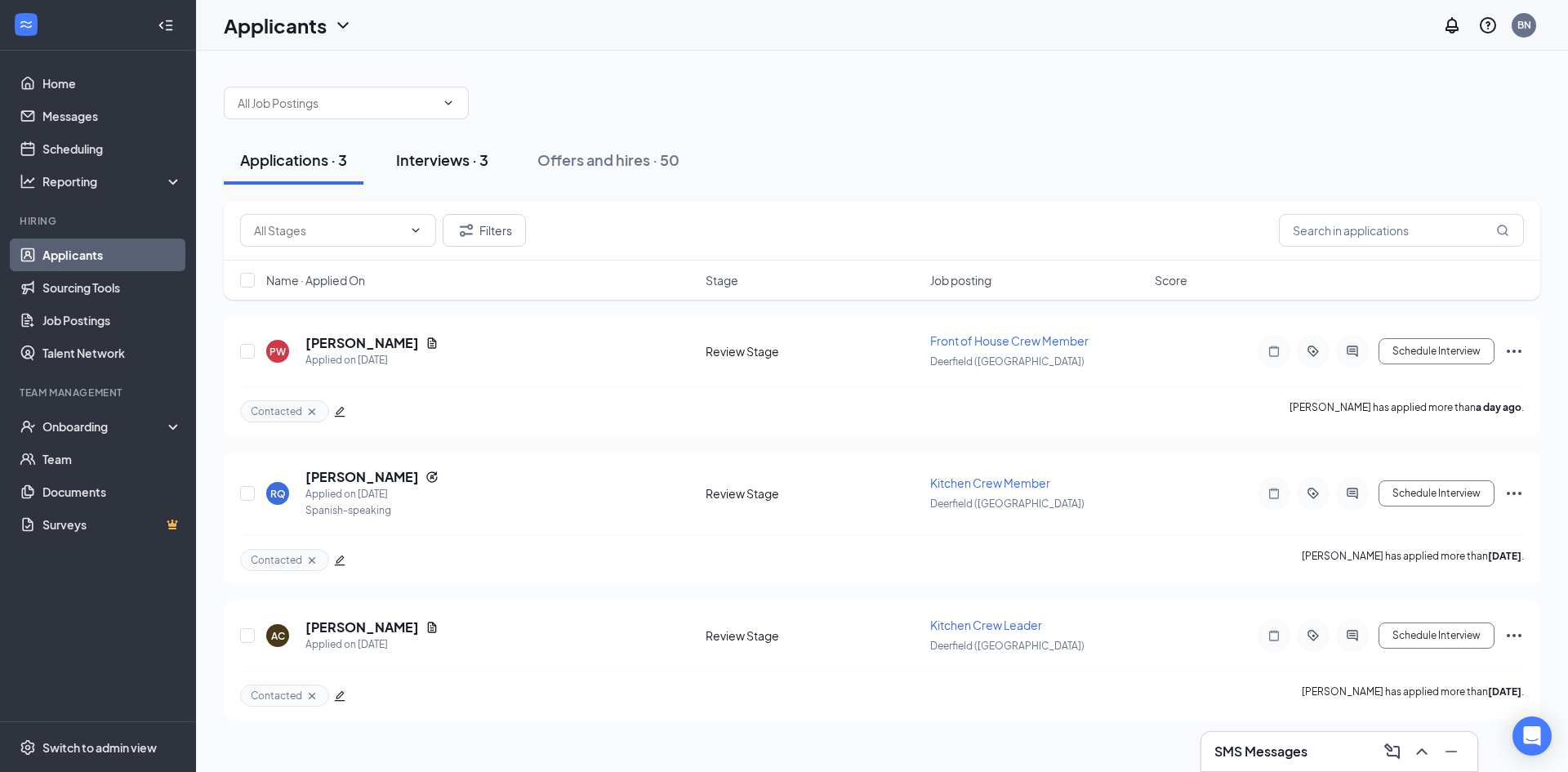
click at [462, 159] on div "Interviews · 3" at bounding box center [442, 159] width 92 height 20
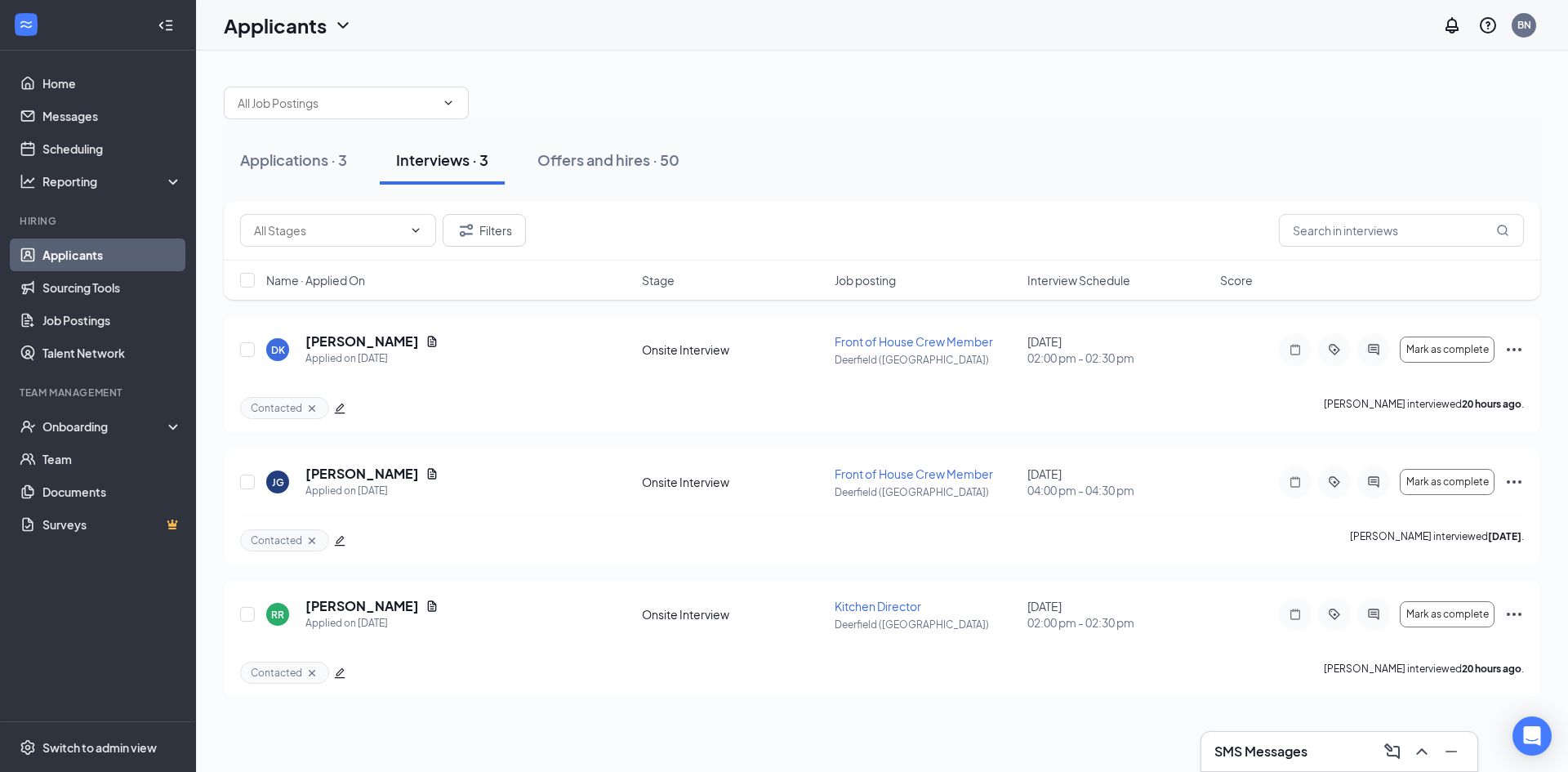
drag, startPoint x: 1565, startPoint y: 217, endPoint x: 1564, endPoint y: 248, distance: 31.0
click at [1564, 248] on div "Applications · 3 Interviews · 3 Offers and hires · 50 Filters Name · Applied On…" at bounding box center [882, 383] width 1372 height 666
click at [620, 169] on div "Offers and hires · 50" at bounding box center [608, 159] width 142 height 20
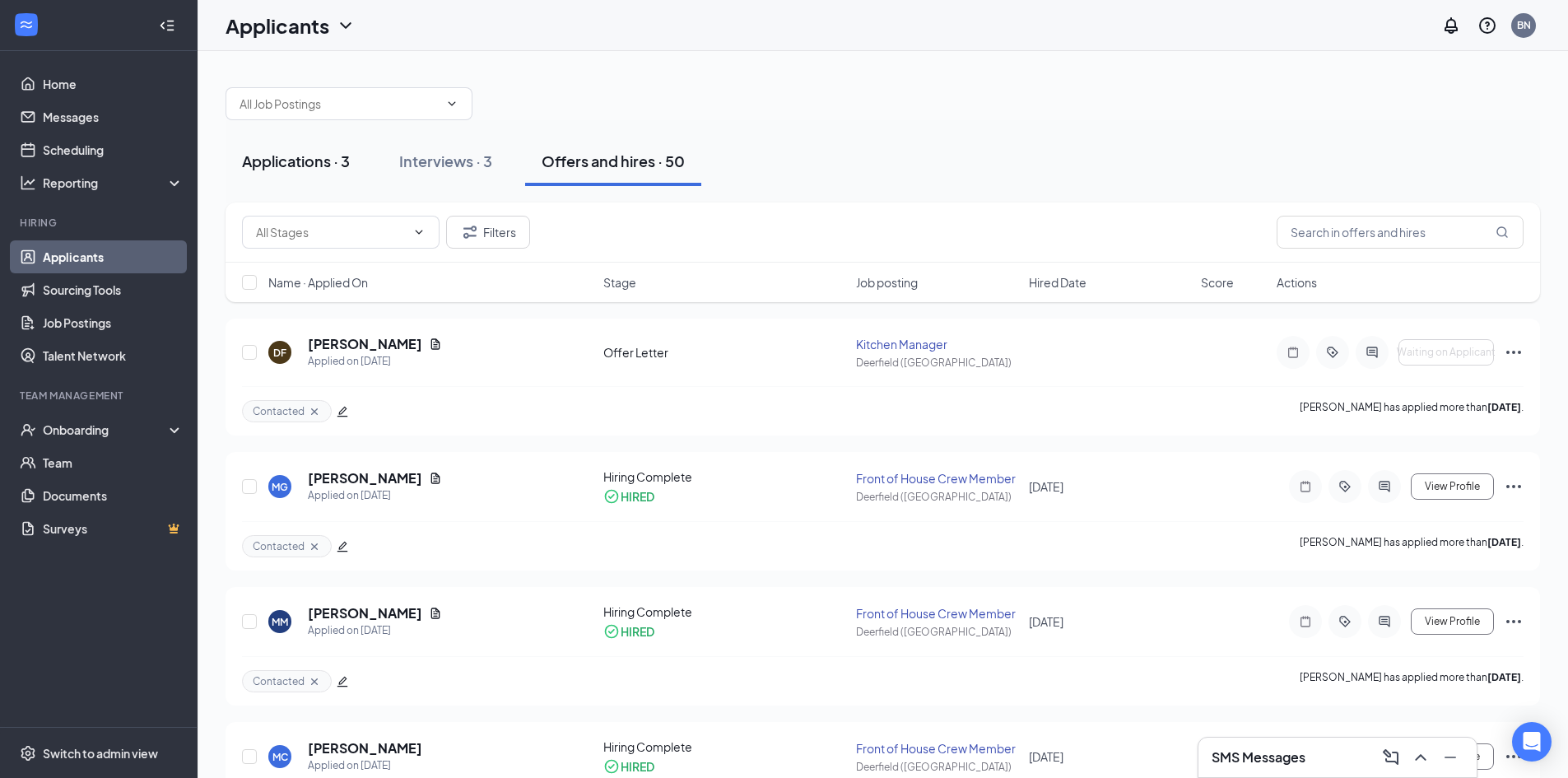
click at [343, 177] on button "Applications · 3" at bounding box center [296, 161] width 141 height 49
